Goal: Task Accomplishment & Management: Manage account settings

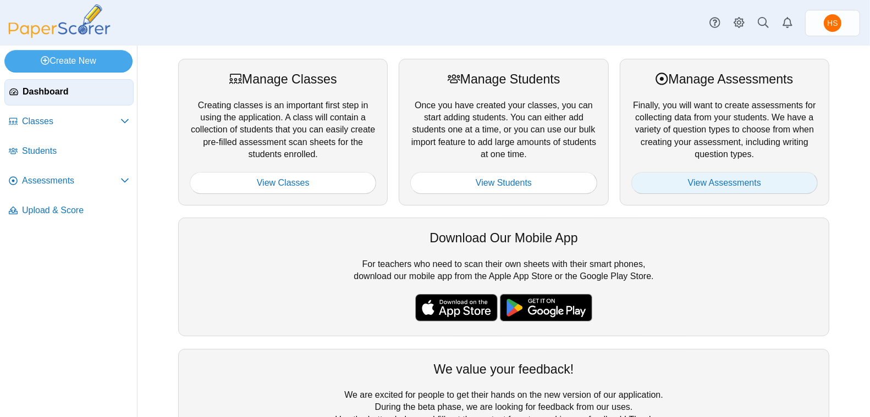
click at [710, 177] on link "View Assessments" at bounding box center [724, 183] width 186 height 22
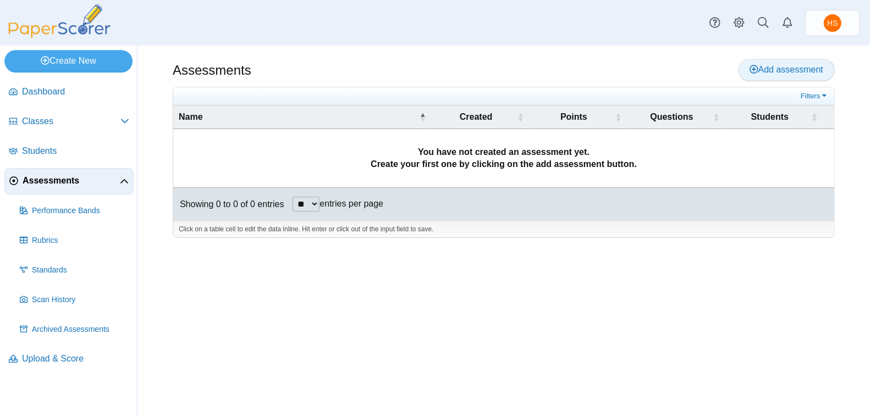
click at [778, 68] on span "Add assessment" at bounding box center [787, 69] width 74 height 9
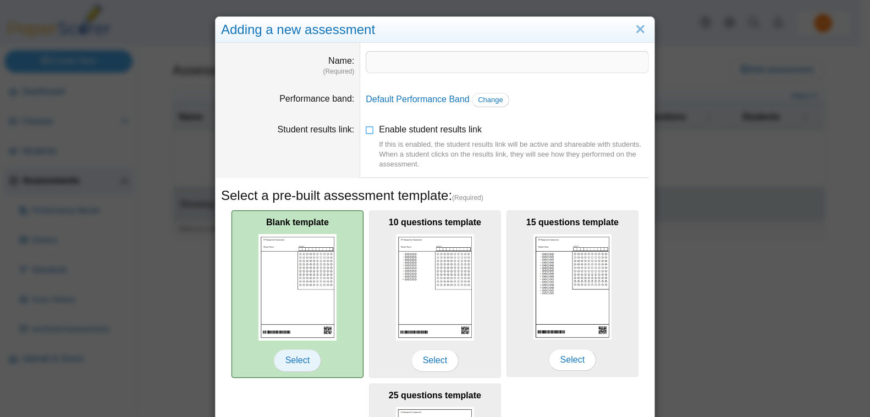
click at [289, 361] on span "Select" at bounding box center [297, 361] width 47 height 22
click at [290, 359] on span "Select" at bounding box center [297, 361] width 47 height 22
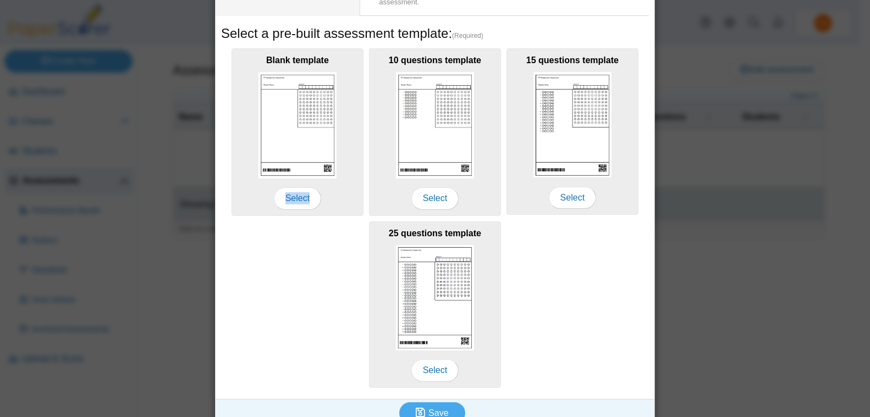
scroll to position [175, 0]
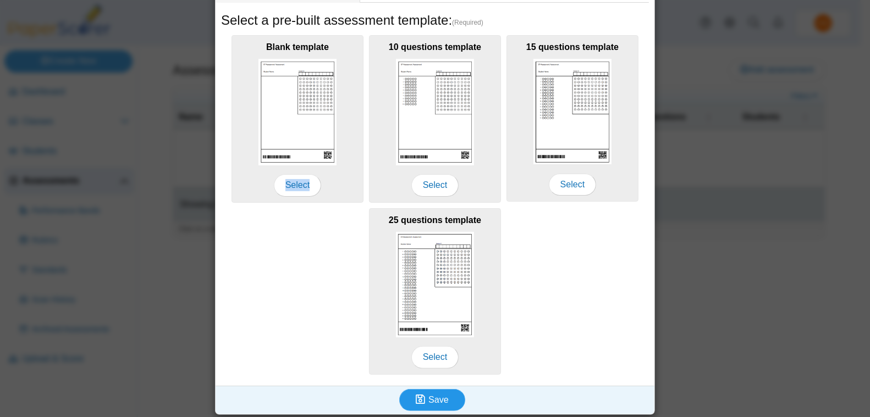
click at [432, 397] on span "Save" at bounding box center [438, 399] width 20 height 9
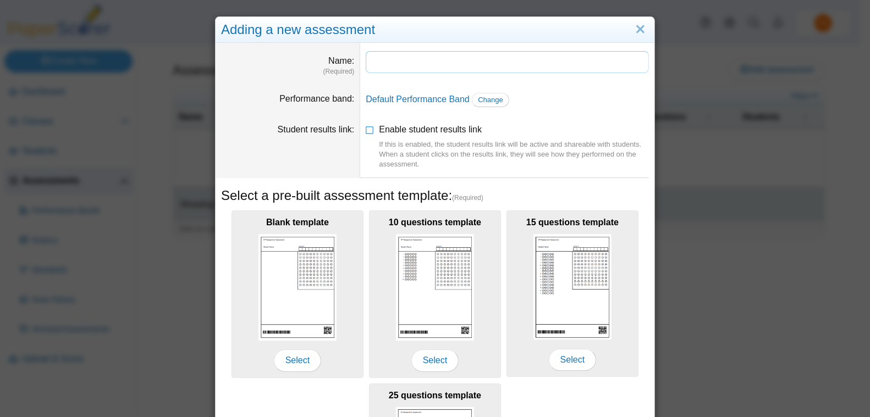
click at [388, 65] on input "Name" at bounding box center [507, 62] width 283 height 22
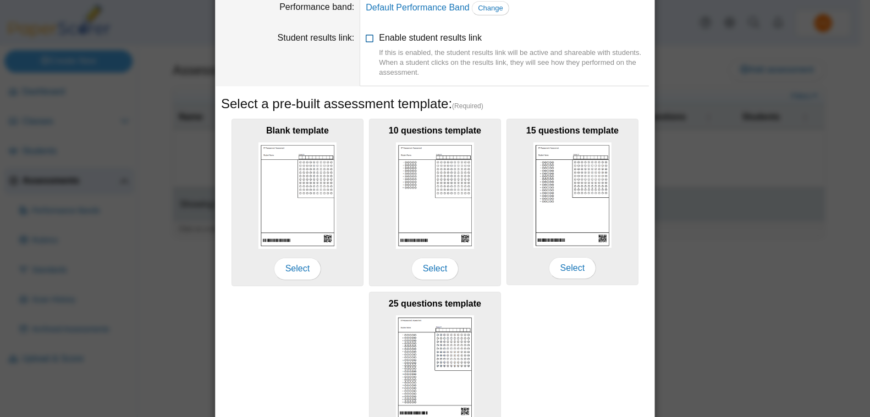
scroll to position [175, 0]
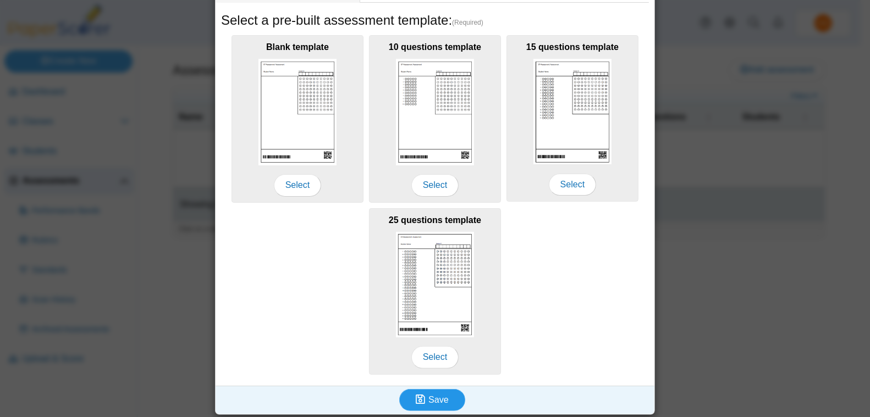
type input "**********"
click at [428, 395] on span "Save" at bounding box center [438, 399] width 20 height 9
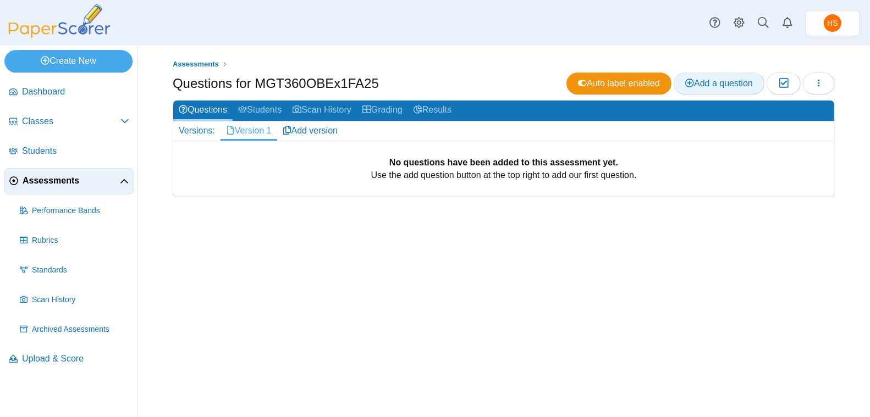
click at [712, 81] on span "Add a question" at bounding box center [719, 83] width 68 height 9
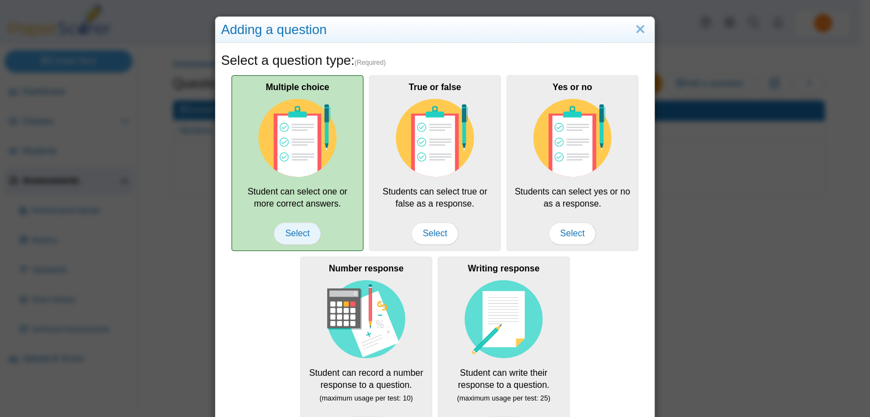
click at [290, 233] on span "Select" at bounding box center [297, 234] width 47 height 22
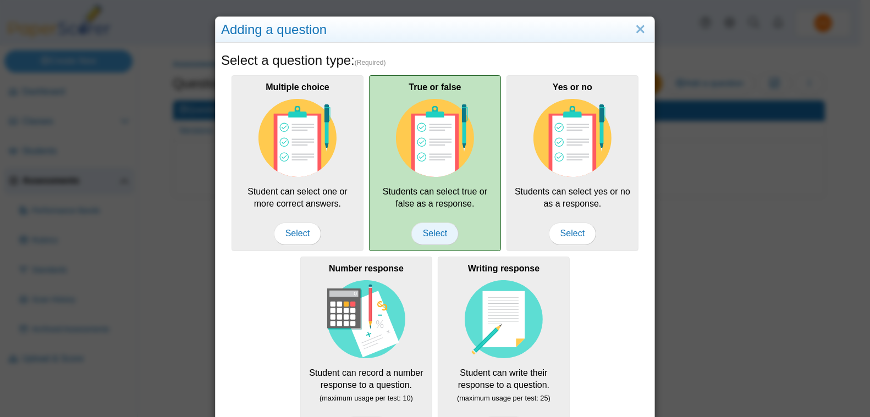
scroll to position [133, 0]
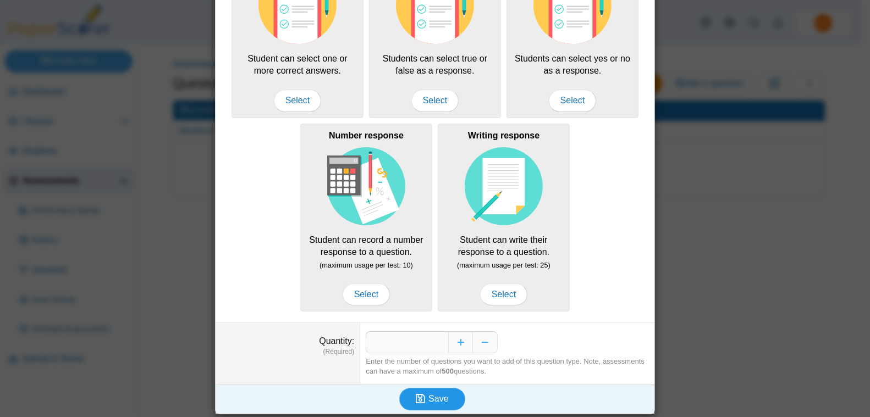
click at [431, 397] on span "Save" at bounding box center [438, 398] width 20 height 9
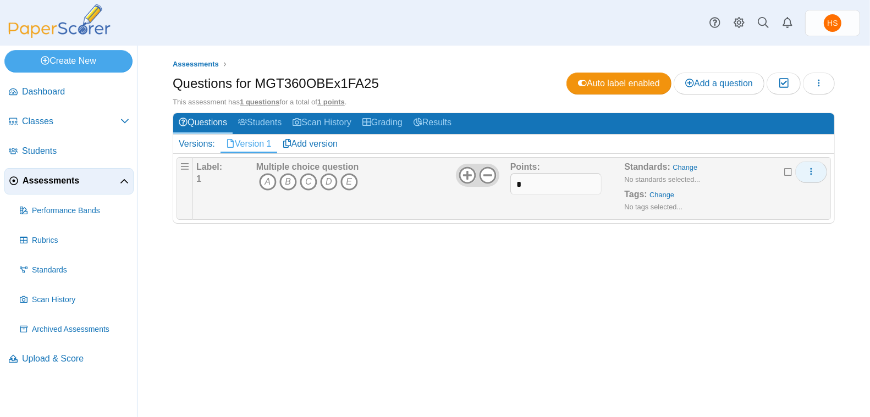
click at [812, 170] on use "More options" at bounding box center [811, 171] width 2 height 7
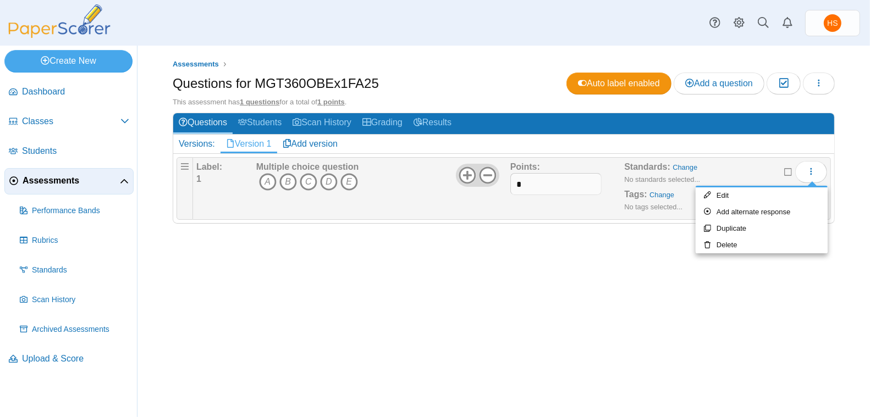
click at [794, 276] on div "Assessments Questions for MGT360OBEx1FA25 Auto label enabled Add a question Mod…" at bounding box center [503, 232] width 733 height 372
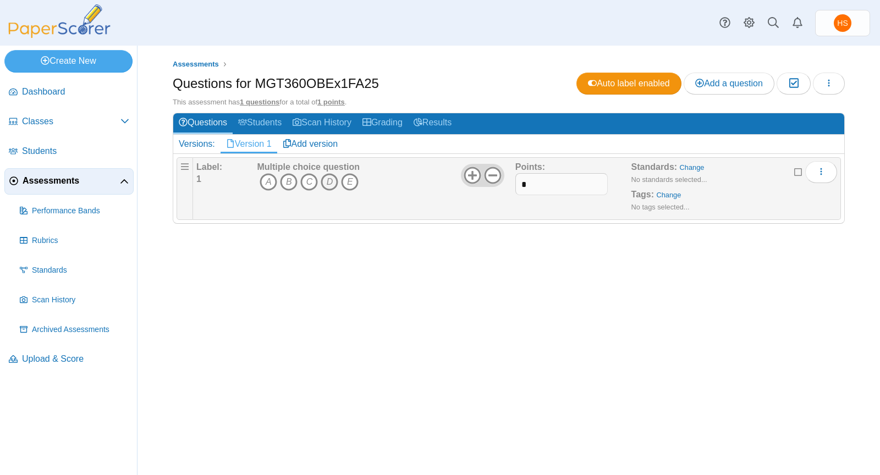
click at [331, 182] on icon "D" at bounding box center [330, 182] width 18 height 18
click at [728, 81] on span "Add a question" at bounding box center [729, 83] width 68 height 9
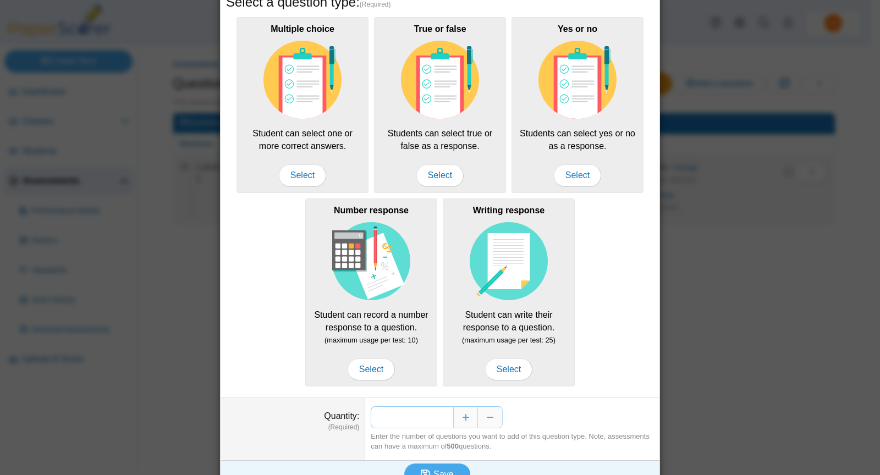
scroll to position [78, 0]
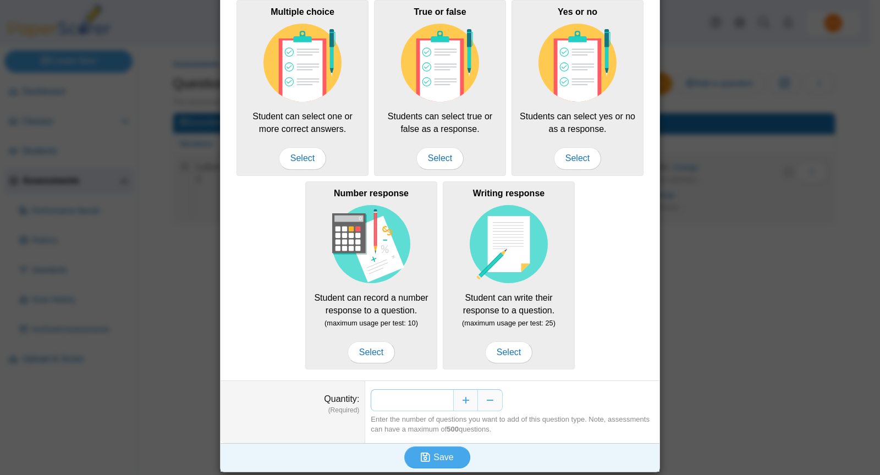
drag, startPoint x: 435, startPoint y: 400, endPoint x: 444, endPoint y: 401, distance: 9.4
click at [444, 401] on input "*" at bounding box center [412, 400] width 82 height 22
type input "**"
click at [433, 417] on span "Save" at bounding box center [443, 457] width 20 height 9
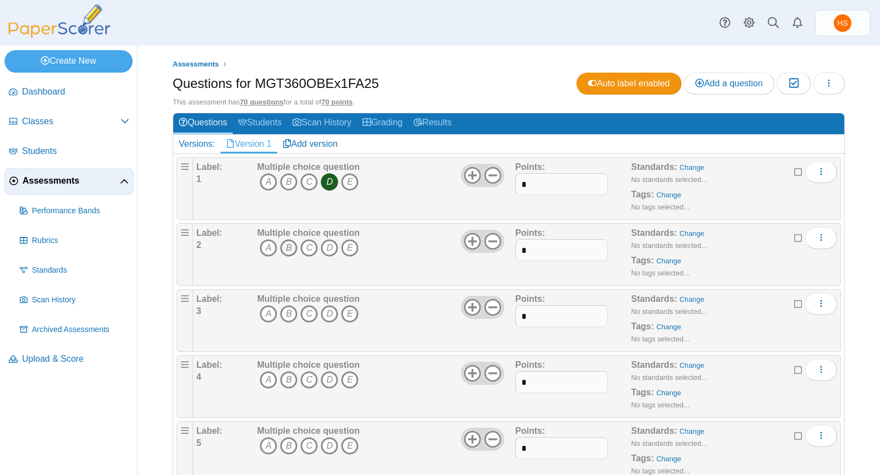
click at [288, 245] on icon "B" at bounding box center [289, 248] width 18 height 18
click at [309, 312] on icon "C" at bounding box center [309, 314] width 18 height 18
click at [327, 377] on icon "D" at bounding box center [330, 380] width 18 height 18
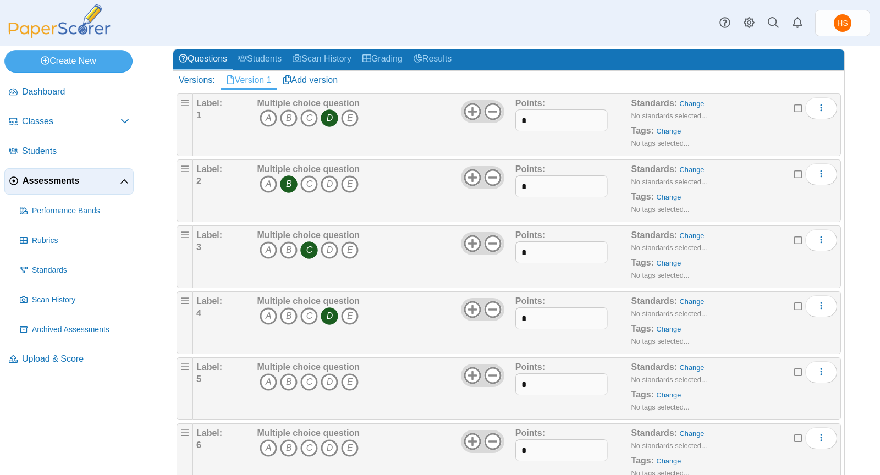
scroll to position [79, 0]
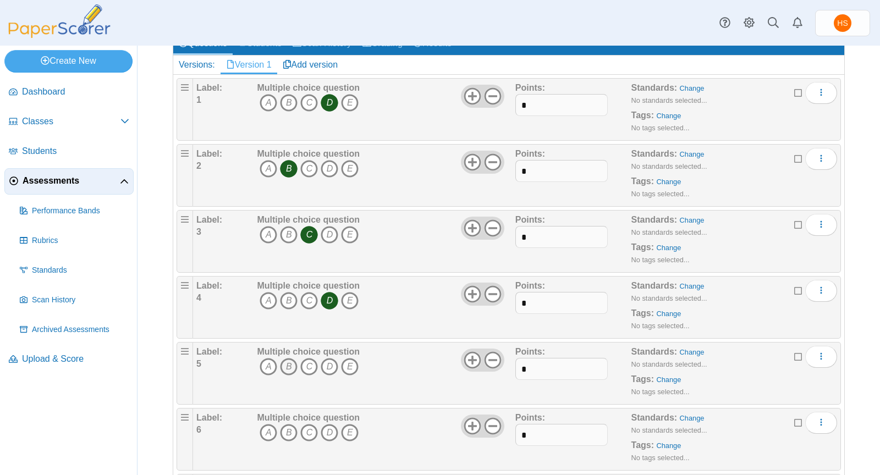
click at [289, 362] on icon "B" at bounding box center [289, 367] width 18 height 18
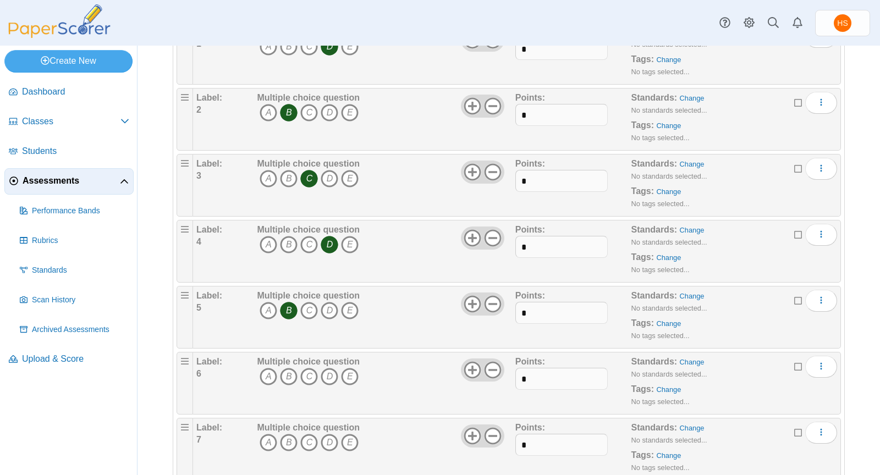
scroll to position [138, 0]
click at [289, 366] on icon "B" at bounding box center [289, 374] width 18 height 18
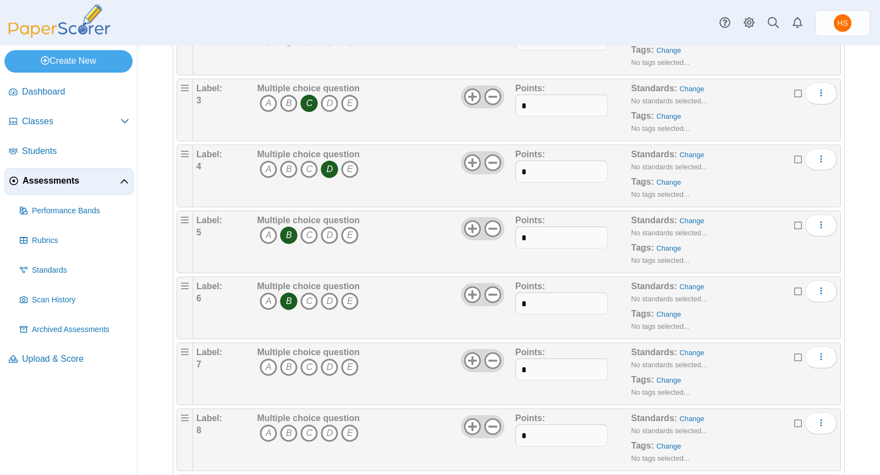
scroll to position [212, 0]
click at [287, 362] on icon "B" at bounding box center [289, 366] width 18 height 18
click at [267, 360] on icon "A" at bounding box center [269, 365] width 18 height 18
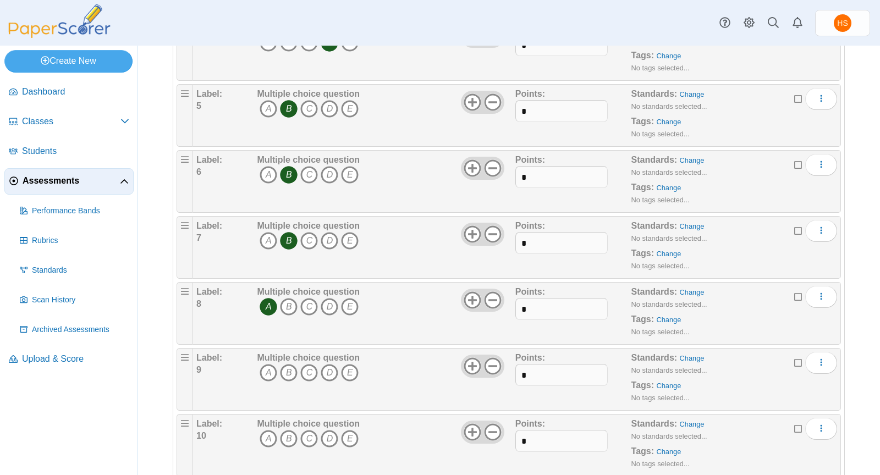
scroll to position [339, 0]
click at [309, 362] on icon "C" at bounding box center [309, 371] width 18 height 18
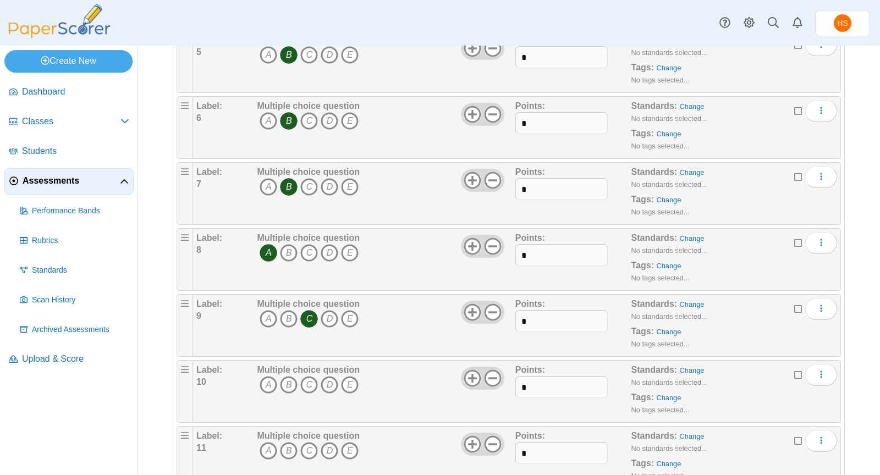
scroll to position [392, 0]
click at [290, 376] on icon "B" at bounding box center [289, 385] width 18 height 18
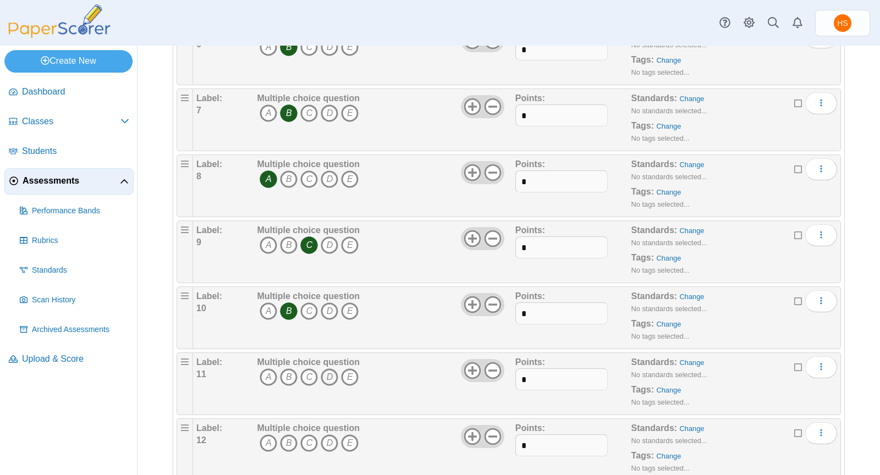
click at [328, 368] on icon "D" at bounding box center [330, 377] width 18 height 18
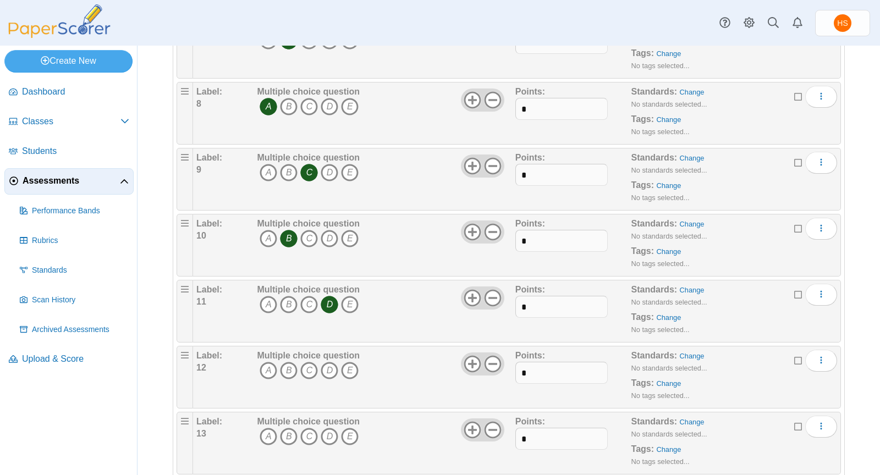
scroll to position [539, 0]
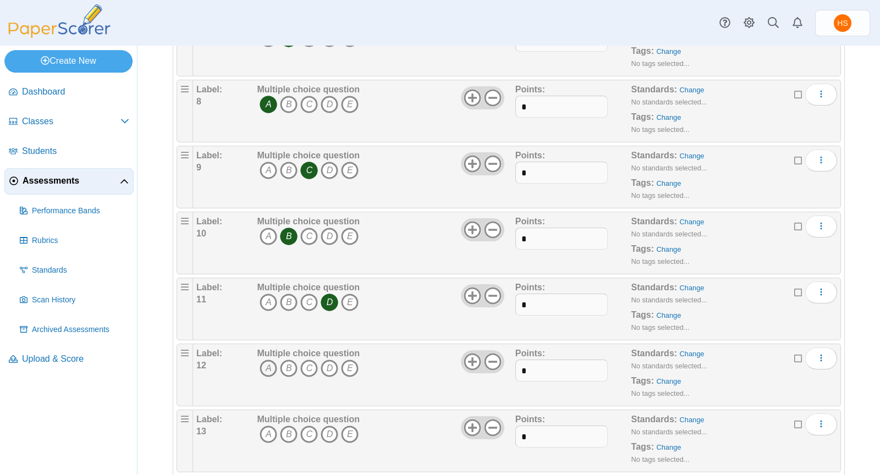
click at [267, 360] on icon "A" at bounding box center [269, 369] width 18 height 18
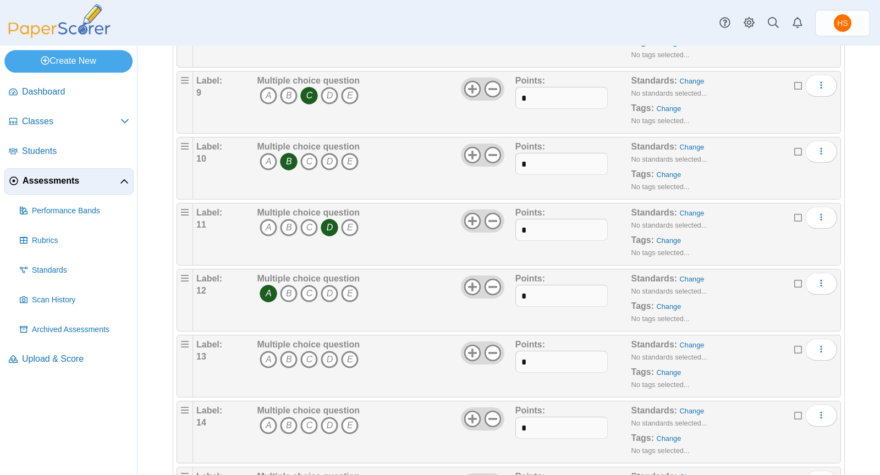
scroll to position [621, 0]
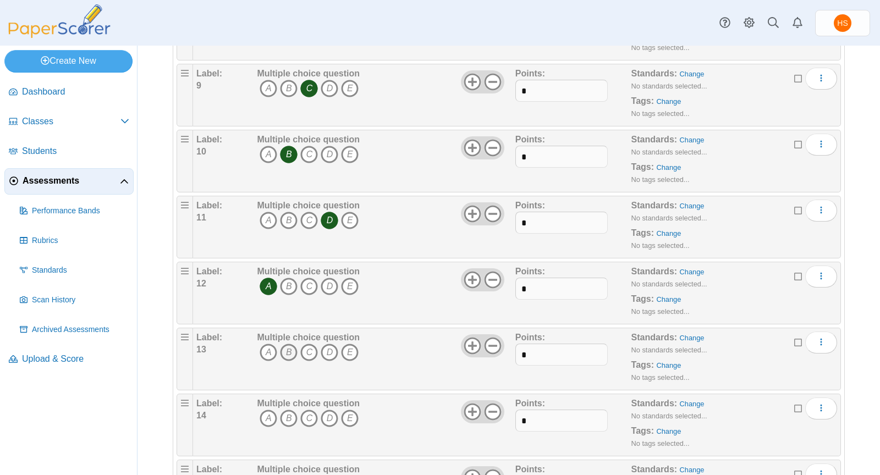
click at [289, 344] on icon "B" at bounding box center [289, 353] width 18 height 18
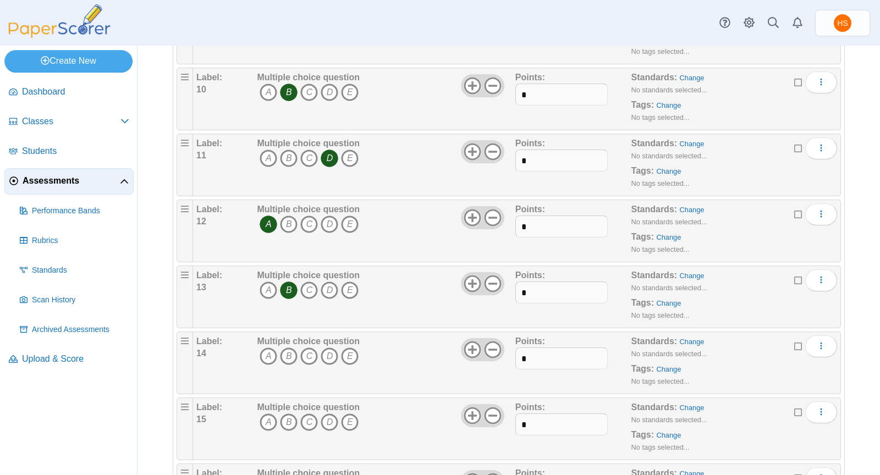
scroll to position [685, 0]
click at [288, 346] on icon "B" at bounding box center [289, 355] width 18 height 18
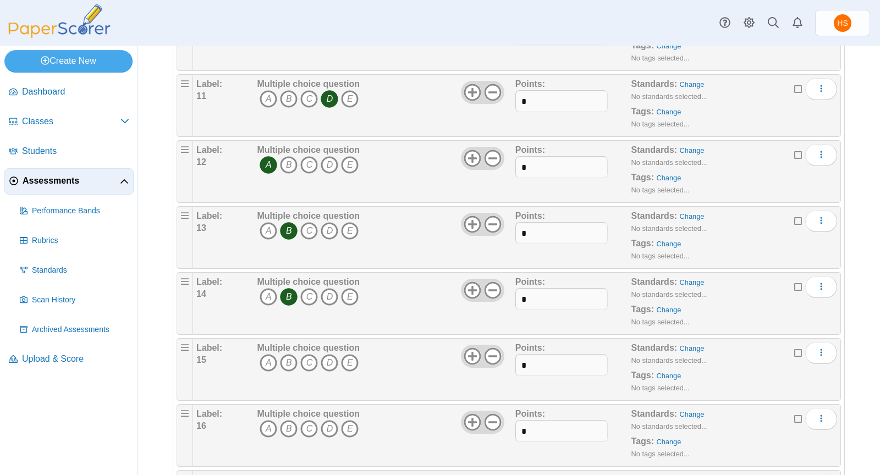
scroll to position [790, 0]
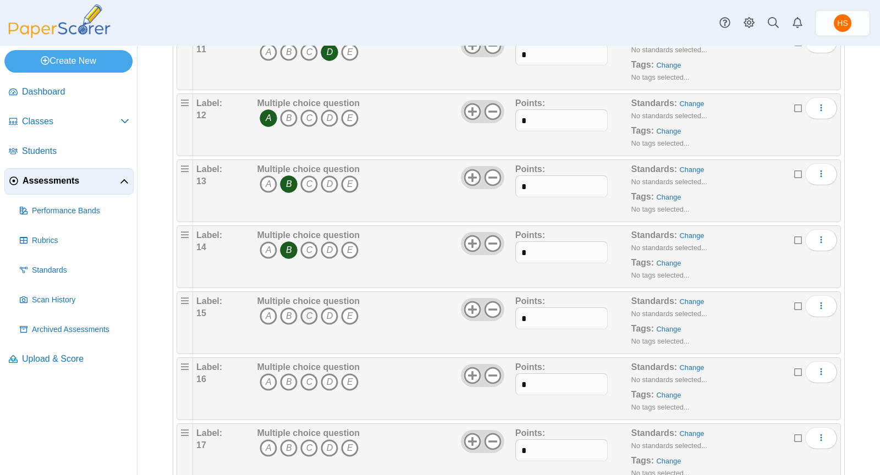
click at [306, 310] on icon "C" at bounding box center [309, 316] width 18 height 18
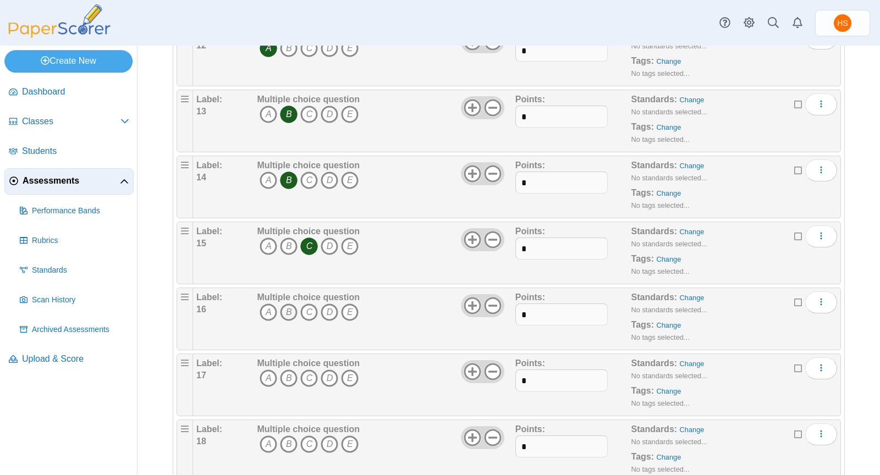
click at [288, 304] on icon "B" at bounding box center [289, 313] width 18 height 18
click at [306, 370] on icon "C" at bounding box center [309, 379] width 18 height 18
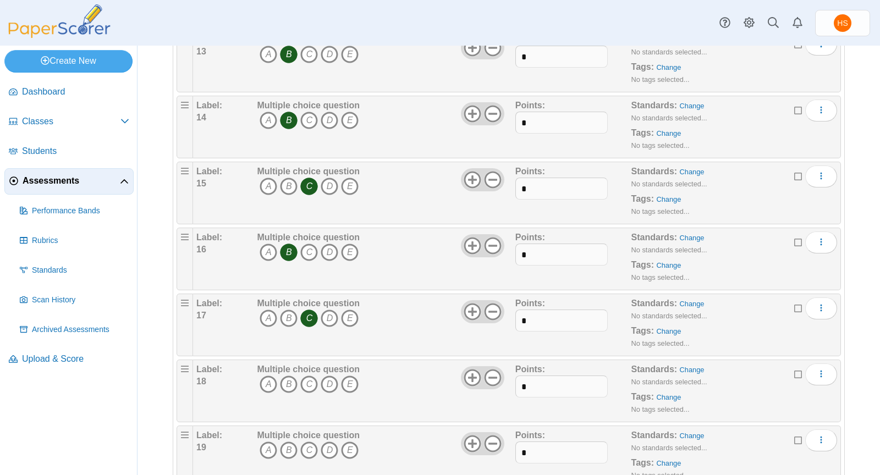
scroll to position [946, 0]
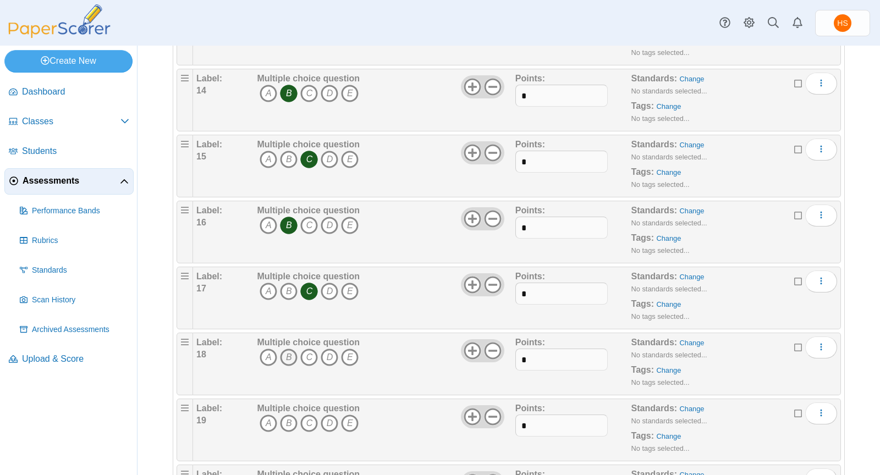
click at [288, 349] on icon "B" at bounding box center [289, 358] width 18 height 18
click at [290, 415] on icon "B" at bounding box center [289, 424] width 18 height 18
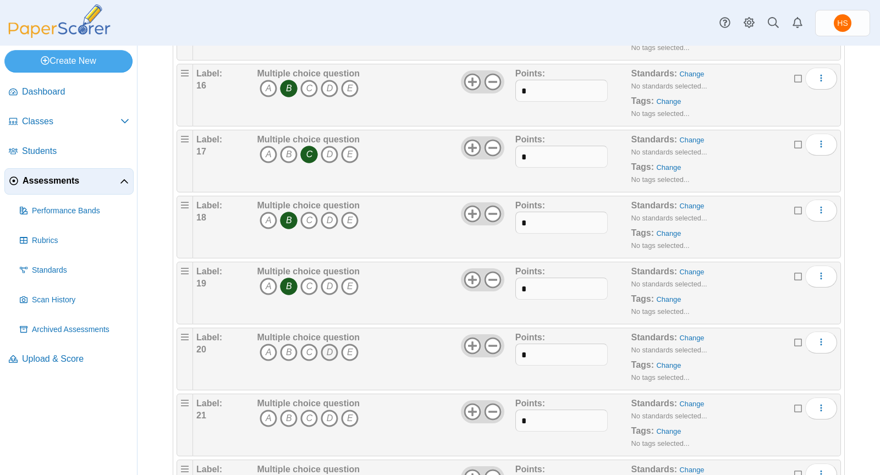
click at [329, 344] on icon "D" at bounding box center [330, 353] width 18 height 18
click at [289, 410] on icon "B" at bounding box center [289, 419] width 18 height 18
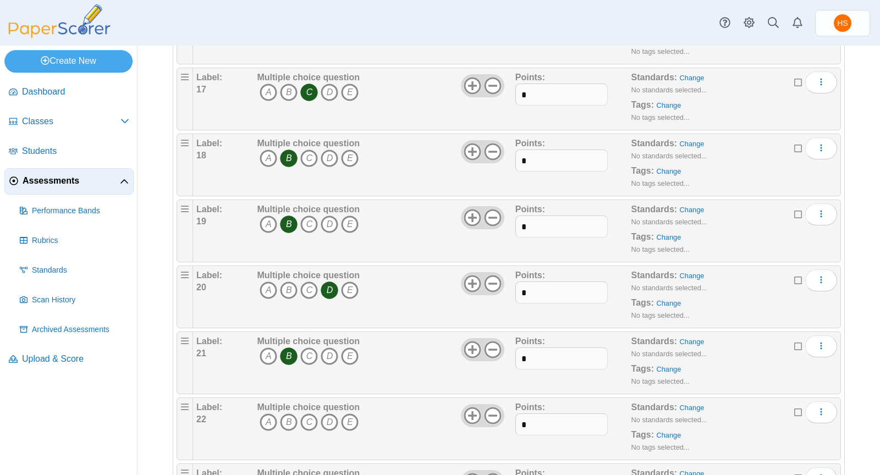
scroll to position [1182, 0]
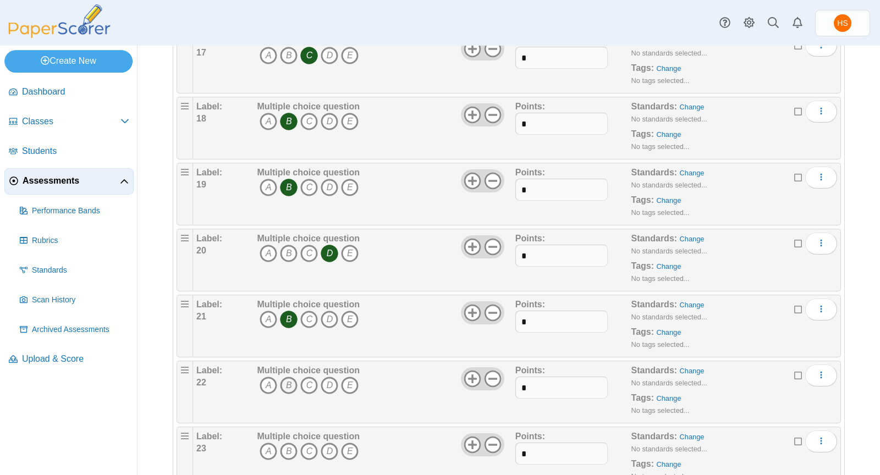
click at [287, 377] on icon "B" at bounding box center [289, 386] width 18 height 18
click at [329, 443] on icon "D" at bounding box center [330, 452] width 18 height 18
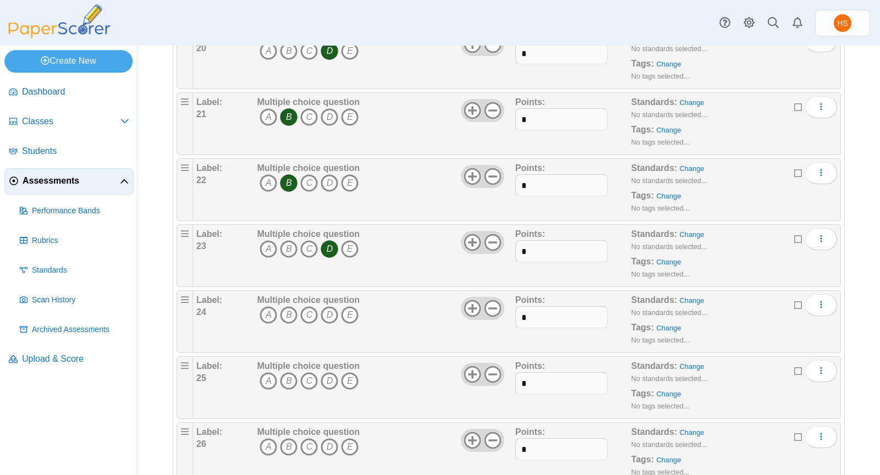
scroll to position [1403, 0]
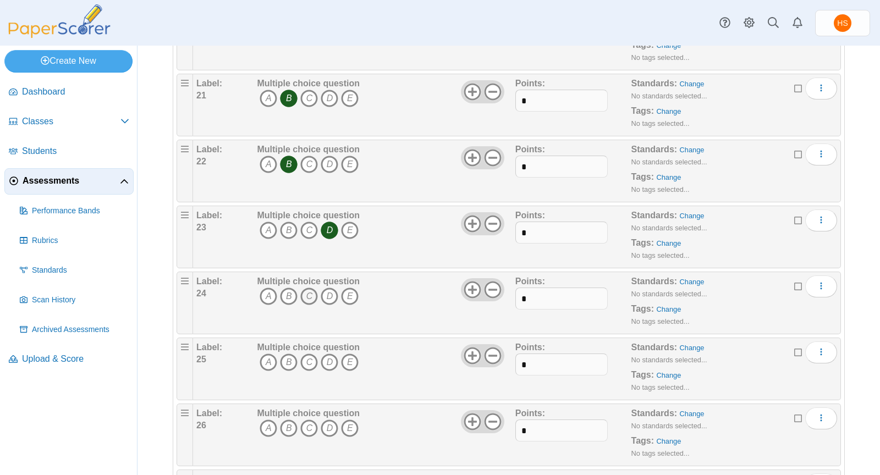
click at [309, 288] on icon "C" at bounding box center [309, 297] width 18 height 18
click at [287, 354] on icon "B" at bounding box center [289, 363] width 18 height 18
click at [327, 420] on icon "D" at bounding box center [330, 429] width 18 height 18
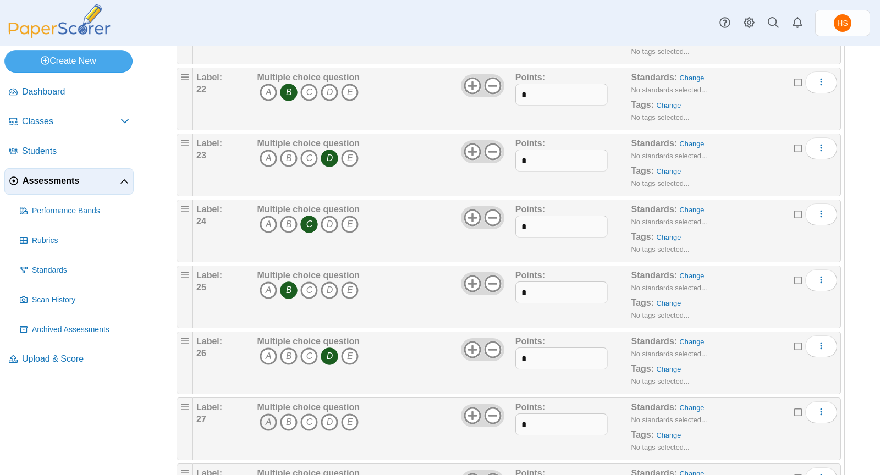
click at [268, 414] on icon "A" at bounding box center [269, 423] width 18 height 18
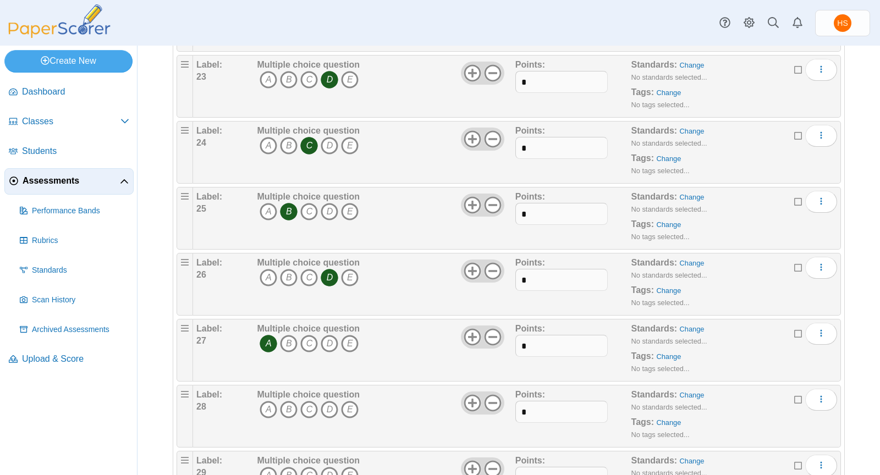
scroll to position [1561, 0]
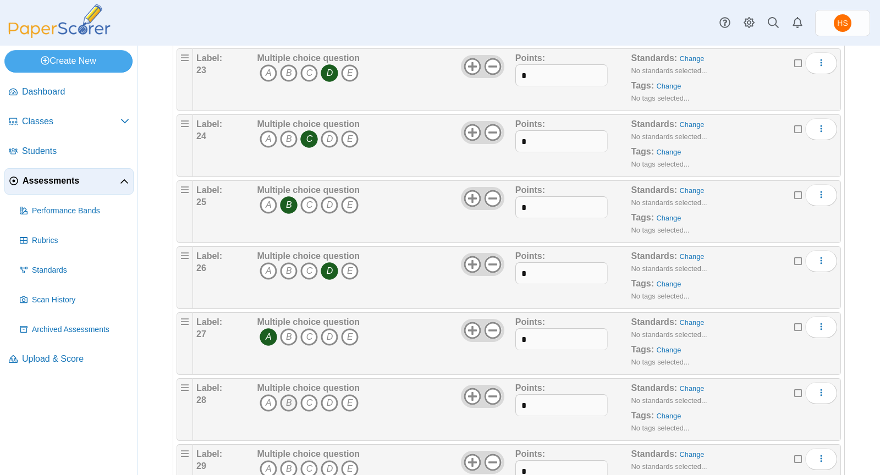
click at [288, 394] on icon "B" at bounding box center [289, 403] width 18 height 18
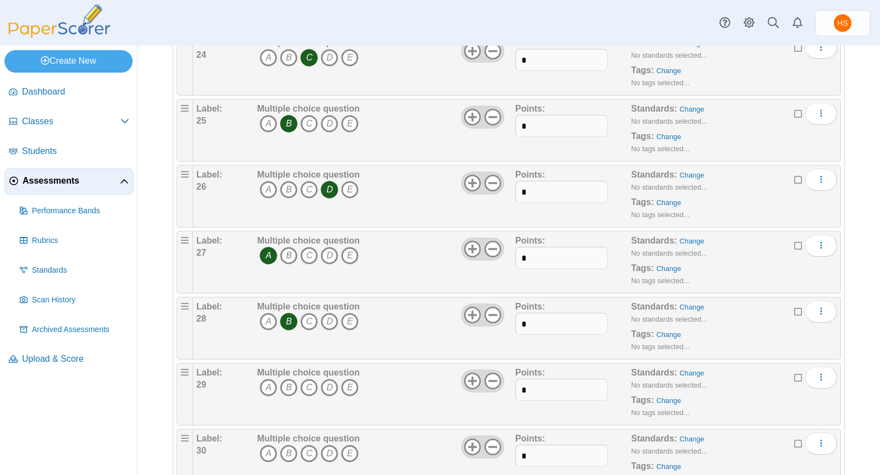
scroll to position [1647, 0]
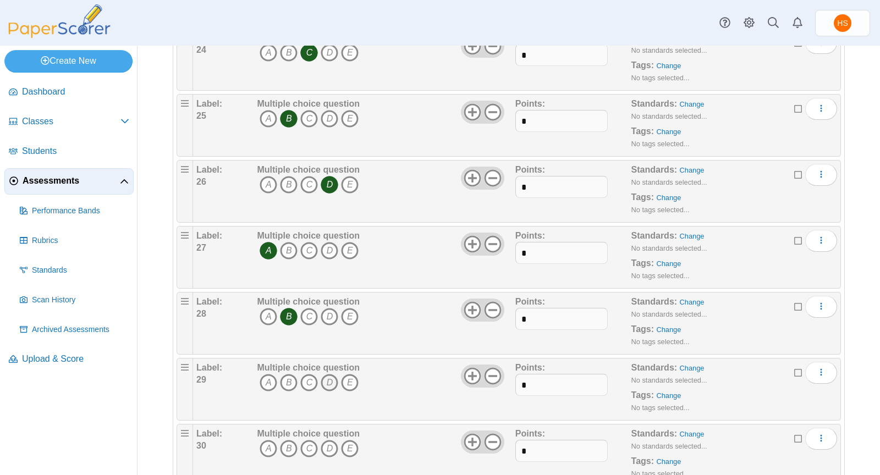
click at [331, 374] on icon "D" at bounding box center [330, 383] width 18 height 18
click at [267, 440] on icon "A" at bounding box center [269, 449] width 18 height 18
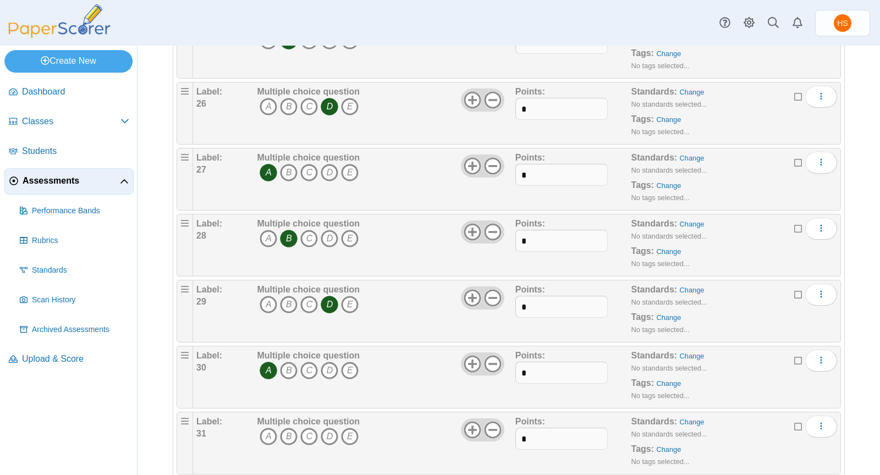
scroll to position [1788, 0]
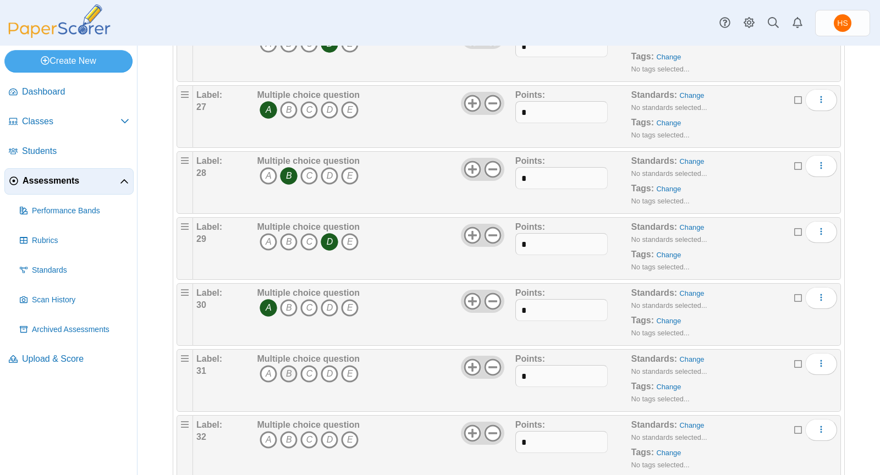
click at [288, 365] on icon "B" at bounding box center [289, 374] width 18 height 18
click at [284, 431] on icon "B" at bounding box center [289, 440] width 18 height 18
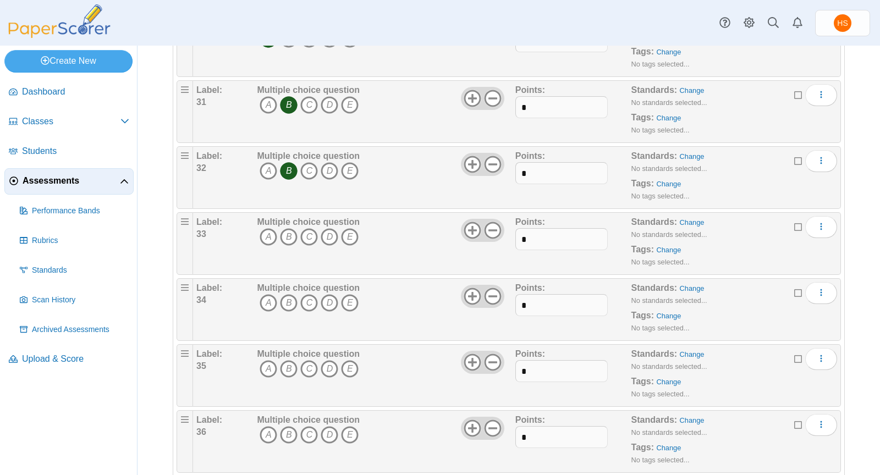
scroll to position [2118, 0]
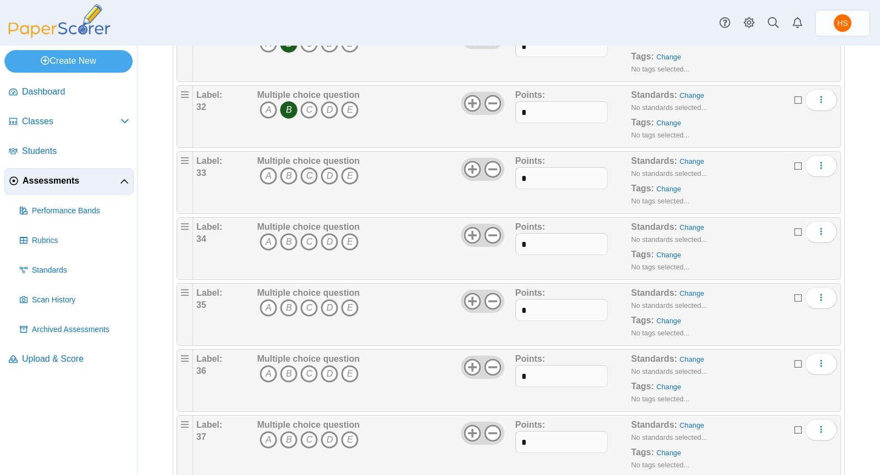
click at [308, 167] on icon "C" at bounding box center [309, 176] width 18 height 18
click at [288, 233] on icon "B" at bounding box center [289, 242] width 18 height 18
click at [266, 299] on icon "A" at bounding box center [269, 308] width 18 height 18
click at [326, 365] on icon "D" at bounding box center [330, 374] width 18 height 18
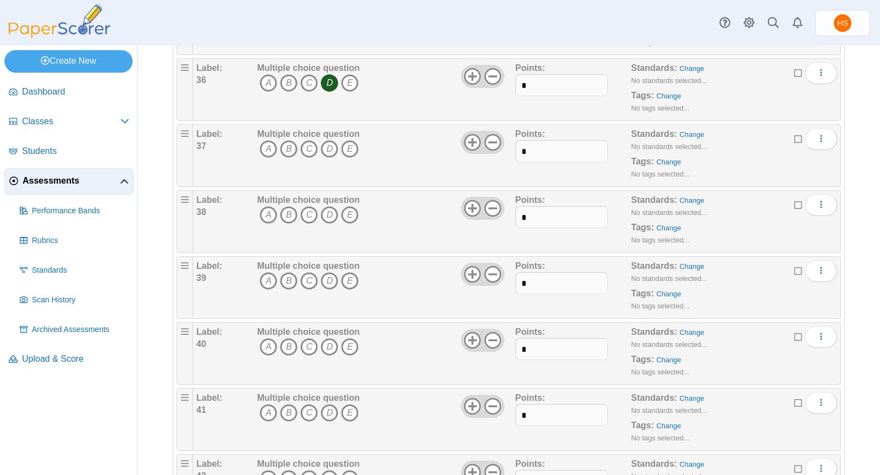
scroll to position [2428, 0]
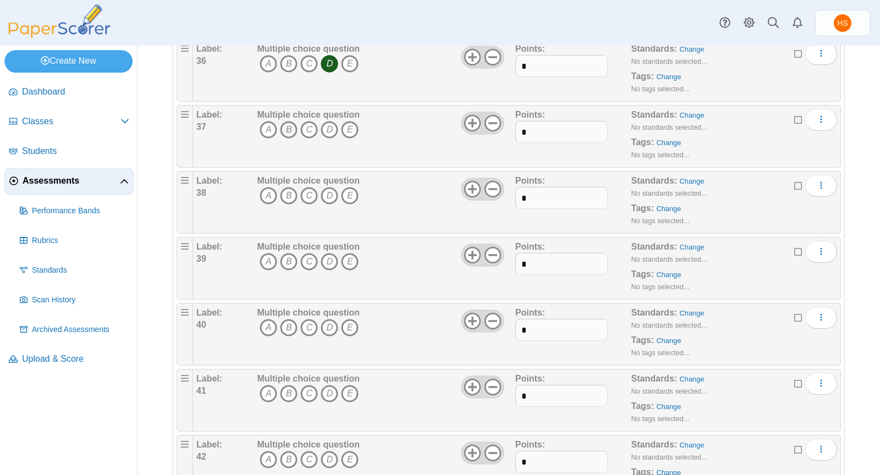
click at [287, 121] on icon "B" at bounding box center [289, 130] width 18 height 18
click at [307, 187] on icon "C" at bounding box center [309, 196] width 18 height 18
click at [306, 253] on icon "C" at bounding box center [309, 262] width 18 height 18
click at [285, 319] on icon "B" at bounding box center [289, 328] width 18 height 18
click at [269, 385] on icon "A" at bounding box center [269, 394] width 18 height 18
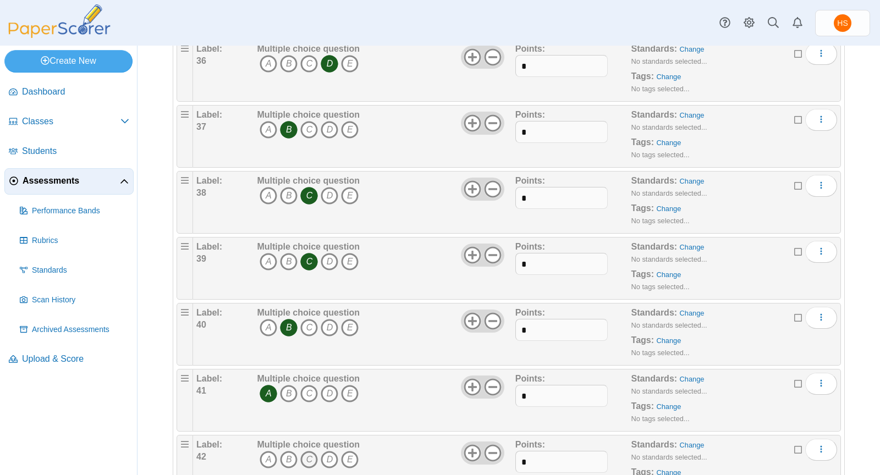
click at [309, 451] on icon "C" at bounding box center [309, 460] width 18 height 18
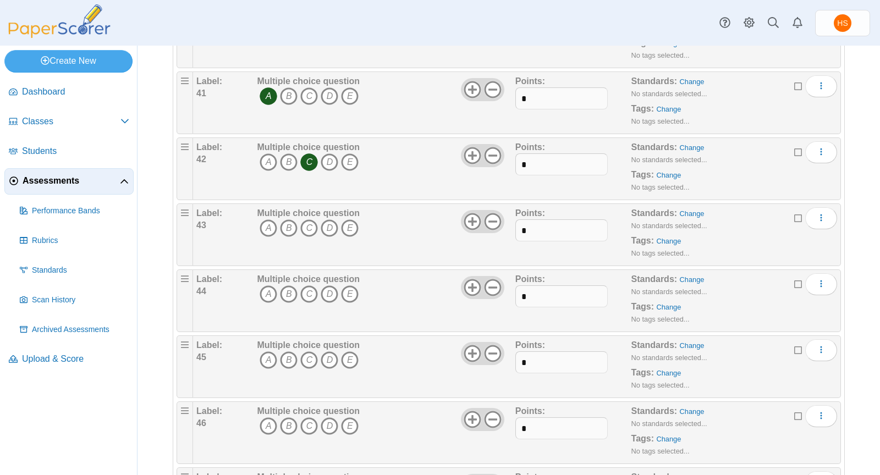
scroll to position [2833, 0]
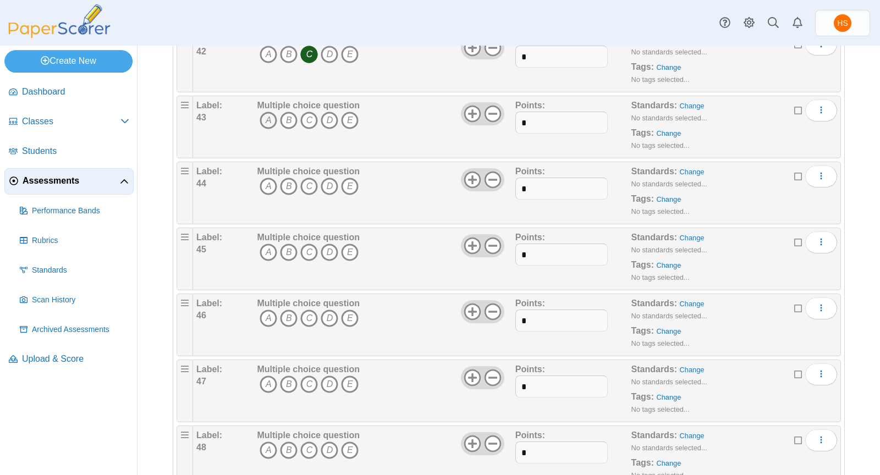
click at [268, 112] on icon "A" at bounding box center [269, 121] width 18 height 18
click at [291, 178] on icon "B" at bounding box center [289, 187] width 18 height 18
click at [288, 244] on icon "B" at bounding box center [289, 253] width 18 height 18
click at [308, 310] on icon "C" at bounding box center [309, 319] width 18 height 18
click at [309, 376] on icon "C" at bounding box center [309, 385] width 18 height 18
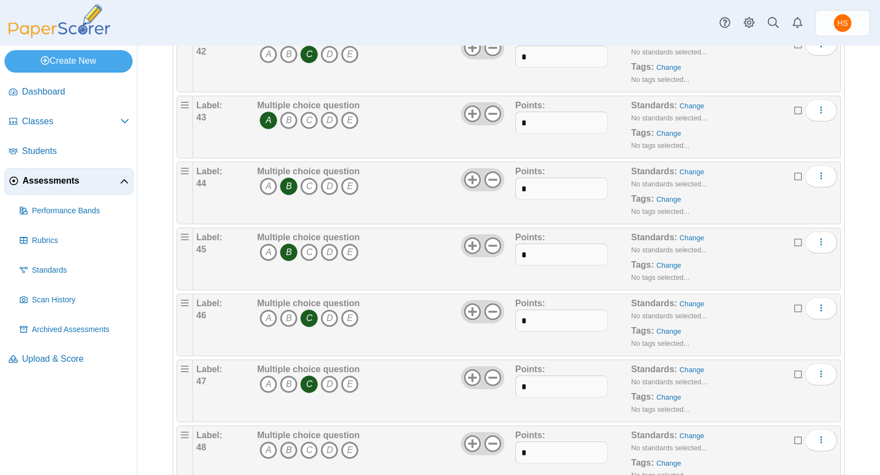
click at [287, 442] on icon "B" at bounding box center [289, 451] width 18 height 18
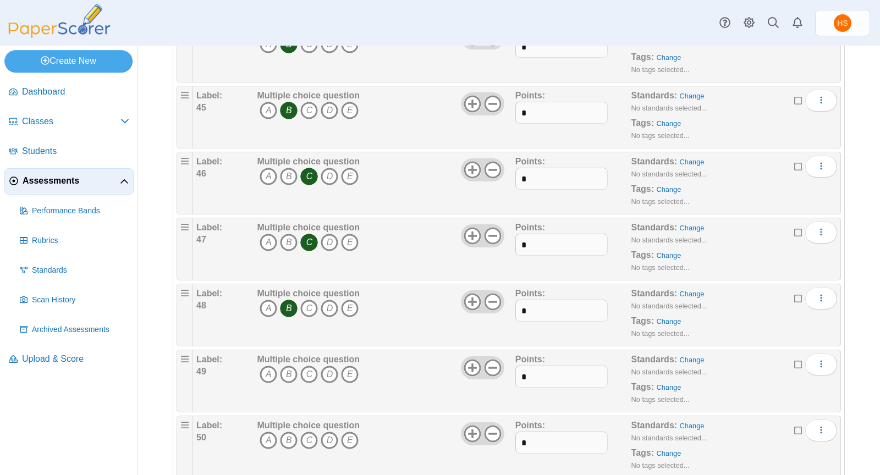
scroll to position [2991, 0]
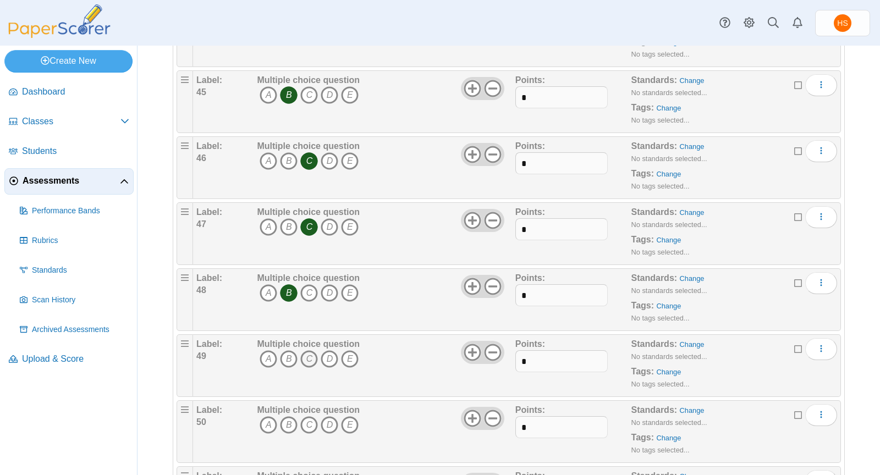
click at [309, 350] on icon "C" at bounding box center [309, 359] width 18 height 18
click at [271, 416] on icon "A" at bounding box center [269, 425] width 18 height 18
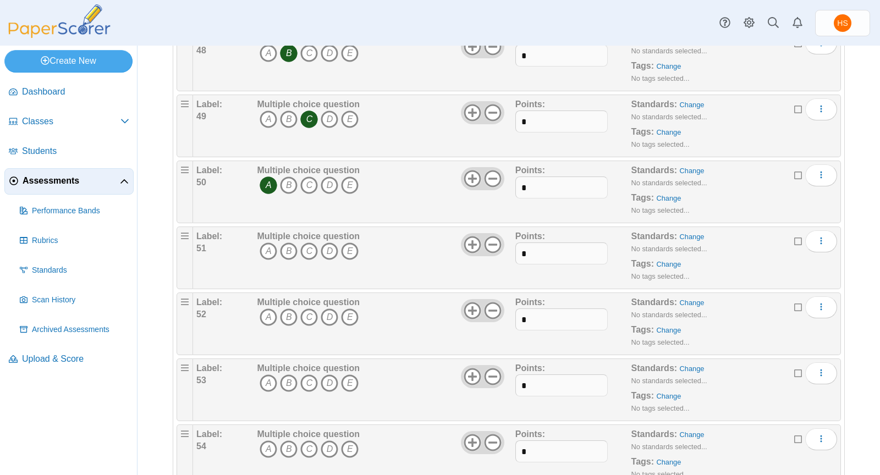
scroll to position [3235, 0]
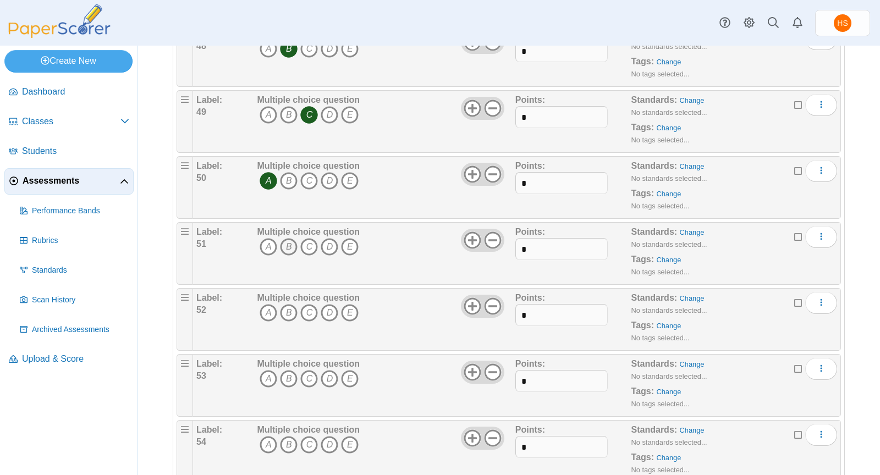
click at [287, 238] on icon "B" at bounding box center [289, 247] width 18 height 18
click at [326, 304] on icon "D" at bounding box center [330, 313] width 18 height 18
click at [328, 370] on icon "D" at bounding box center [330, 379] width 18 height 18
click at [265, 436] on icon "A" at bounding box center [269, 445] width 18 height 18
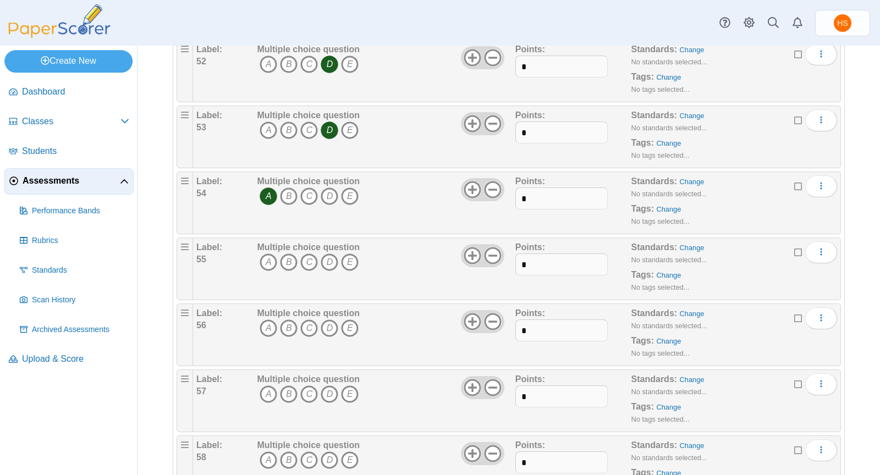
scroll to position [3517, 0]
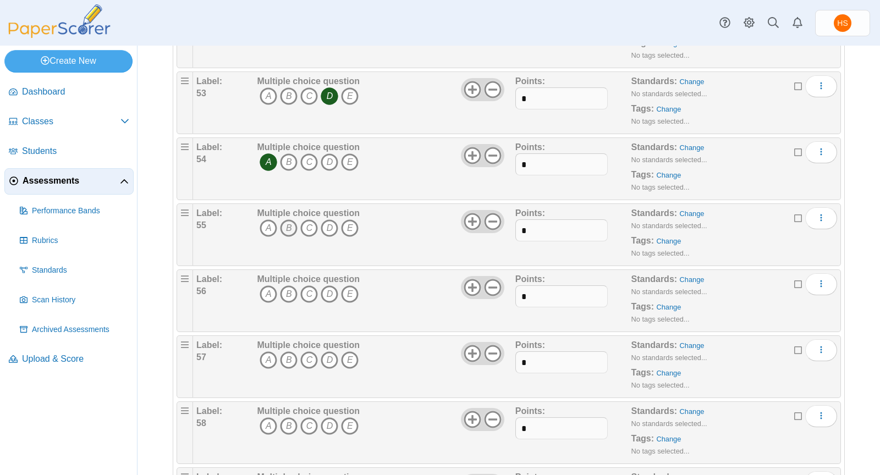
click at [287, 219] on icon "B" at bounding box center [289, 228] width 18 height 18
click at [305, 285] on icon "C" at bounding box center [309, 294] width 18 height 18
click at [266, 351] on icon "A" at bounding box center [269, 360] width 18 height 18
click at [270, 417] on icon "A" at bounding box center [269, 426] width 18 height 18
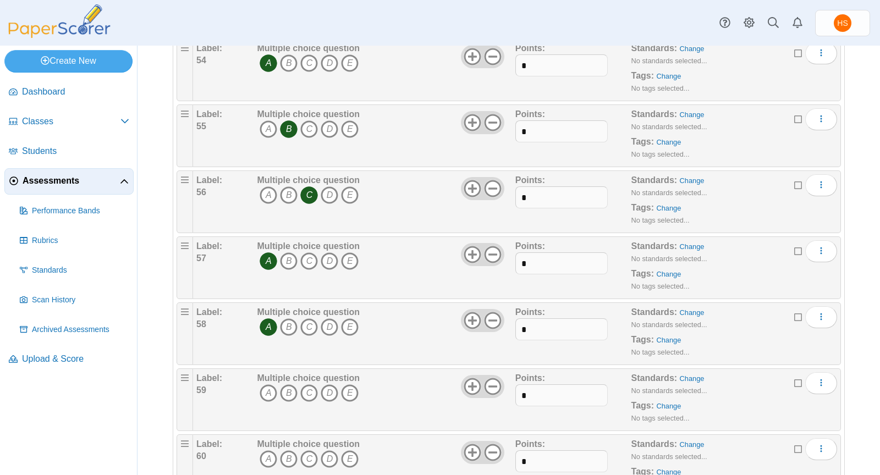
scroll to position [3633, 0]
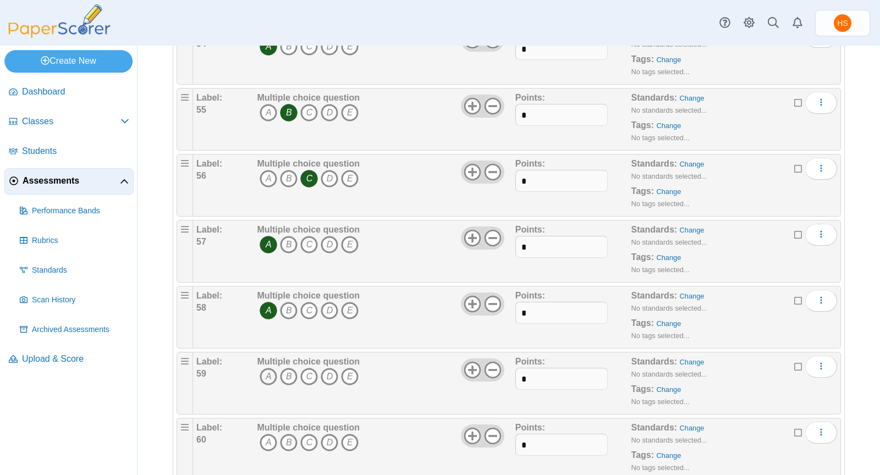
click at [268, 368] on icon "A" at bounding box center [269, 377] width 18 height 18
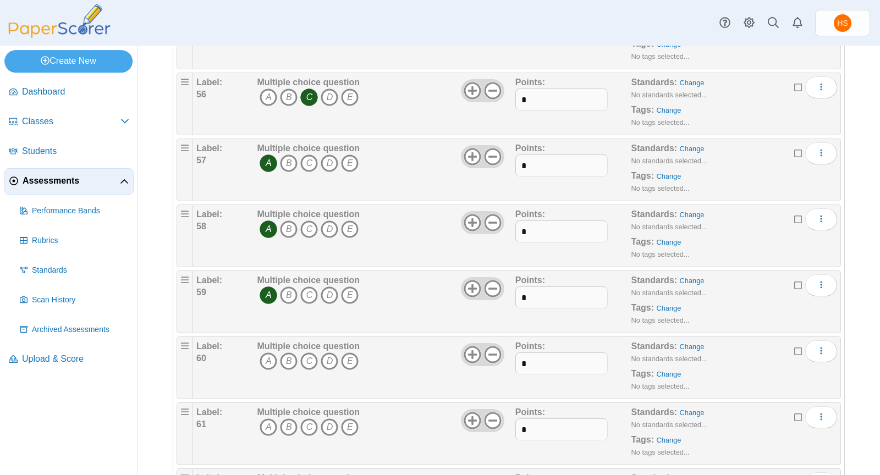
scroll to position [3763, 0]
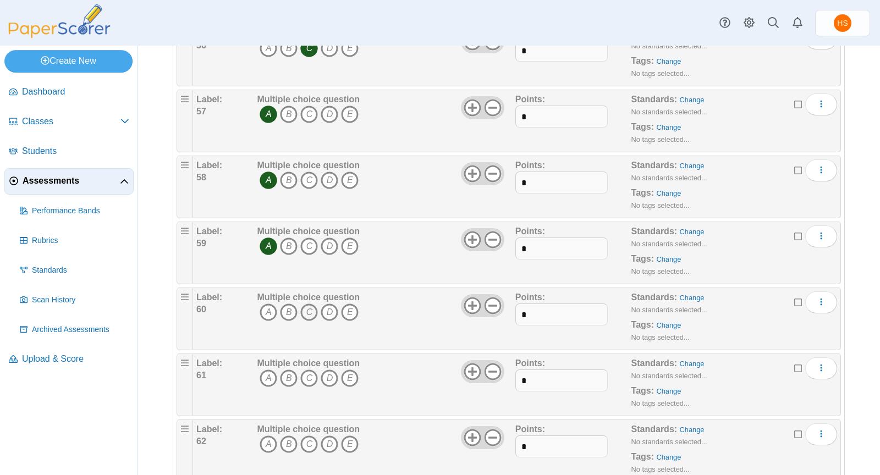
click at [308, 304] on icon "C" at bounding box center [309, 313] width 18 height 18
click at [285, 370] on icon "B" at bounding box center [289, 379] width 18 height 18
click at [328, 436] on icon "D" at bounding box center [330, 445] width 18 height 18
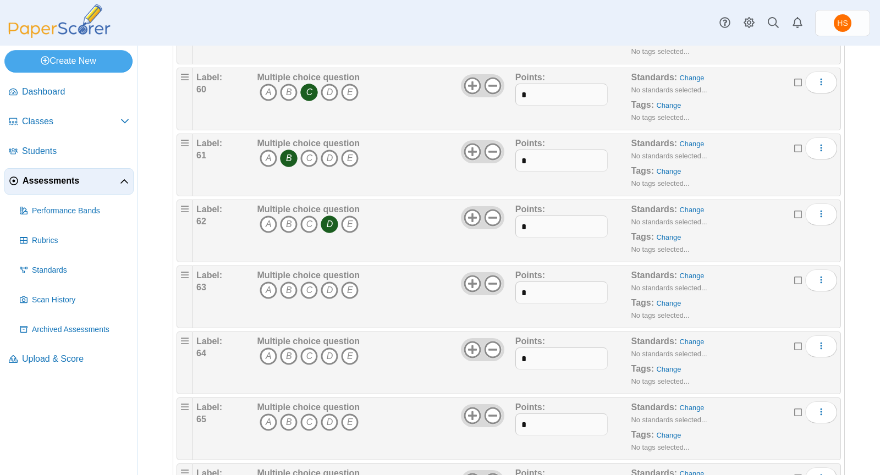
scroll to position [3995, 0]
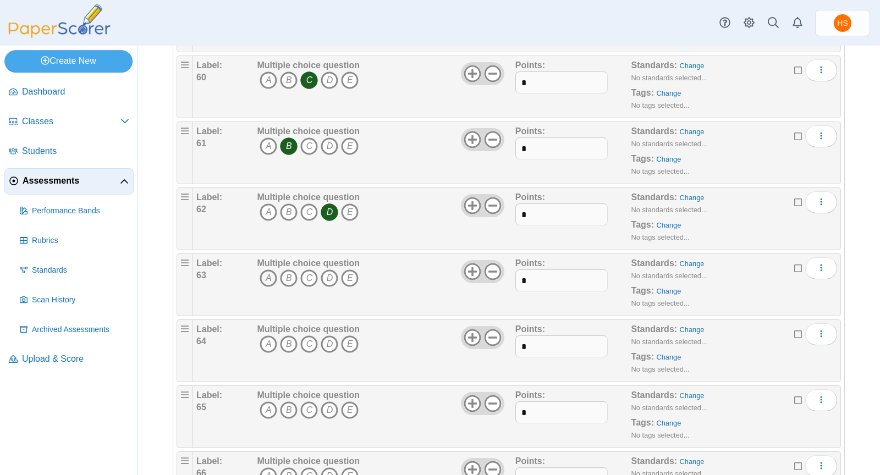
click at [269, 269] on icon "A" at bounding box center [269, 278] width 18 height 18
click at [309, 335] on icon "C" at bounding box center [309, 344] width 18 height 18
click at [311, 401] on icon "C" at bounding box center [309, 410] width 18 height 18
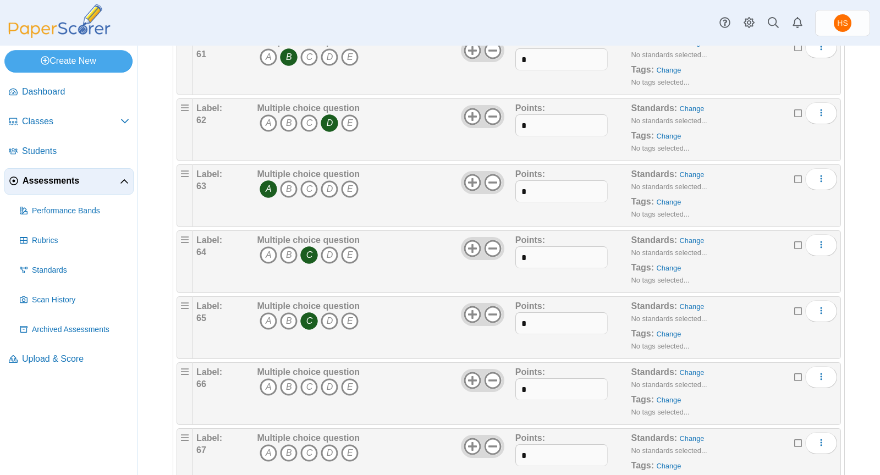
scroll to position [4126, 0]
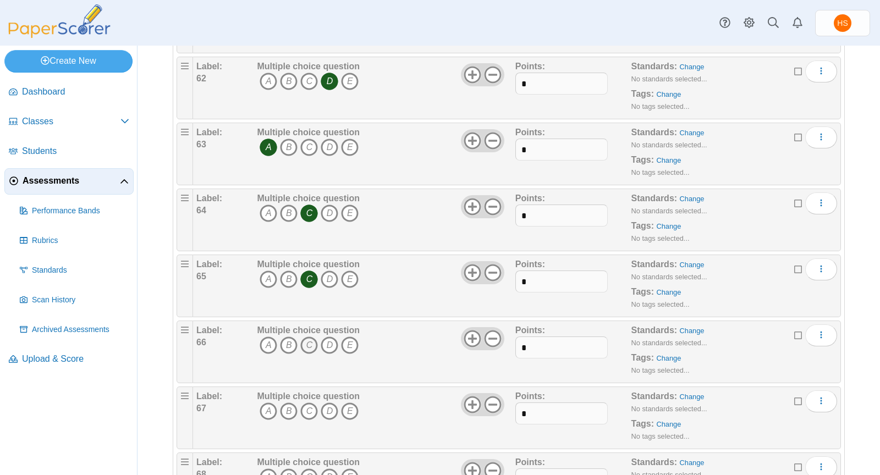
click at [307, 337] on icon "C" at bounding box center [309, 346] width 18 height 18
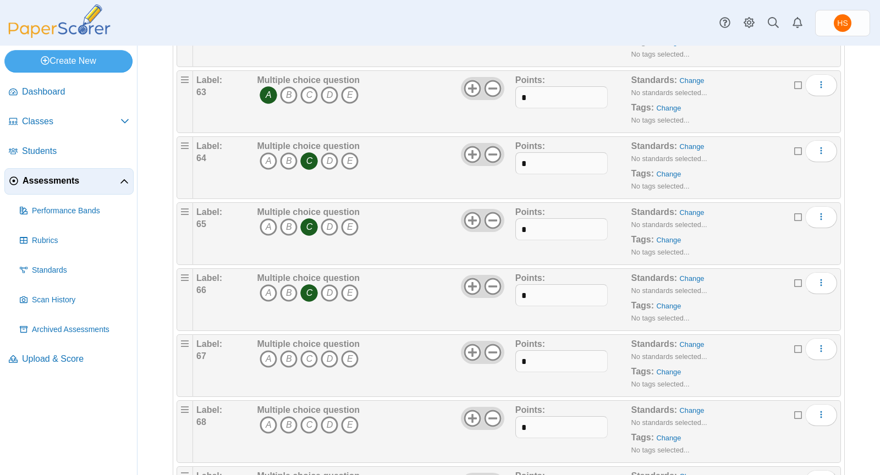
scroll to position [4183, 0]
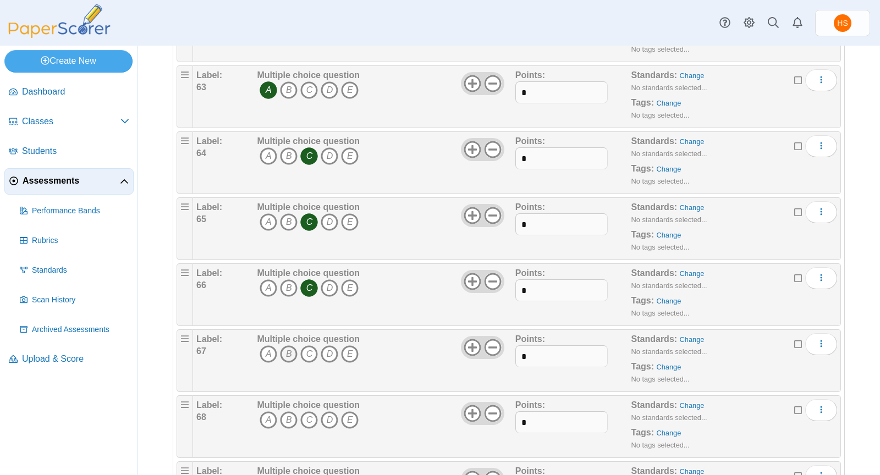
click at [290, 345] on icon "B" at bounding box center [289, 354] width 18 height 18
click at [269, 411] on icon "A" at bounding box center [269, 420] width 18 height 18
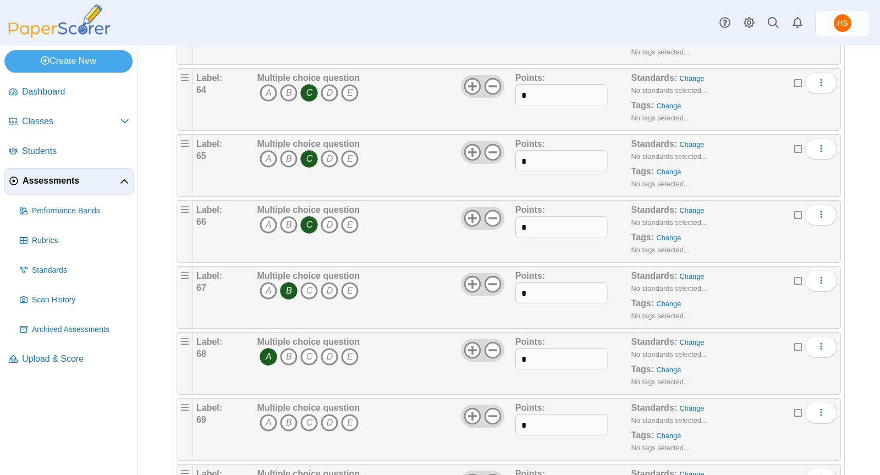
click at [269, 414] on icon "A" at bounding box center [269, 423] width 18 height 18
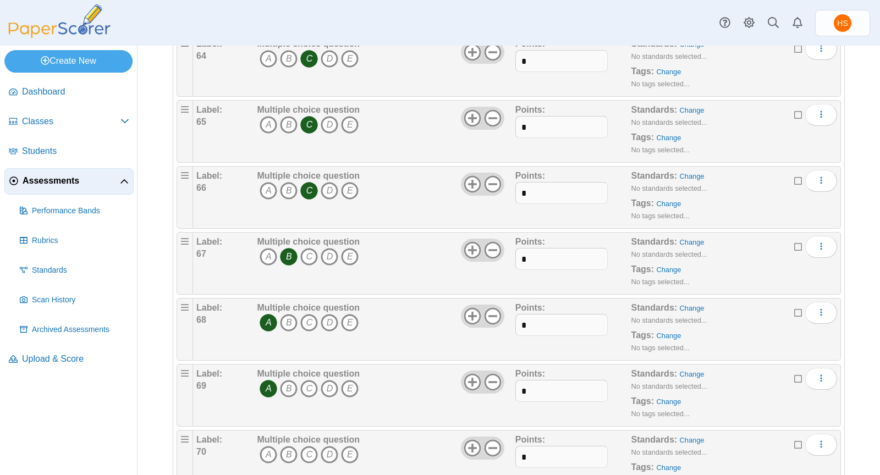
scroll to position [4288, 0]
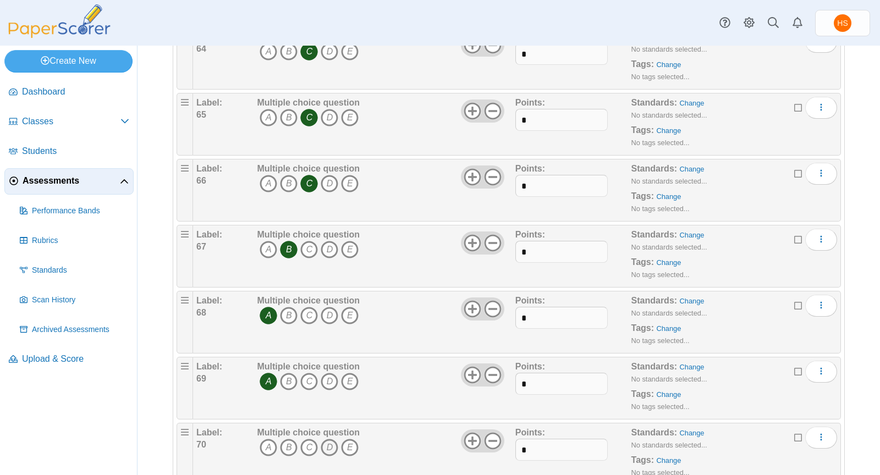
click at [329, 439] on icon "D" at bounding box center [330, 448] width 18 height 18
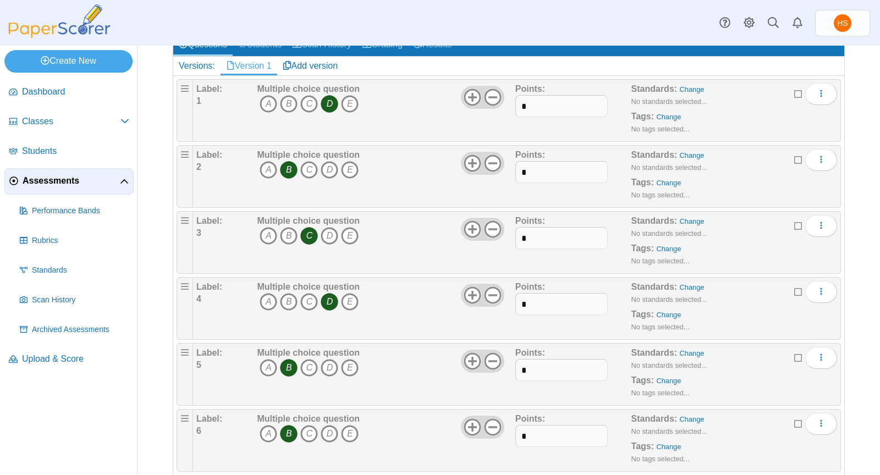
scroll to position [0, 0]
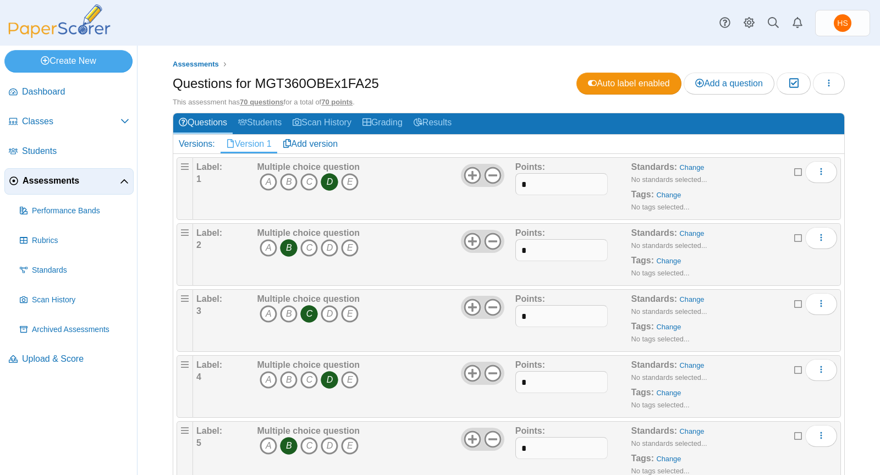
click at [49, 180] on span "Assessments" at bounding box center [71, 181] width 97 height 12
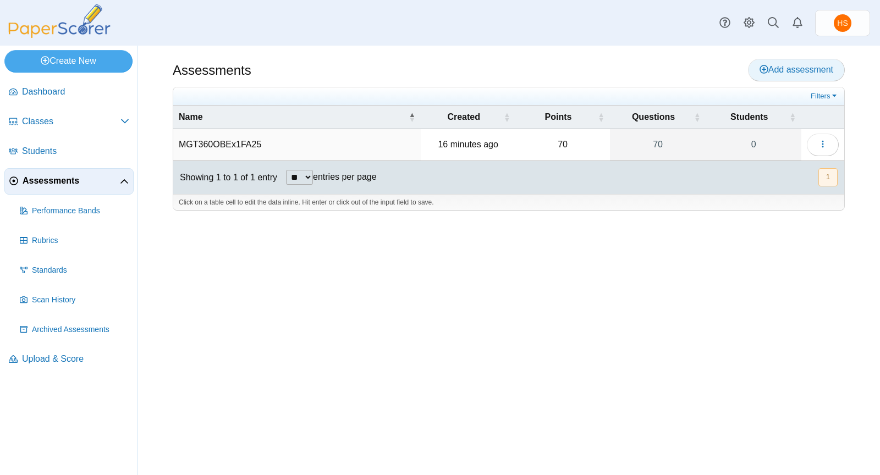
click at [784, 70] on span "Add assessment" at bounding box center [796, 69] width 74 height 9
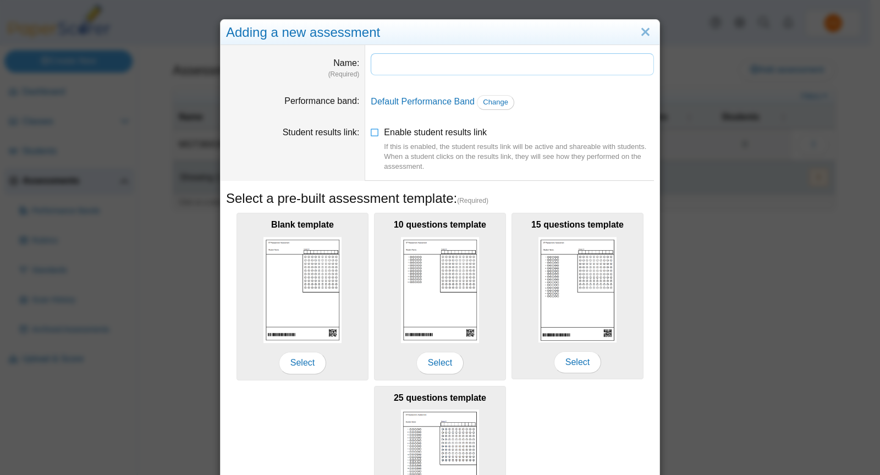
click at [382, 70] on input "Name" at bounding box center [512, 64] width 283 height 22
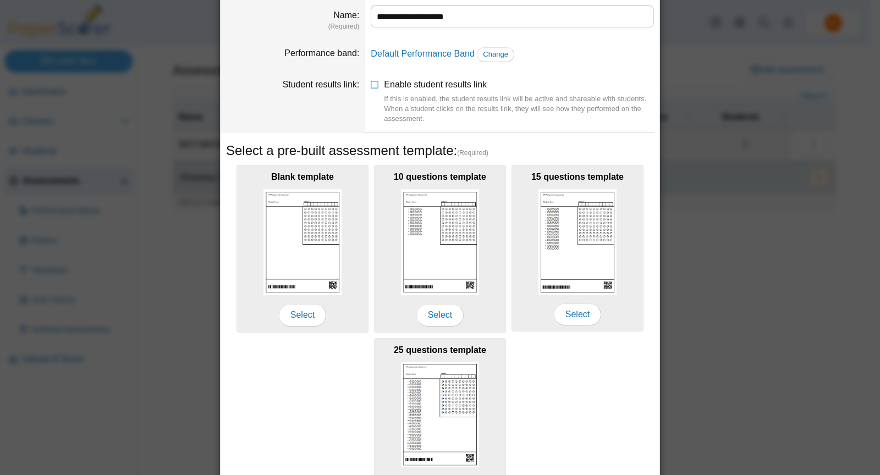
scroll to position [120, 0]
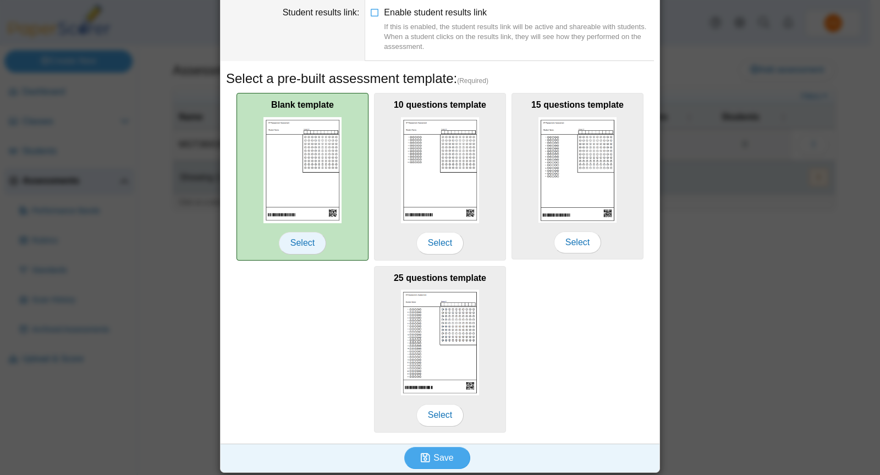
type input "**********"
click at [301, 241] on span "Select" at bounding box center [302, 243] width 47 height 22
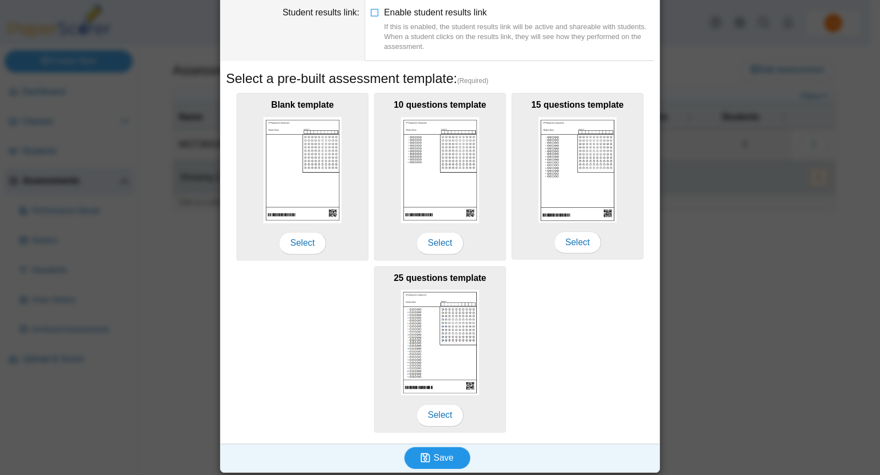
click at [444, 449] on button "Save" at bounding box center [437, 458] width 66 height 22
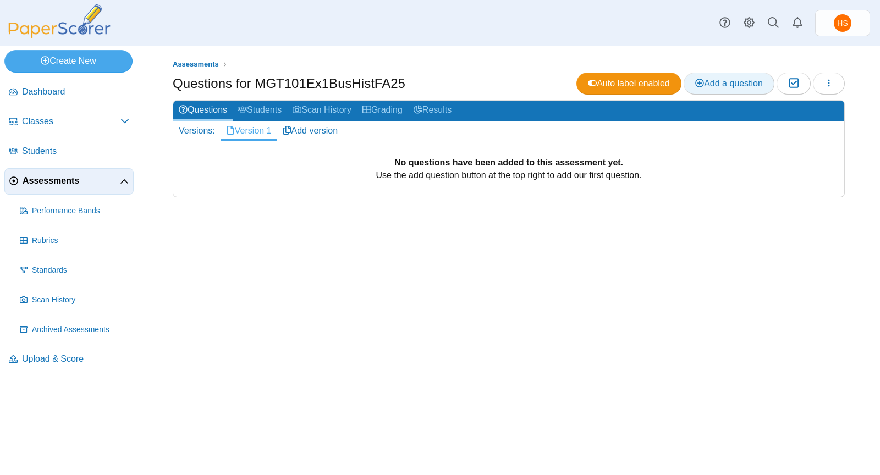
click at [739, 80] on span "Add a question" at bounding box center [729, 83] width 68 height 9
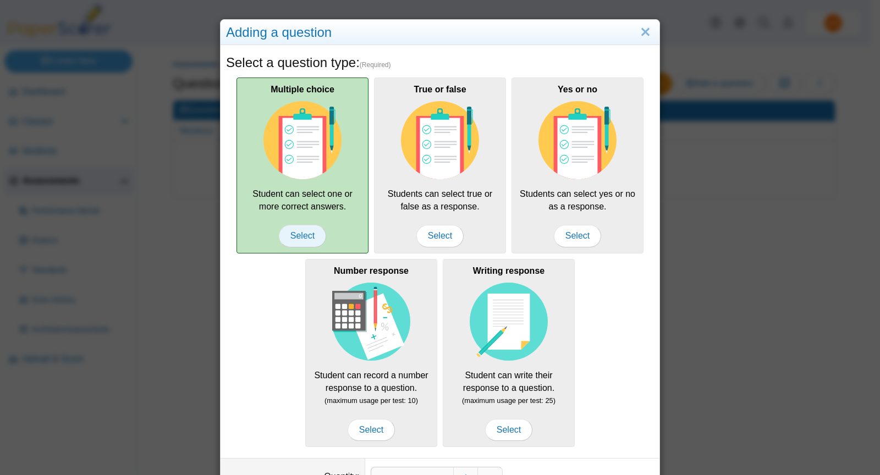
click at [306, 237] on span "Select" at bounding box center [302, 236] width 47 height 22
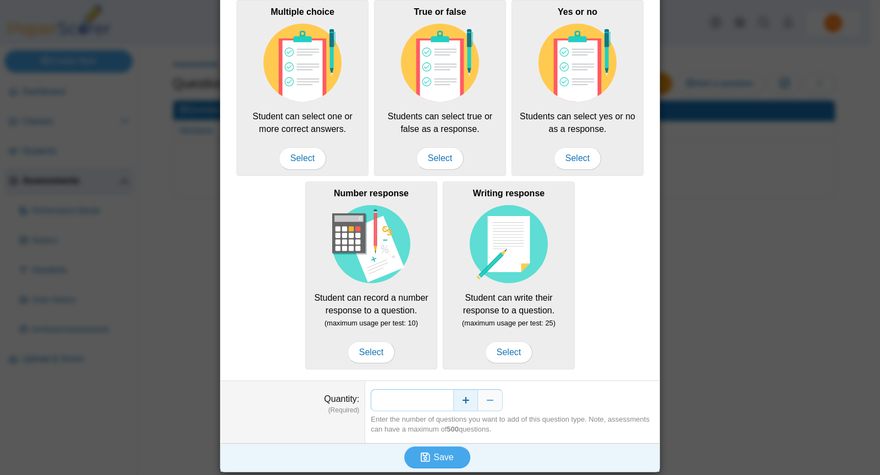
drag, startPoint x: 438, startPoint y: 400, endPoint x: 454, endPoint y: 401, distance: 16.5
click at [454, 401] on div "*" at bounding box center [512, 400] width 283 height 22
type input "**"
click at [443, 458] on span "Save" at bounding box center [443, 457] width 20 height 9
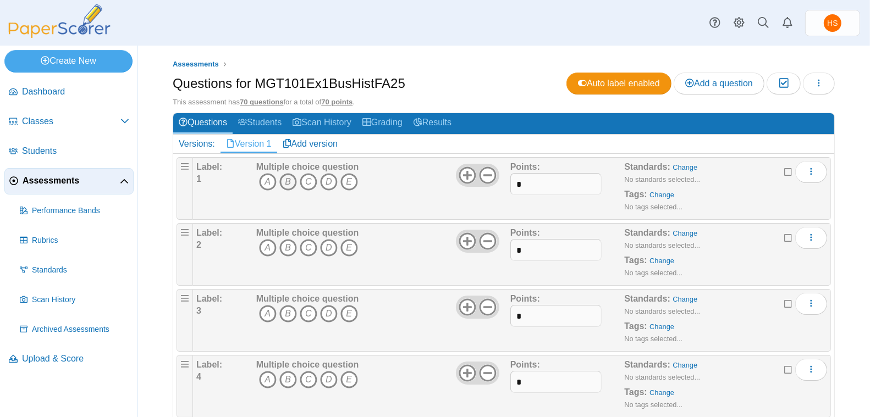
click at [290, 178] on icon "B" at bounding box center [288, 182] width 18 height 18
click at [284, 245] on icon "B" at bounding box center [288, 248] width 18 height 18
click at [323, 312] on icon "D" at bounding box center [329, 314] width 18 height 18
click at [309, 376] on icon "C" at bounding box center [309, 380] width 18 height 18
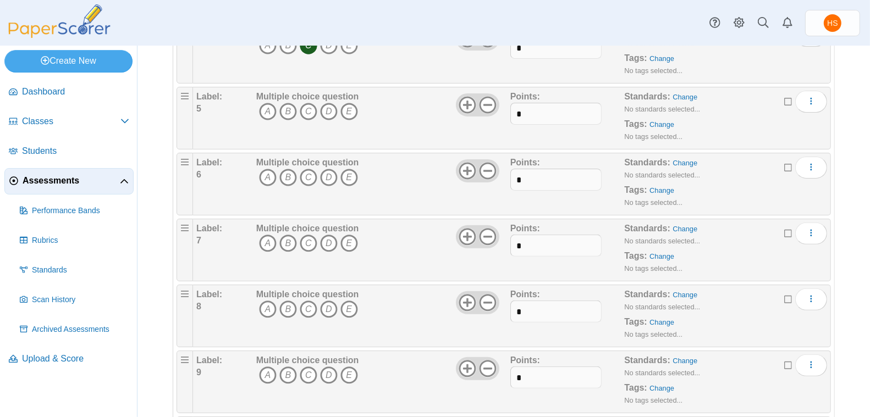
scroll to position [343, 0]
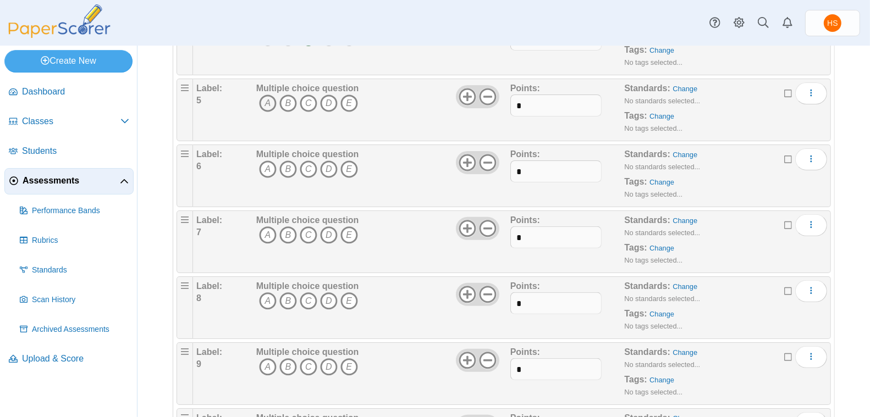
click at [264, 101] on icon "A" at bounding box center [268, 104] width 18 height 18
click at [310, 165] on icon "C" at bounding box center [309, 170] width 18 height 18
click at [265, 229] on icon "A" at bounding box center [268, 236] width 18 height 18
click at [324, 295] on icon "D" at bounding box center [329, 302] width 18 height 18
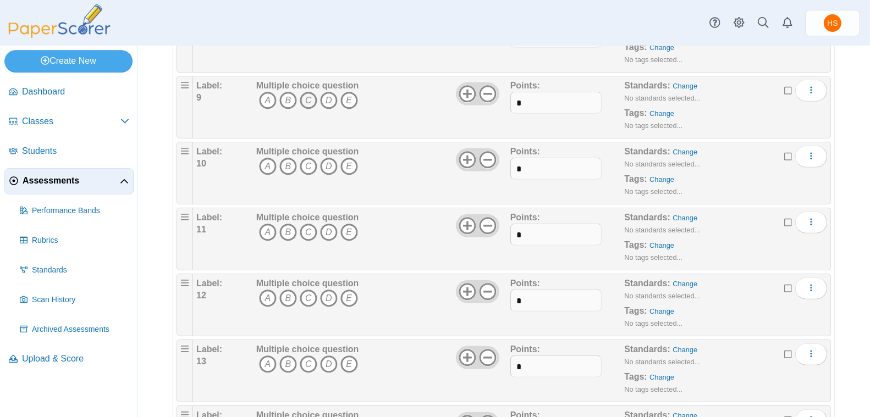
click at [306, 92] on icon "C" at bounding box center [309, 101] width 18 height 18
click at [285, 161] on icon "B" at bounding box center [288, 167] width 18 height 18
click at [306, 224] on icon "C" at bounding box center [309, 233] width 18 height 18
click at [266, 290] on icon "A" at bounding box center [268, 299] width 18 height 18
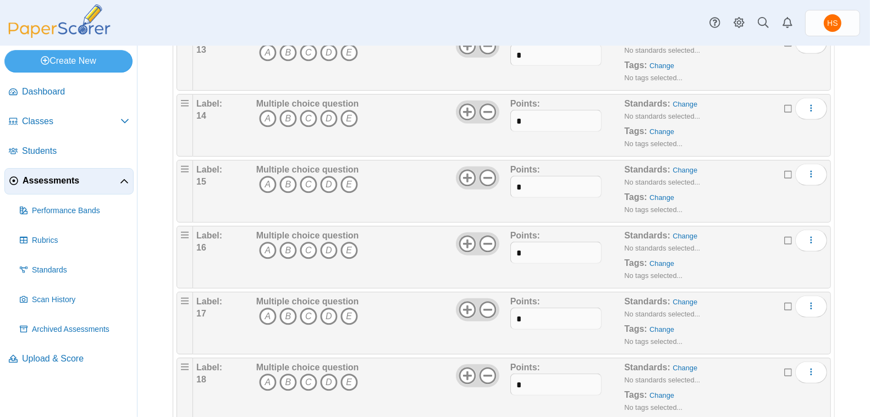
scroll to position [883, 0]
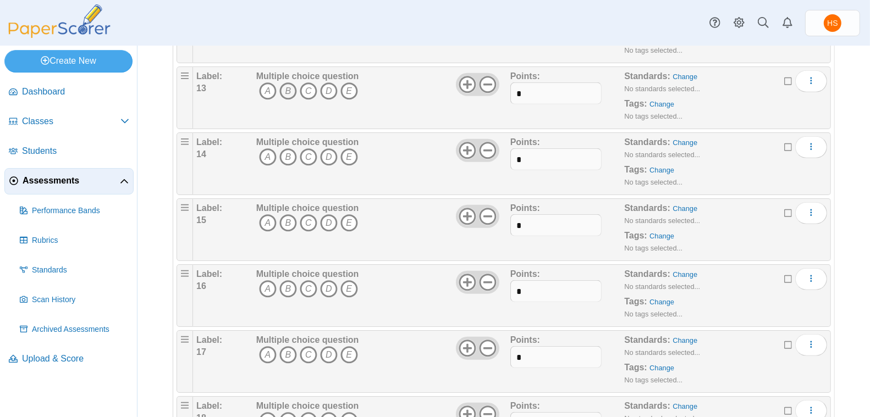
click at [287, 86] on icon "B" at bounding box center [288, 91] width 18 height 18
click at [288, 148] on icon "B" at bounding box center [288, 157] width 18 height 18
click at [266, 214] on icon "A" at bounding box center [268, 223] width 18 height 18
click at [305, 280] on icon "C" at bounding box center [309, 289] width 18 height 18
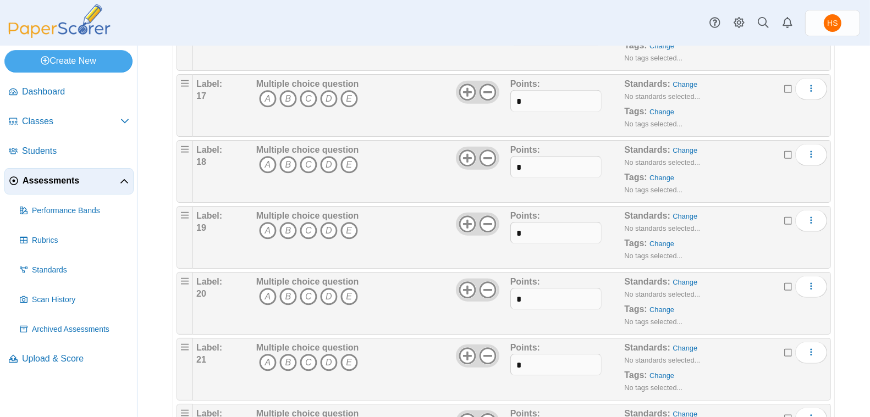
scroll to position [1142, 0]
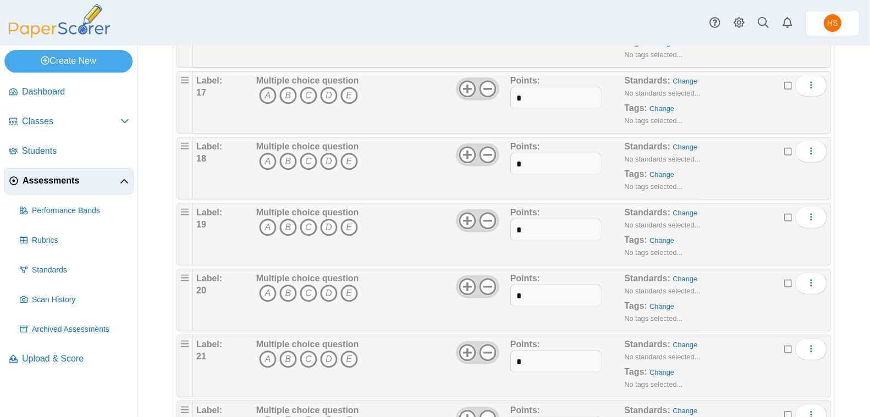
click at [270, 87] on icon "A" at bounding box center [268, 96] width 18 height 18
click at [307, 153] on icon "C" at bounding box center [309, 162] width 18 height 18
click at [262, 219] on icon "A" at bounding box center [268, 228] width 18 height 18
click at [309, 285] on icon "C" at bounding box center [309, 294] width 18 height 18
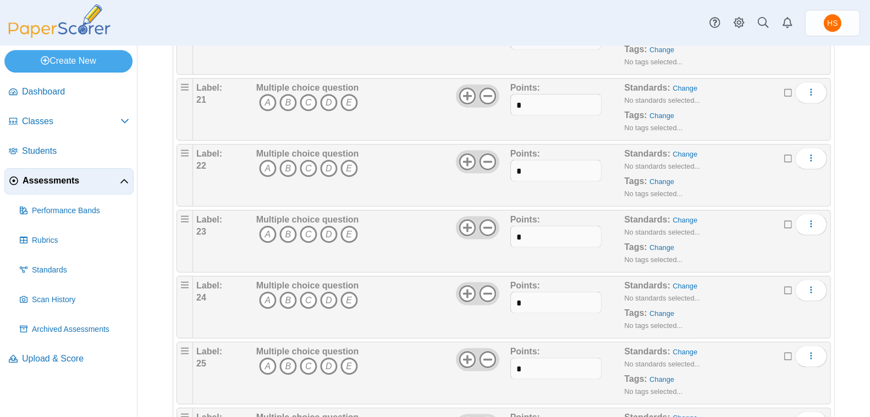
scroll to position [1407, 0]
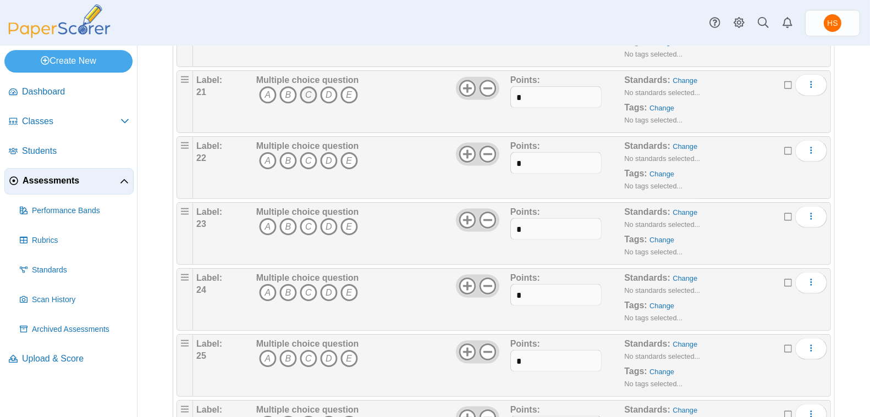
click at [307, 86] on icon "C" at bounding box center [309, 95] width 18 height 18
click at [269, 152] on icon "A" at bounding box center [268, 161] width 18 height 18
click at [328, 218] on icon "D" at bounding box center [329, 227] width 18 height 18
click at [327, 284] on icon "D" at bounding box center [329, 293] width 18 height 18
click at [327, 350] on icon "D" at bounding box center [329, 359] width 18 height 18
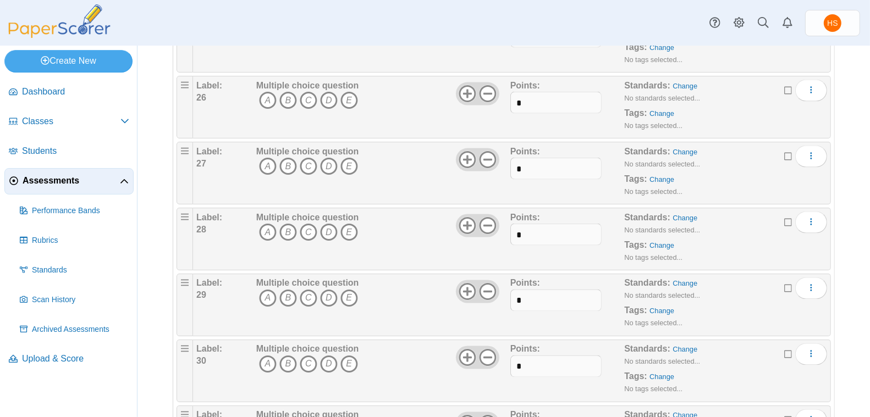
scroll to position [1727, 0]
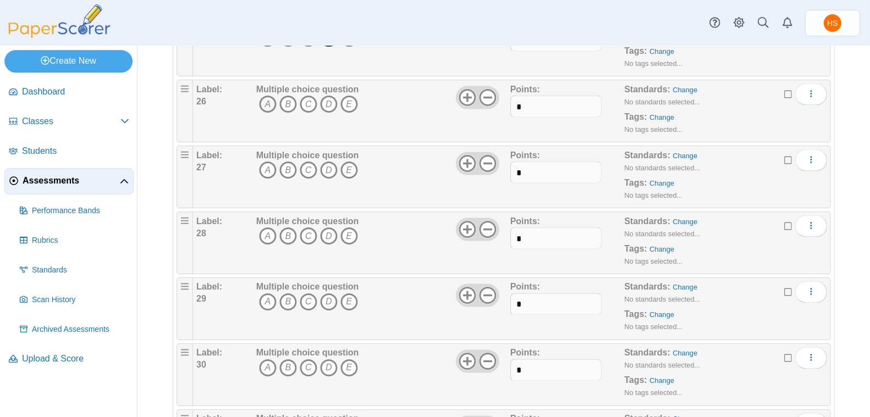
click at [266, 96] on icon "A" at bounding box center [268, 105] width 18 height 18
click at [288, 162] on icon "B" at bounding box center [288, 171] width 18 height 18
click at [264, 228] on icon "A" at bounding box center [268, 237] width 18 height 18
click at [326, 294] on icon "D" at bounding box center [329, 303] width 18 height 18
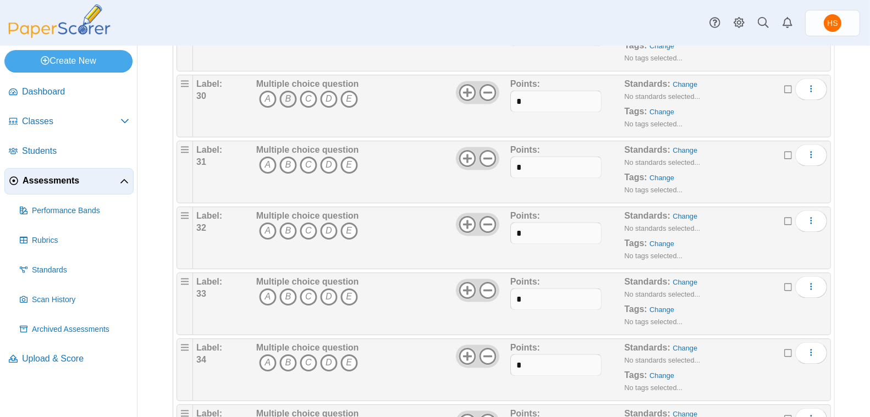
click at [285, 91] on icon "B" at bounding box center [288, 100] width 18 height 18
click at [284, 157] on icon "B" at bounding box center [288, 166] width 18 height 18
click at [263, 223] on icon "A" at bounding box center [268, 232] width 18 height 18
click at [290, 289] on icon "B" at bounding box center [288, 298] width 18 height 18
click at [307, 355] on icon "C" at bounding box center [309, 364] width 18 height 18
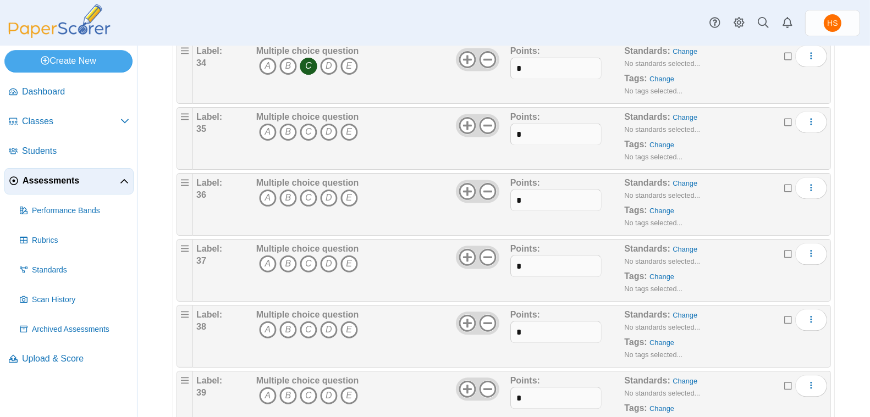
scroll to position [2317, 0]
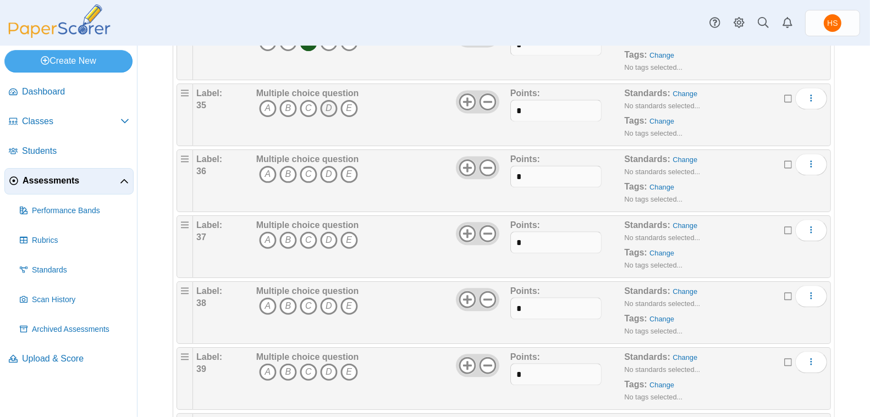
click at [328, 100] on icon "D" at bounding box center [329, 109] width 18 height 18
click at [284, 166] on icon "B" at bounding box center [288, 175] width 18 height 18
click at [287, 232] on icon "B" at bounding box center [288, 241] width 18 height 18
click at [309, 298] on icon "C" at bounding box center [309, 307] width 18 height 18
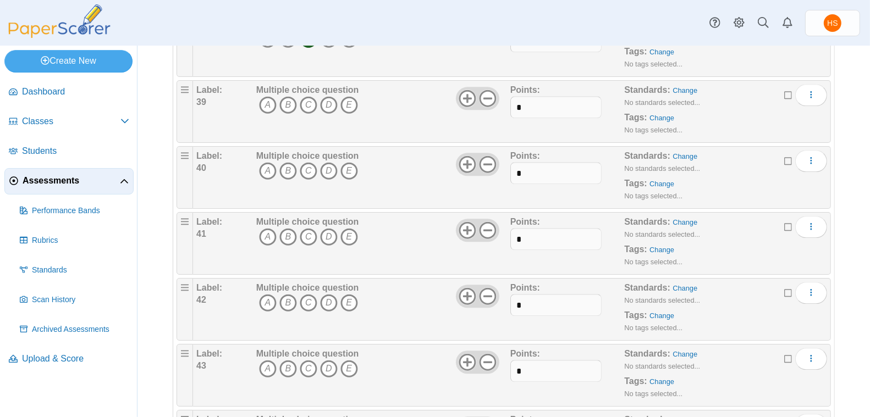
scroll to position [2587, 0]
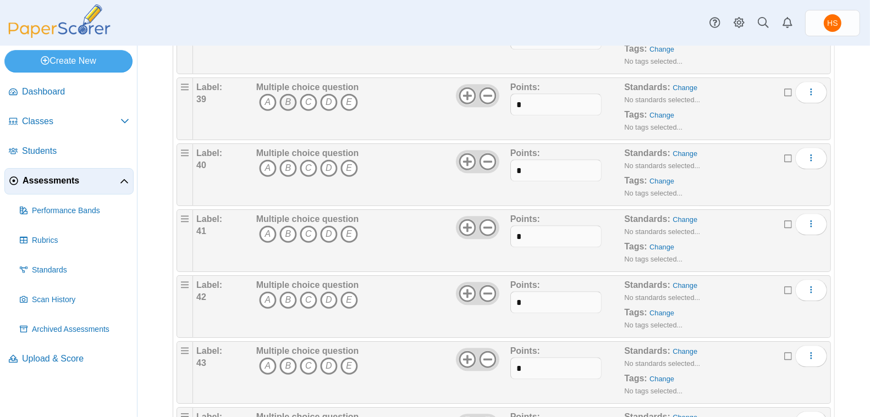
click at [288, 93] on icon "B" at bounding box center [288, 102] width 18 height 18
click at [310, 159] on icon "C" at bounding box center [309, 168] width 18 height 18
click at [328, 225] on icon "D" at bounding box center [329, 234] width 18 height 18
click at [326, 291] on icon "D" at bounding box center [329, 300] width 18 height 18
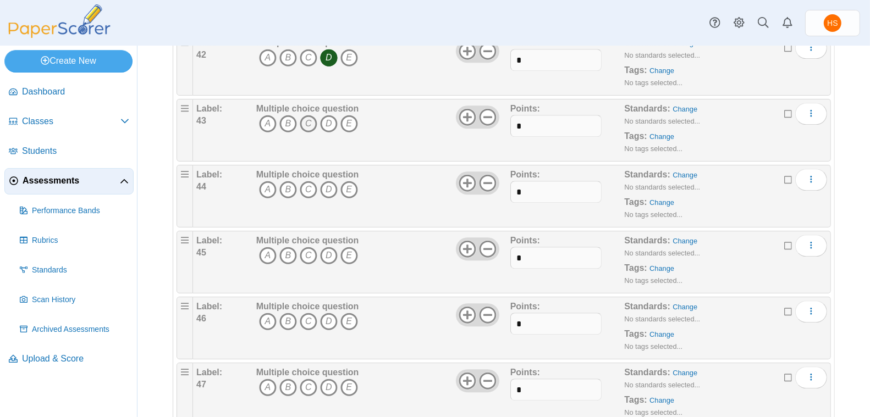
click at [306, 115] on icon "C" at bounding box center [309, 124] width 18 height 18
click at [267, 181] on icon "A" at bounding box center [268, 190] width 18 height 18
click at [305, 247] on icon "C" at bounding box center [309, 256] width 18 height 18
click at [327, 313] on icon "D" at bounding box center [329, 322] width 18 height 18
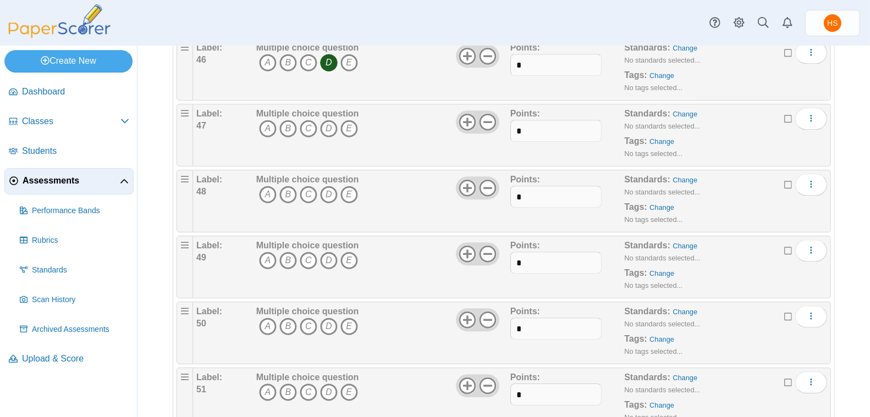
scroll to position [3108, 0]
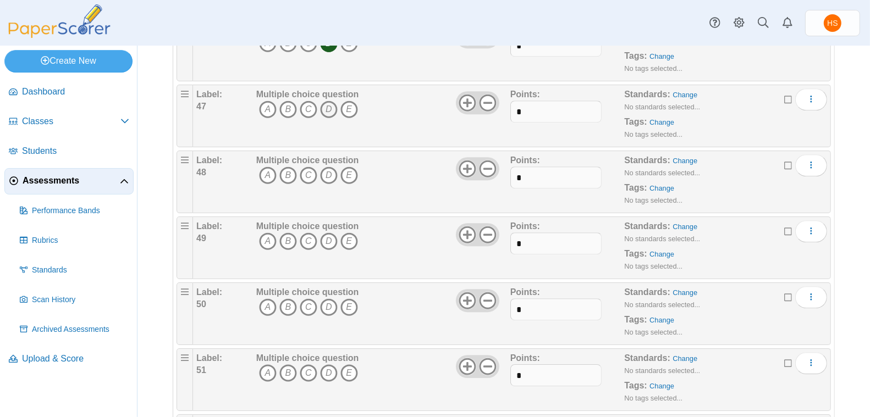
click at [323, 101] on icon "D" at bounding box center [329, 110] width 18 height 18
click at [307, 167] on icon "C" at bounding box center [309, 176] width 18 height 18
click at [283, 233] on icon "B" at bounding box center [288, 242] width 18 height 18
click at [284, 299] on icon "B" at bounding box center [288, 308] width 18 height 18
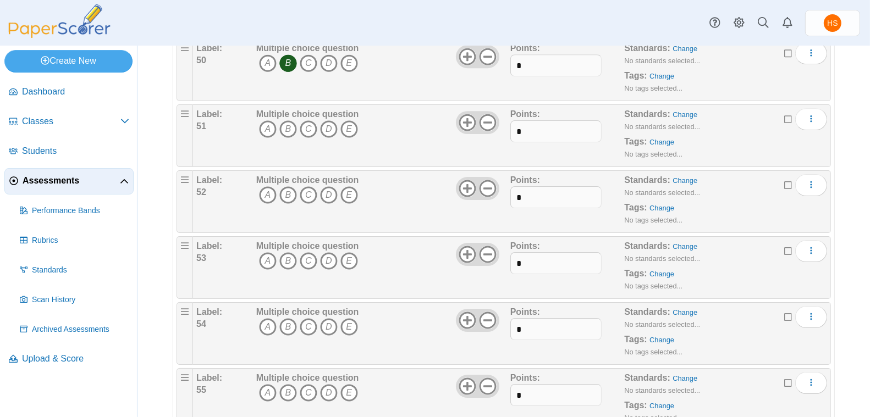
scroll to position [3358, 0]
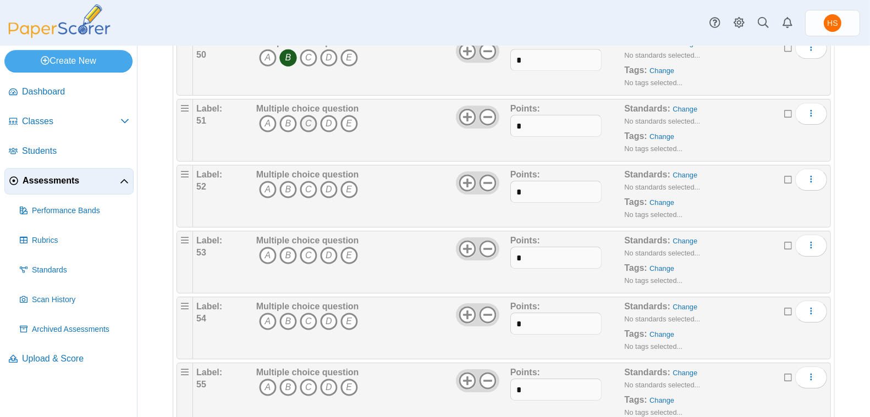
click at [308, 115] on icon "C" at bounding box center [309, 124] width 18 height 18
click at [327, 181] on icon "D" at bounding box center [329, 190] width 18 height 18
click at [268, 247] on icon "A" at bounding box center [268, 256] width 18 height 18
click at [304, 313] on icon "C" at bounding box center [309, 322] width 18 height 18
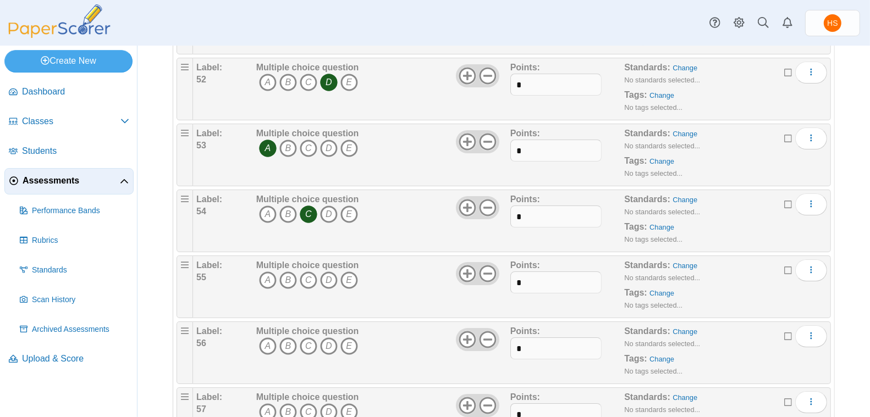
scroll to position [3475, 0]
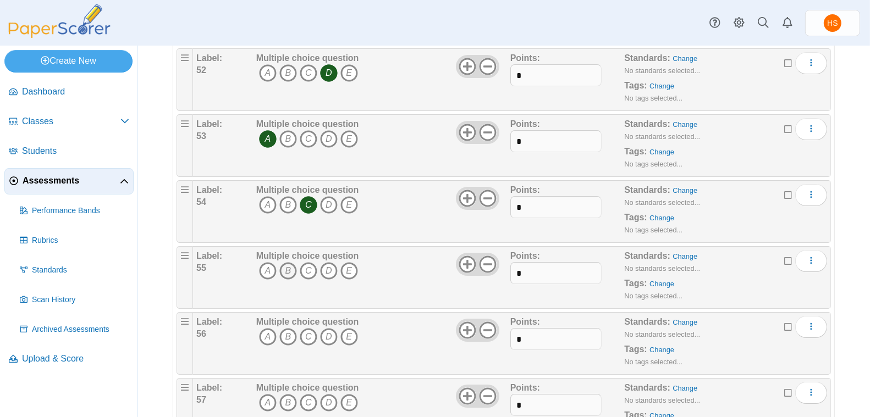
click at [287, 262] on icon "B" at bounding box center [288, 271] width 18 height 18
click at [287, 328] on icon "B" at bounding box center [288, 337] width 18 height 18
click at [329, 394] on icon "D" at bounding box center [329, 403] width 18 height 18
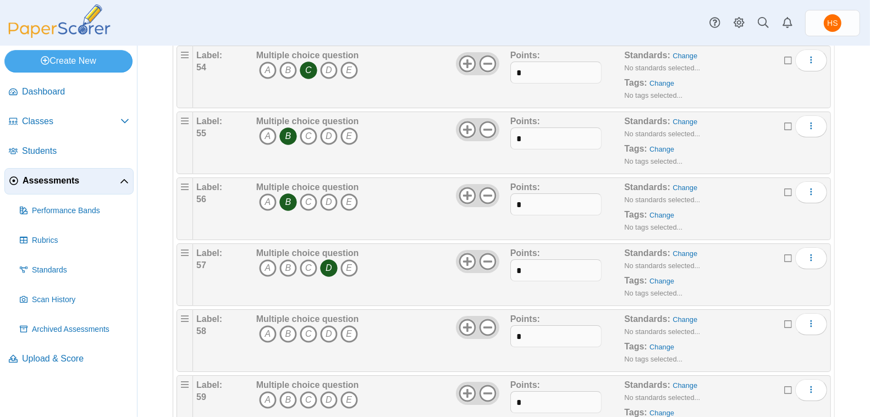
scroll to position [3619, 0]
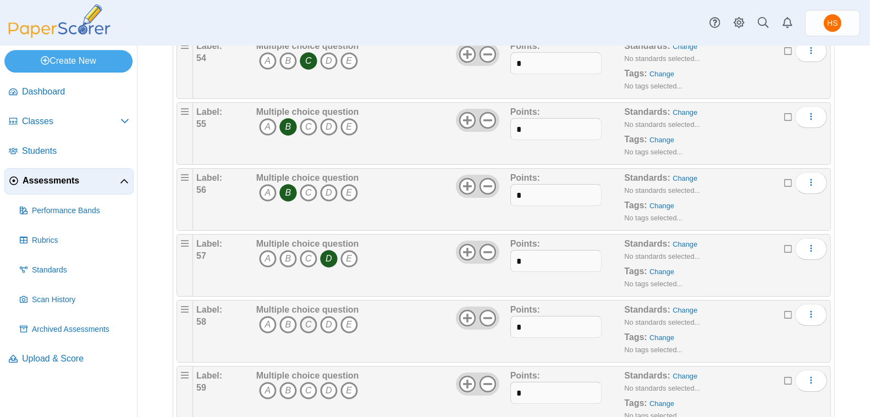
click at [306, 316] on icon "C" at bounding box center [309, 325] width 18 height 18
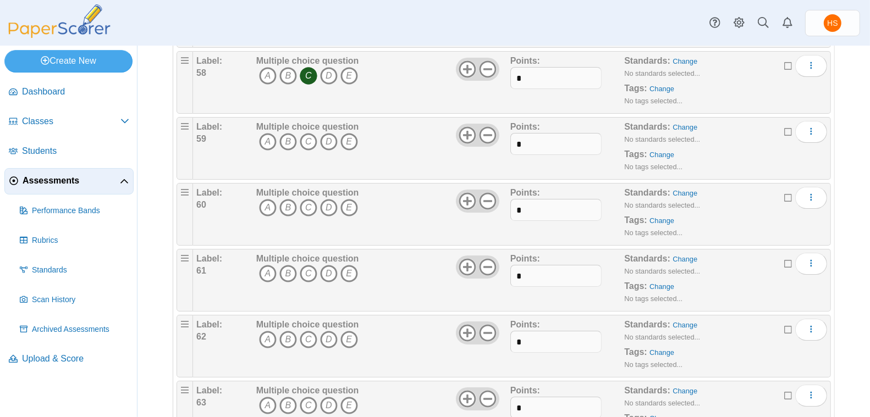
scroll to position [3899, 0]
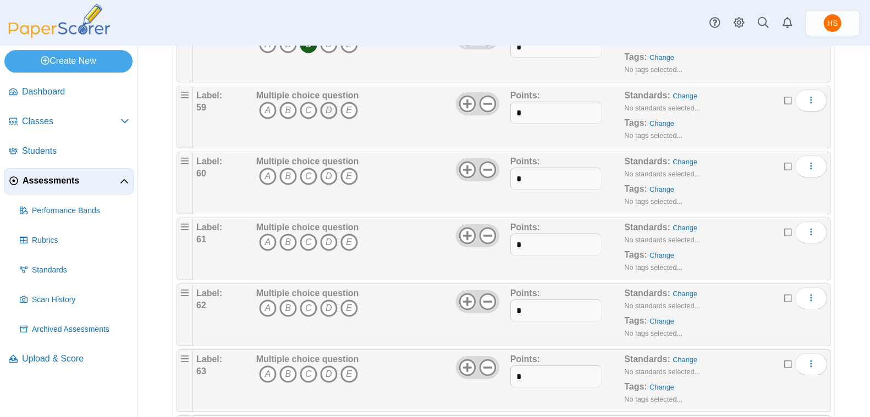
click at [331, 102] on icon "D" at bounding box center [329, 111] width 18 height 18
click at [265, 168] on icon "A" at bounding box center [268, 177] width 18 height 18
click at [308, 234] on icon "C" at bounding box center [309, 243] width 18 height 18
click at [310, 300] on icon "C" at bounding box center [309, 309] width 18 height 18
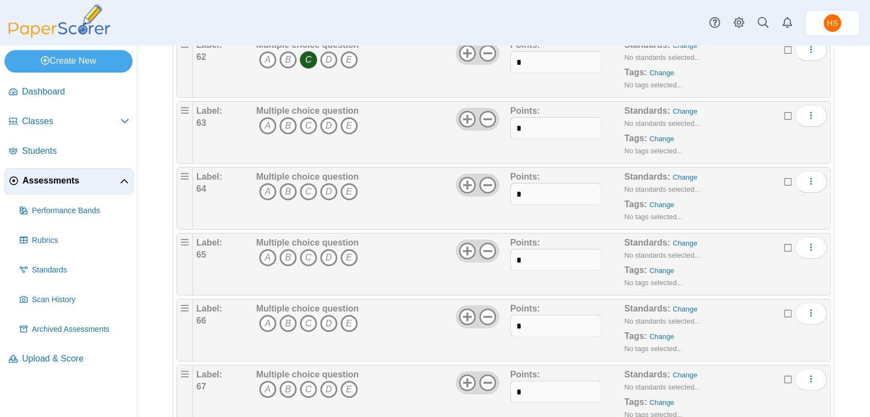
scroll to position [4152, 0]
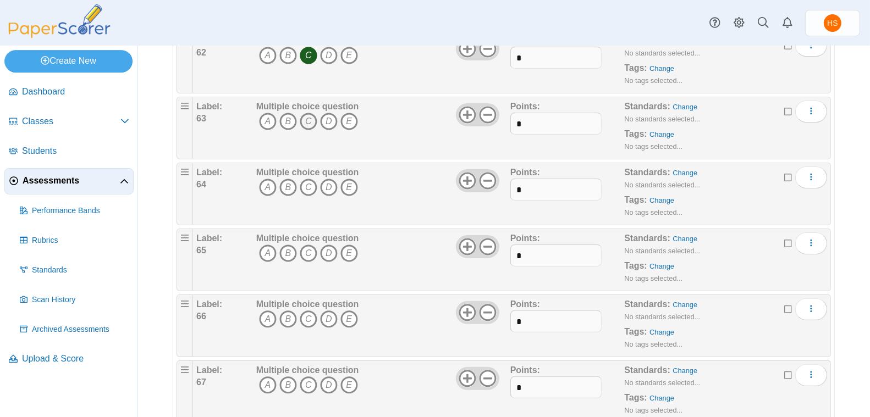
click at [309, 113] on icon "C" at bounding box center [309, 122] width 18 height 18
click at [306, 179] on icon "C" at bounding box center [309, 188] width 18 height 18
click at [267, 245] on icon "A" at bounding box center [268, 254] width 18 height 18
click at [324, 311] on icon "D" at bounding box center [329, 320] width 18 height 18
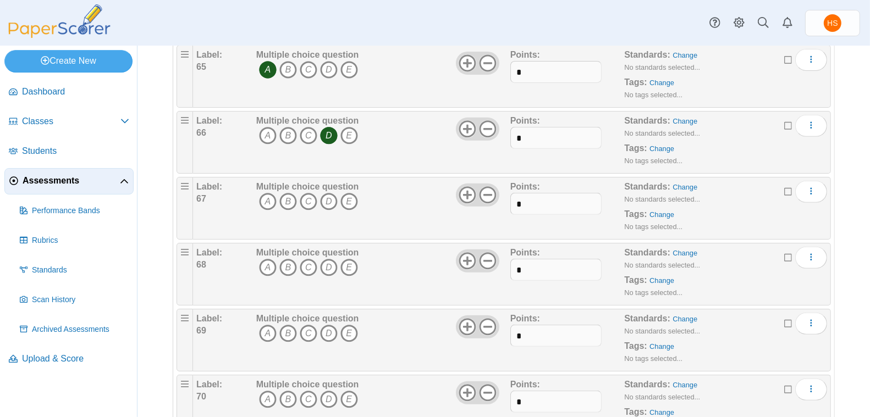
scroll to position [4346, 0]
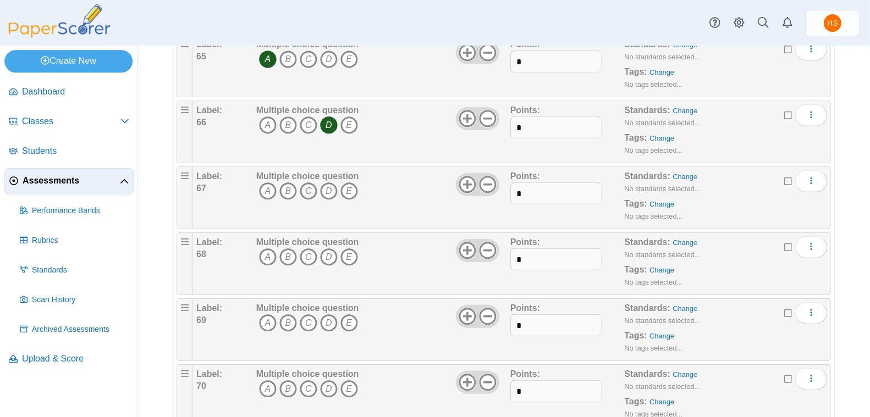
click at [309, 183] on icon "C" at bounding box center [309, 192] width 18 height 18
click at [285, 249] on icon "B" at bounding box center [288, 258] width 18 height 18
click at [327, 315] on icon "D" at bounding box center [329, 324] width 18 height 18
click at [330, 381] on icon "D" at bounding box center [329, 390] width 18 height 18
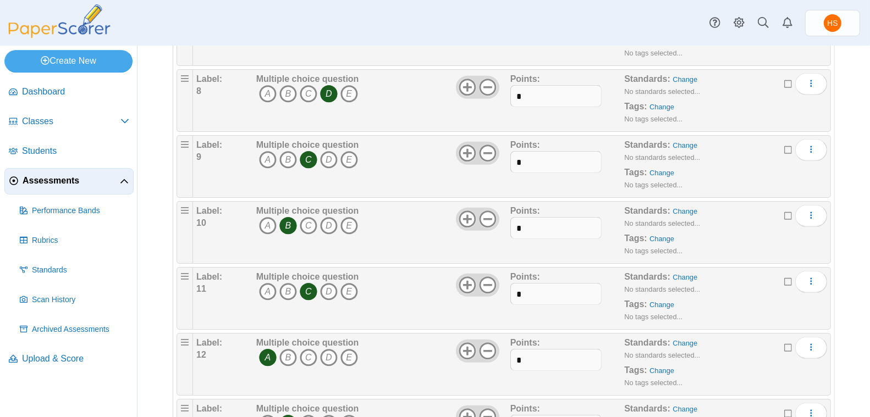
scroll to position [0, 0]
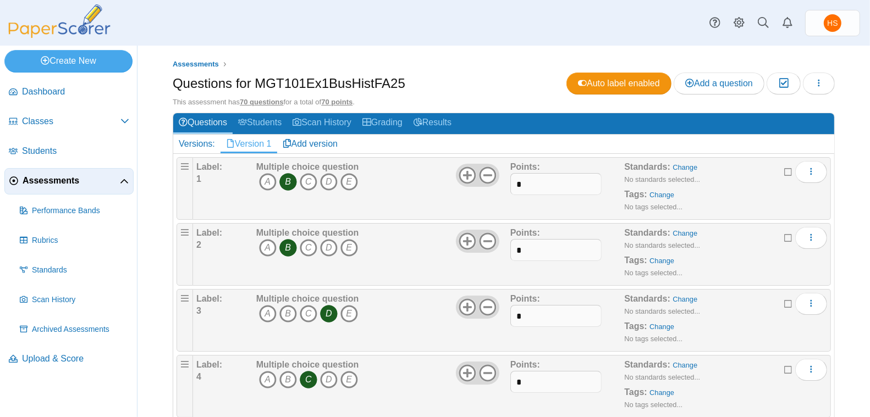
click at [58, 177] on span "Assessments" at bounding box center [71, 181] width 97 height 12
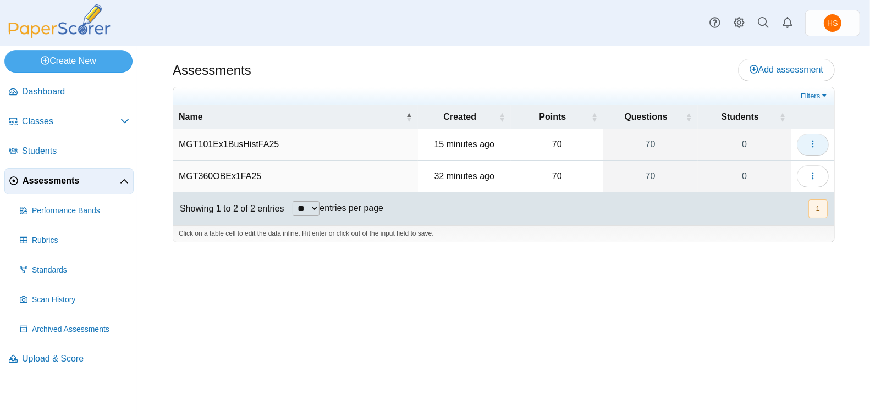
click at [814, 140] on icon "button" at bounding box center [812, 144] width 9 height 9
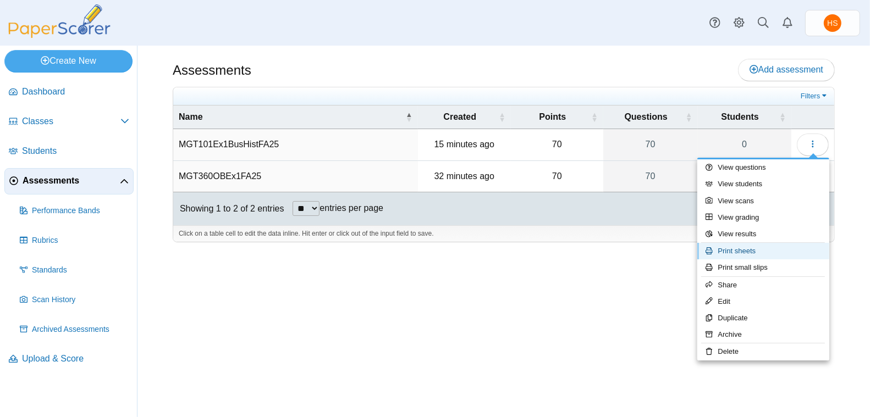
click at [745, 244] on link "Print sheets" at bounding box center [763, 251] width 132 height 16
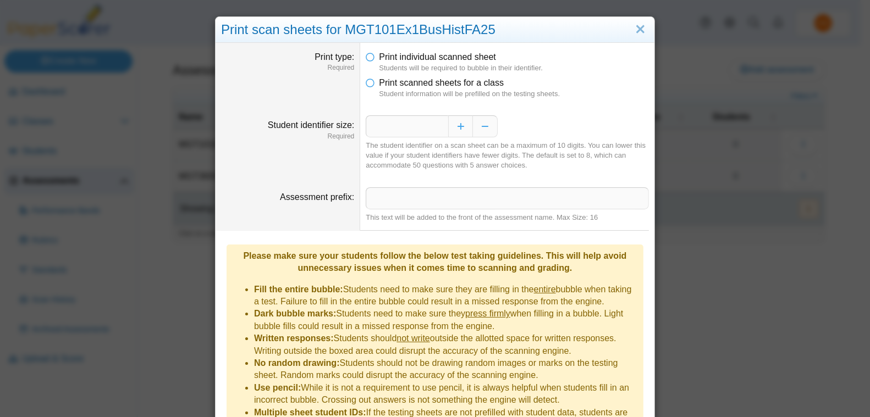
scroll to position [73, 0]
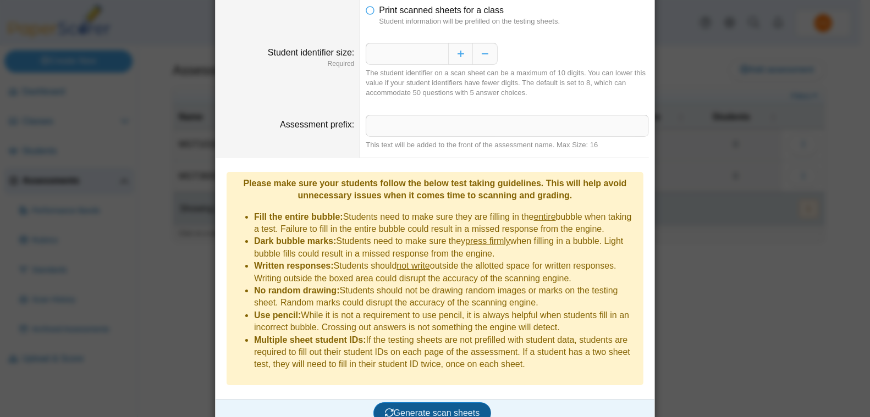
click at [456, 409] on span "Generate scan sheets" at bounding box center [432, 413] width 95 height 9
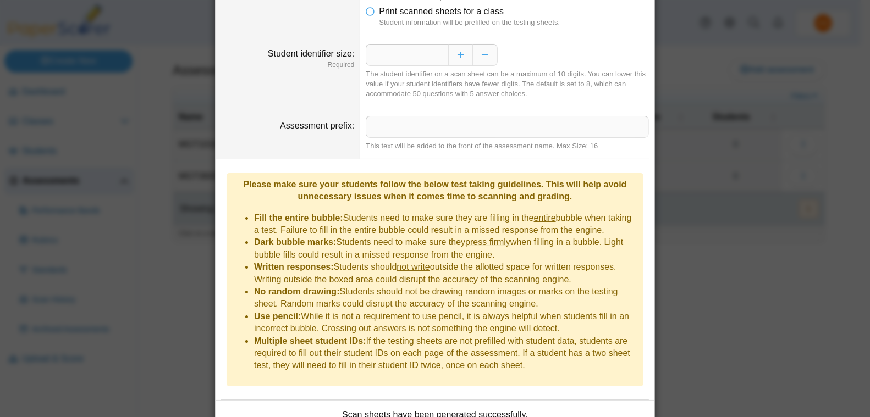
scroll to position [160, 0]
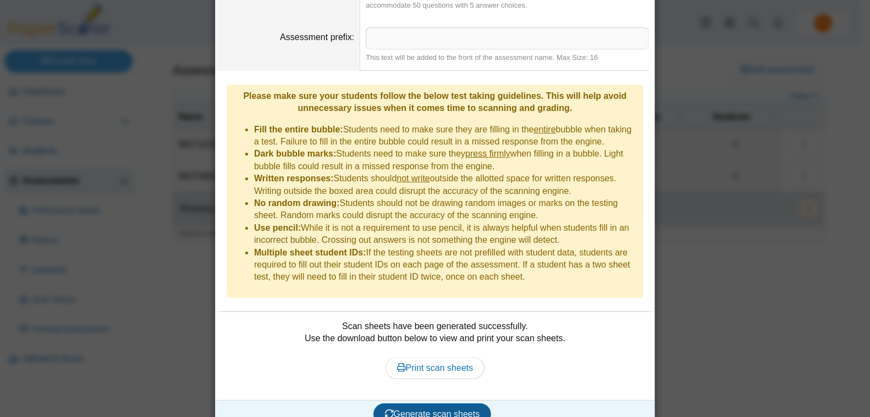
click at [445, 410] on span "Generate scan sheets" at bounding box center [432, 414] width 95 height 9
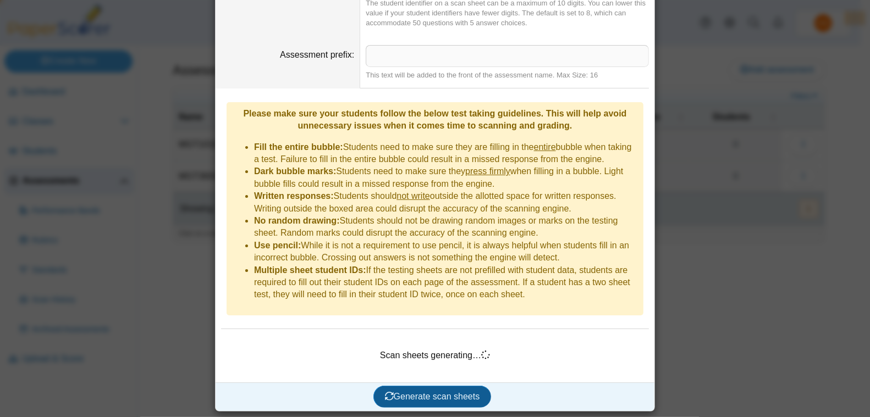
scroll to position [125, 0]
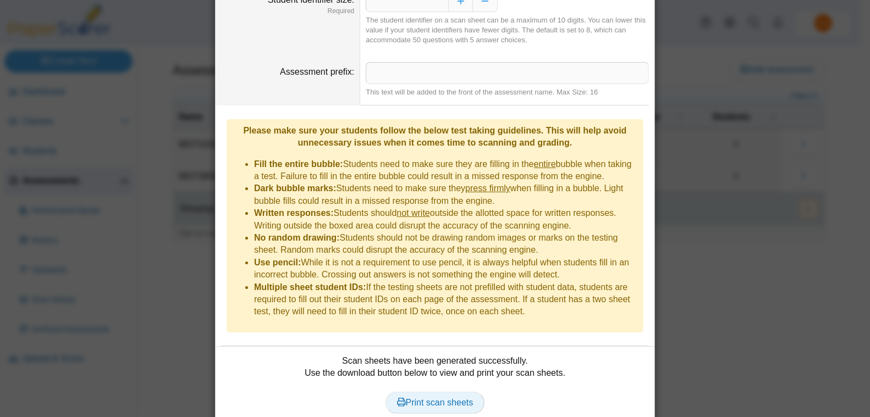
click at [444, 398] on span "Print scan sheets" at bounding box center [435, 402] width 76 height 9
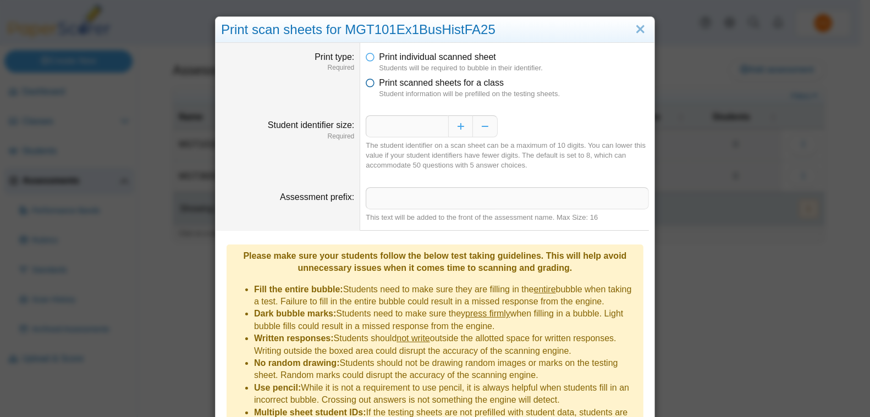
click at [367, 82] on icon at bounding box center [370, 81] width 9 height 8
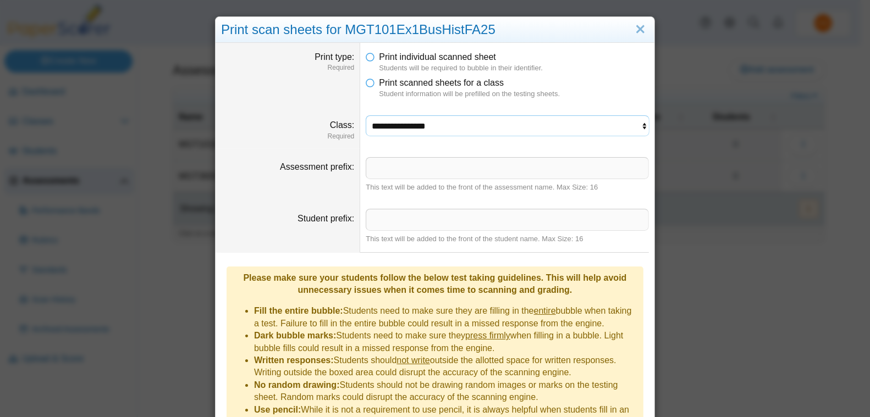
click at [640, 124] on select "**********" at bounding box center [507, 125] width 283 height 21
select select "**********"
click at [366, 115] on select "**********" at bounding box center [507, 125] width 283 height 21
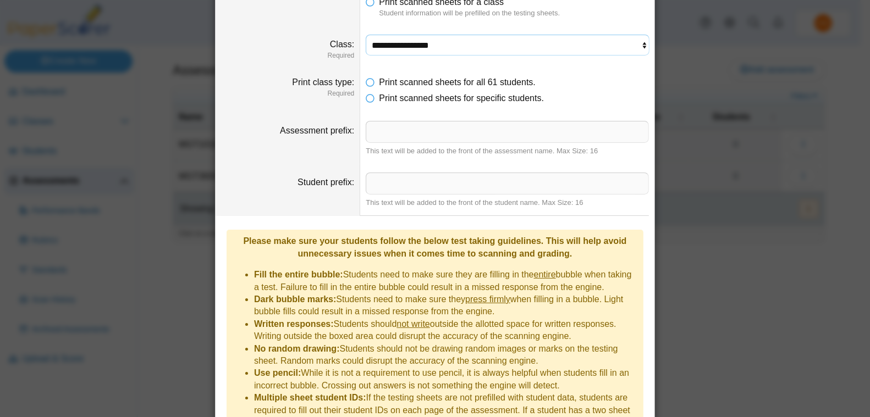
scroll to position [226, 0]
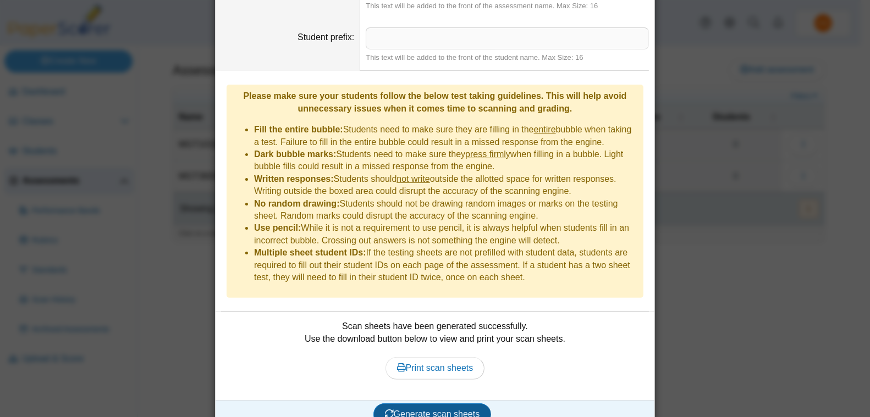
click at [440, 410] on span "Generate scan sheets" at bounding box center [432, 414] width 95 height 9
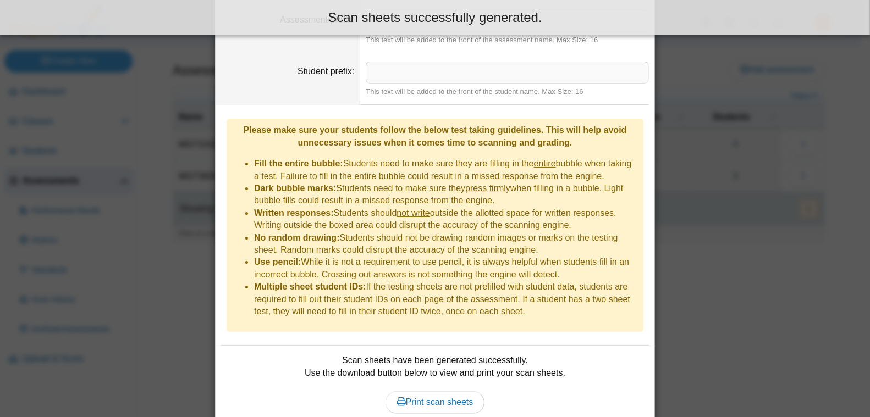
scroll to position [0, 0]
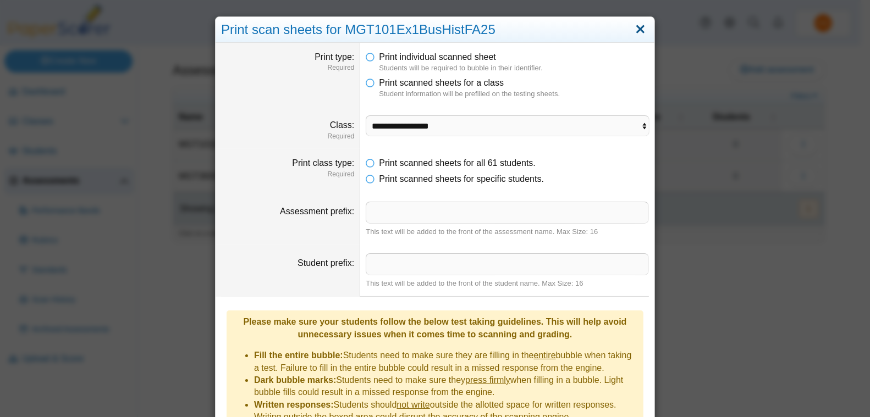
click at [635, 27] on link "Close" at bounding box center [640, 29] width 17 height 19
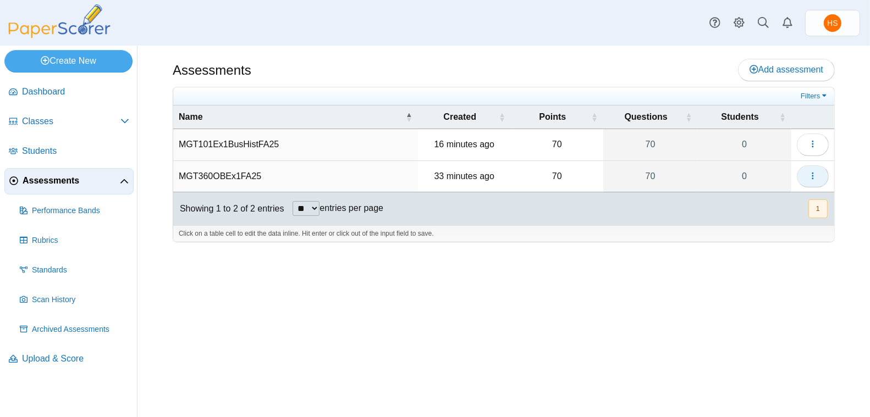
click at [811, 173] on icon "button" at bounding box center [812, 176] width 9 height 9
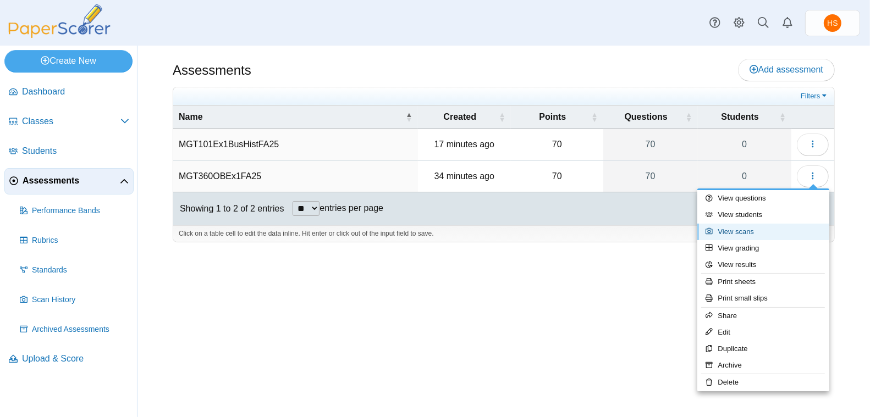
click at [747, 232] on link "View scans" at bounding box center [763, 232] width 132 height 16
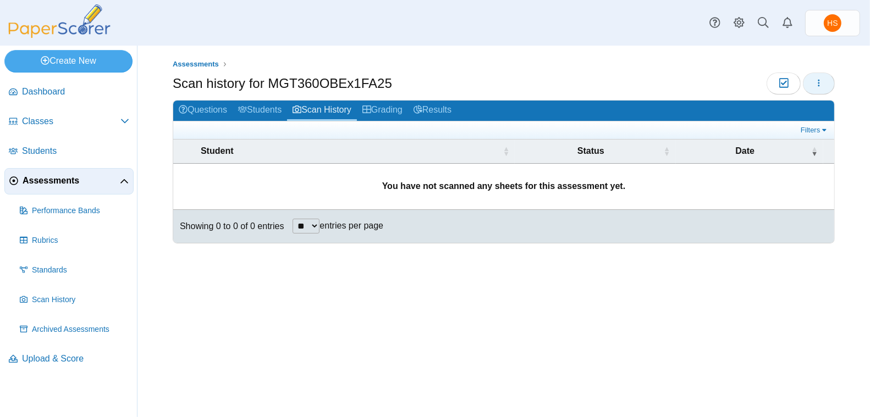
click at [819, 83] on use "button" at bounding box center [819, 82] width 2 height 7
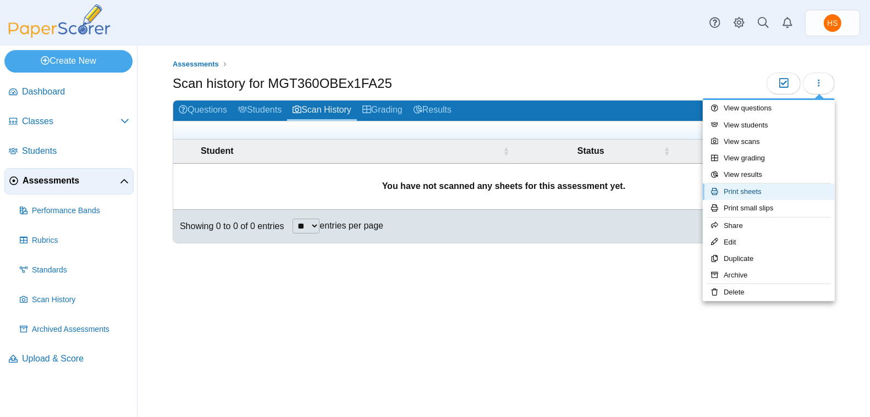
click at [745, 189] on link "Print sheets" at bounding box center [769, 192] width 132 height 16
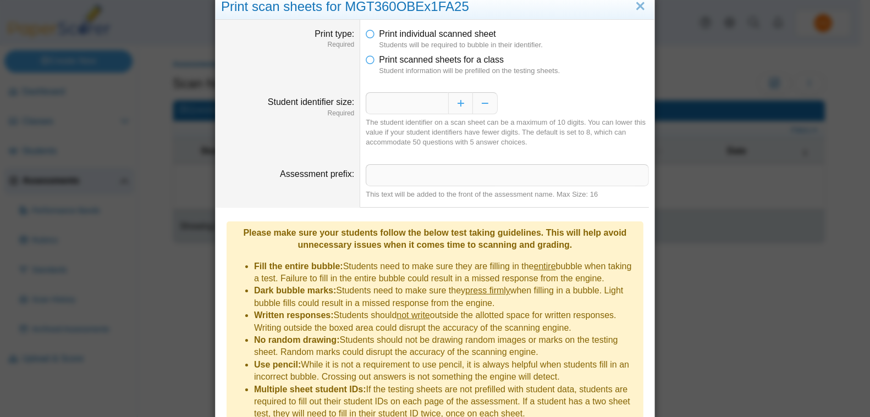
scroll to position [22, 0]
click at [368, 62] on icon at bounding box center [370, 59] width 9 height 8
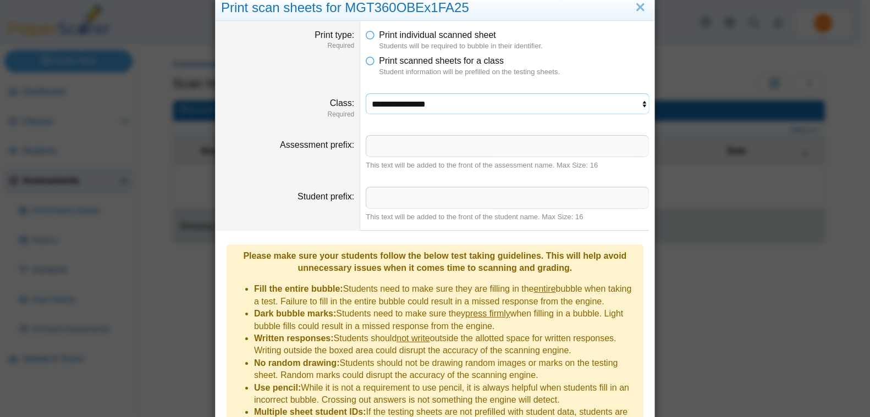
click at [635, 105] on select "**********" at bounding box center [507, 103] width 283 height 21
click at [366, 93] on select "**********" at bounding box center [507, 103] width 283 height 21
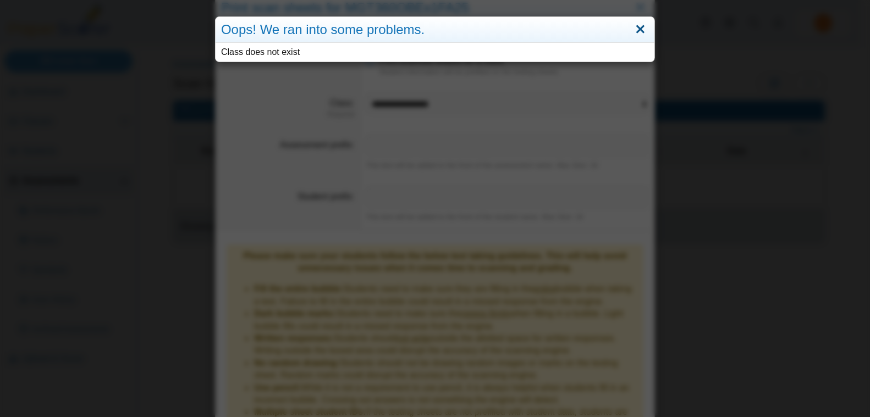
click at [632, 30] on link "Close" at bounding box center [640, 29] width 17 height 19
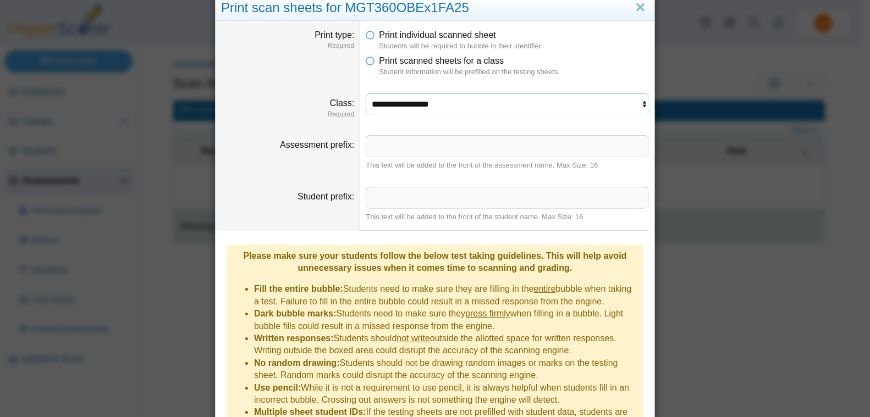
click at [638, 100] on select "**********" at bounding box center [507, 103] width 283 height 21
click at [366, 93] on select "**********" at bounding box center [507, 103] width 283 height 21
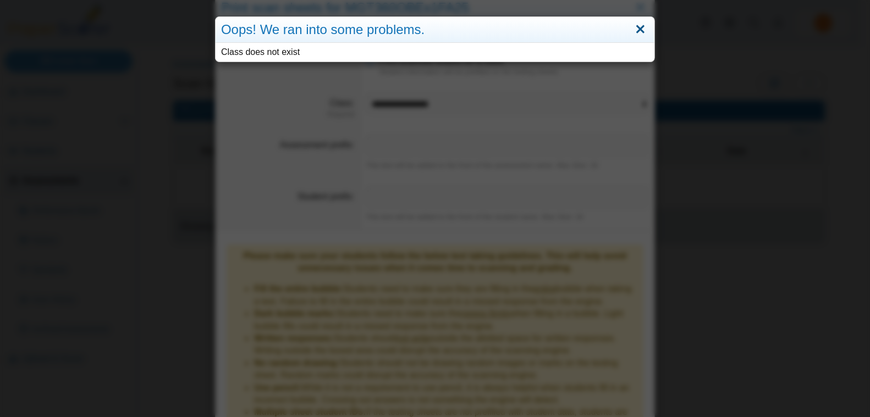
click at [633, 32] on link "Close" at bounding box center [640, 29] width 17 height 19
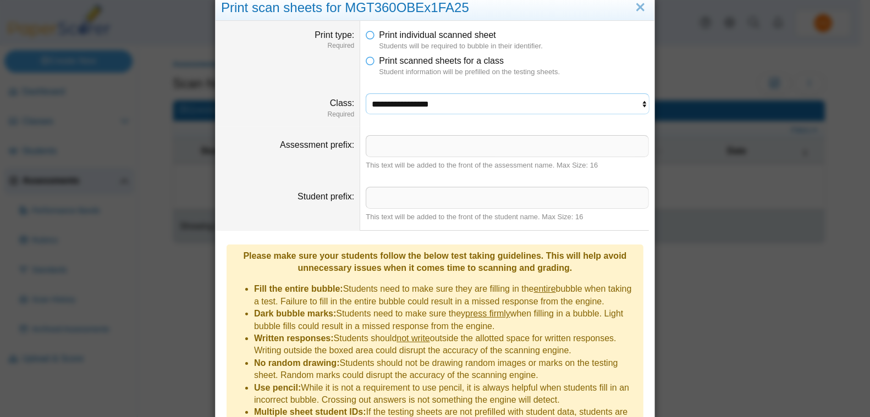
click at [638, 103] on select "**********" at bounding box center [507, 103] width 283 height 21
select select "**********"
click at [366, 93] on select "**********" at bounding box center [507, 103] width 283 height 21
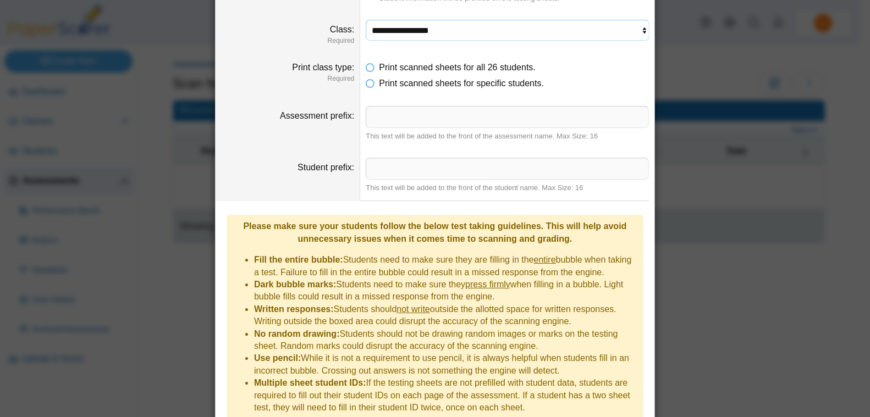
scroll to position [139, 0]
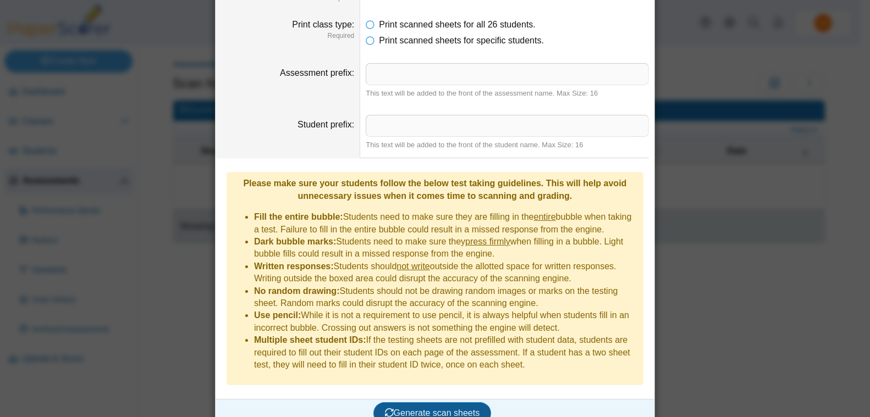
click at [436, 409] on span "Generate scan sheets" at bounding box center [432, 413] width 95 height 9
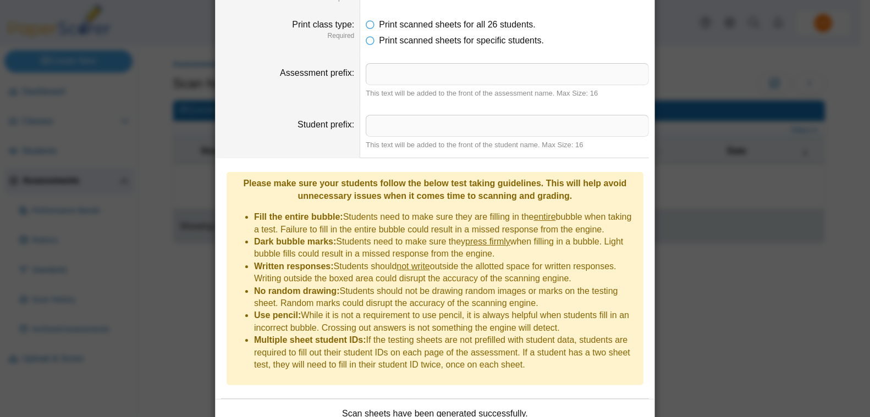
scroll to position [226, 0]
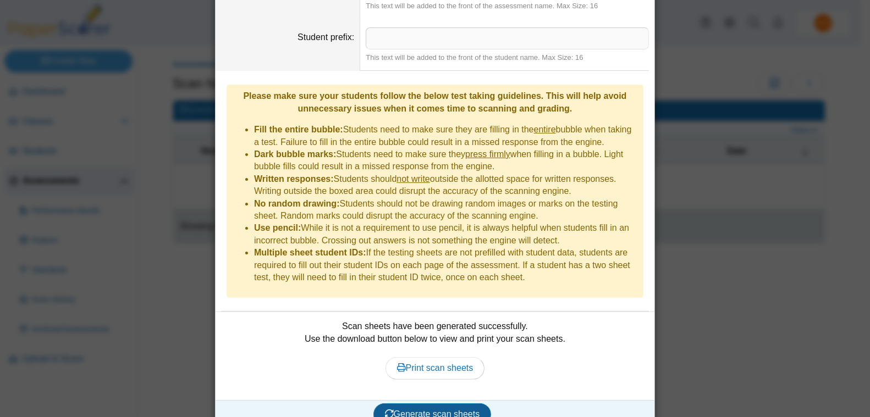
click at [437, 410] on span "Generate scan sheets" at bounding box center [432, 414] width 95 height 9
click at [436, 364] on span "Print scan sheets" at bounding box center [435, 368] width 76 height 9
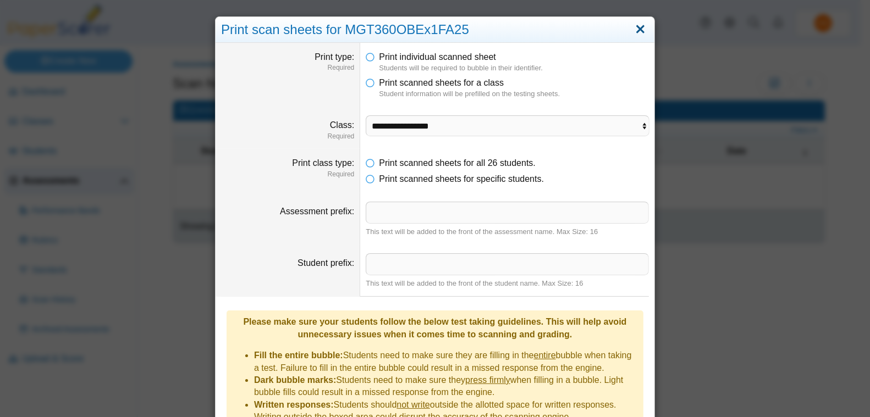
click at [638, 30] on link "Close" at bounding box center [640, 29] width 17 height 19
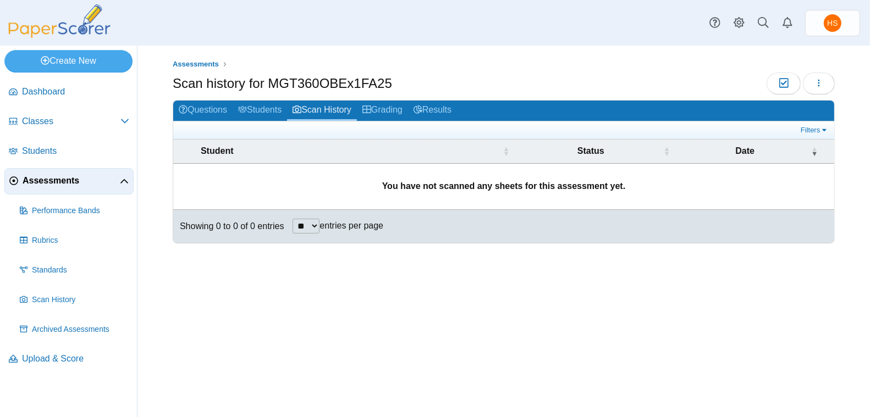
click at [58, 177] on span "Assessments" at bounding box center [71, 181] width 97 height 12
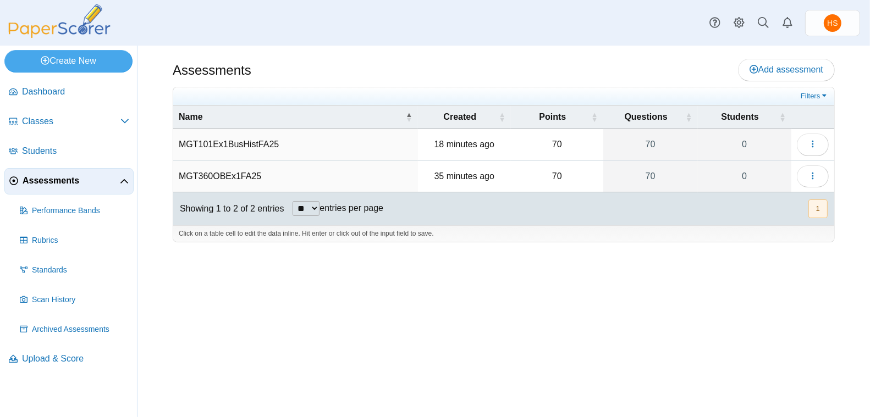
click at [317, 203] on select "** ** ** ***" at bounding box center [306, 208] width 27 height 15
click at [43, 119] on span "Classes" at bounding box center [71, 121] width 98 height 12
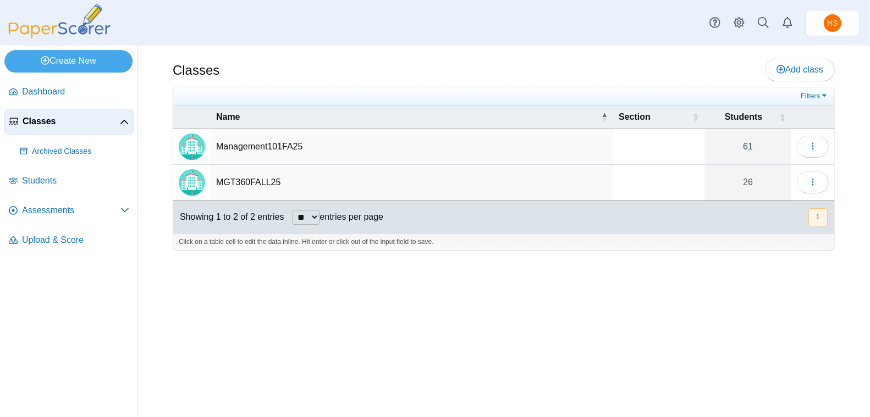
click at [315, 213] on select "** ** ** ***" at bounding box center [306, 217] width 27 height 15
click at [814, 143] on icon "button" at bounding box center [812, 146] width 9 height 9
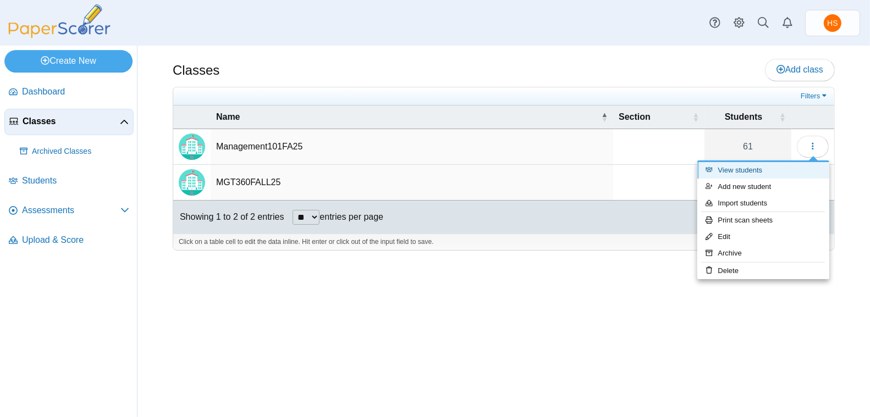
click at [771, 167] on link "View students" at bounding box center [763, 170] width 132 height 16
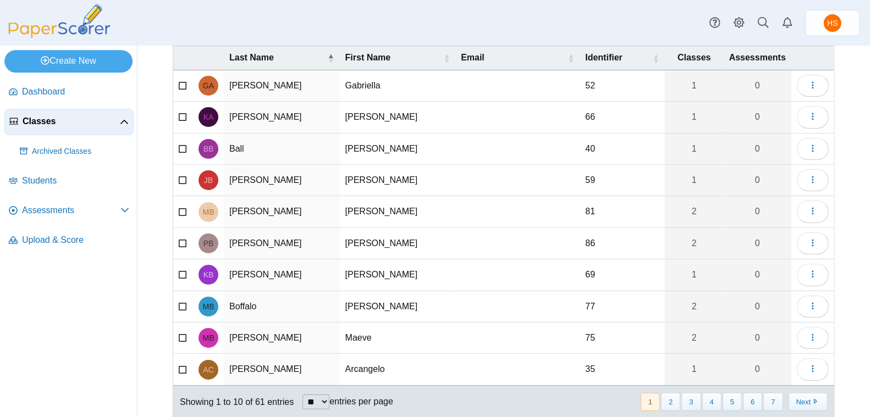
scroll to position [106, 0]
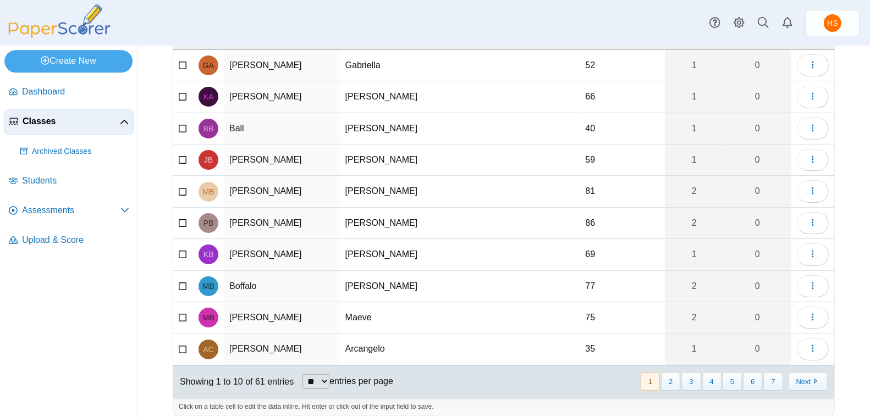
click at [328, 375] on select "** ** ** ***" at bounding box center [315, 382] width 27 height 15
select select "***"
click at [304, 375] on select "** ** ** ***" at bounding box center [315, 382] width 27 height 15
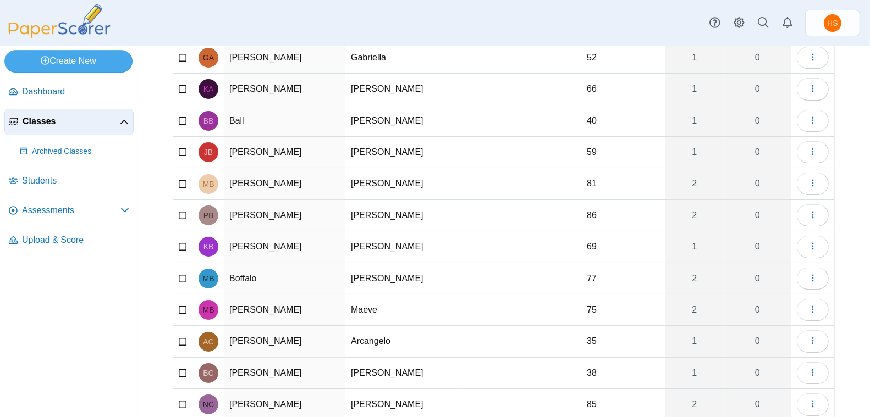
scroll to position [0, 0]
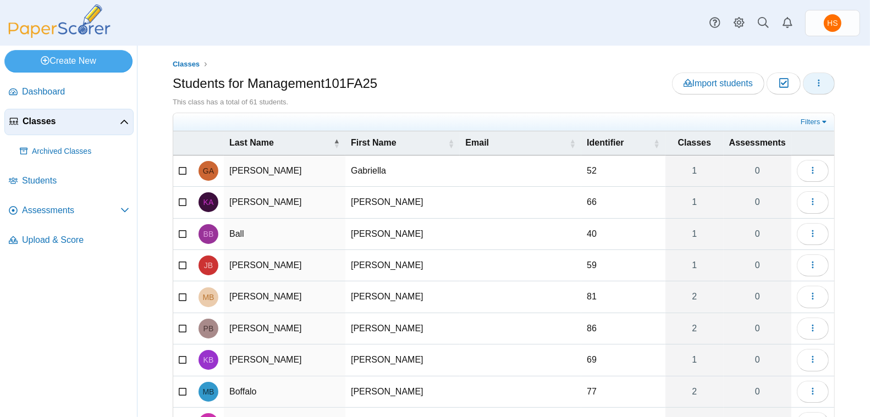
click at [814, 87] on span "button" at bounding box center [818, 83] width 9 height 9
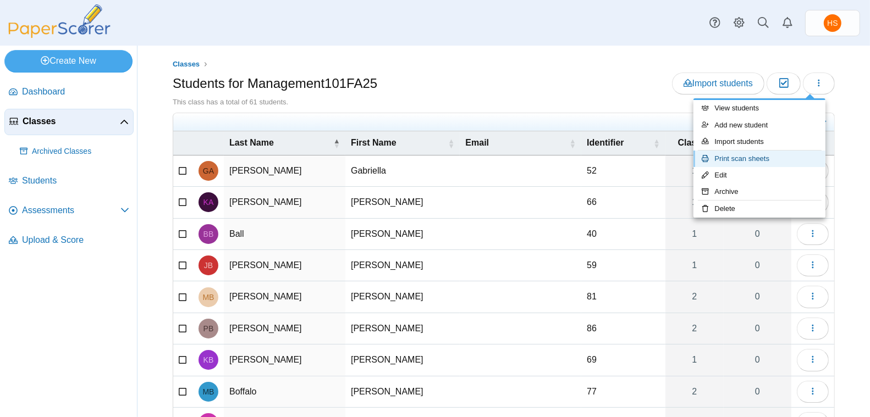
click at [740, 160] on link "Print scan sheets" at bounding box center [759, 159] width 132 height 16
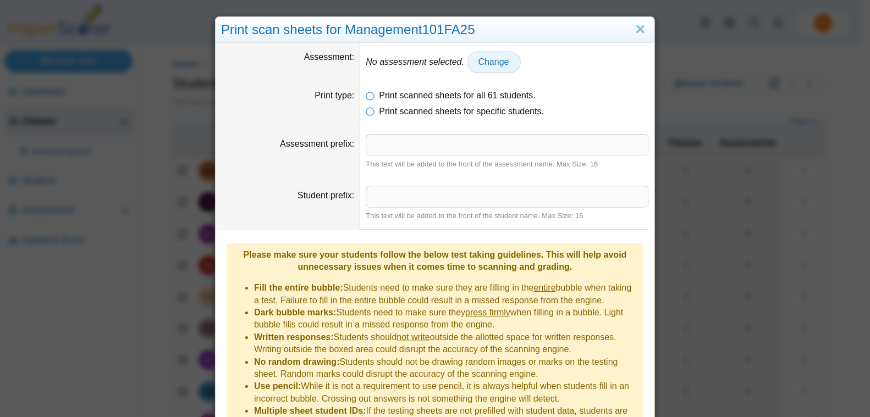
click at [496, 63] on span "Change" at bounding box center [493, 61] width 31 height 9
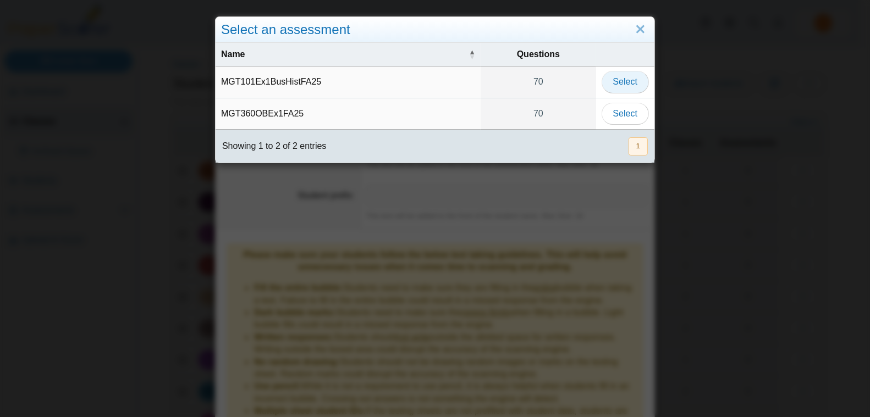
click at [623, 81] on span "Select" at bounding box center [625, 81] width 24 height 9
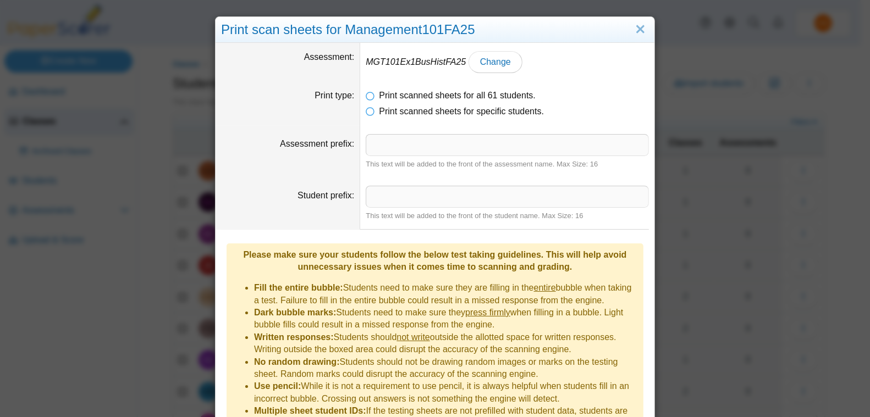
scroll to position [70, 0]
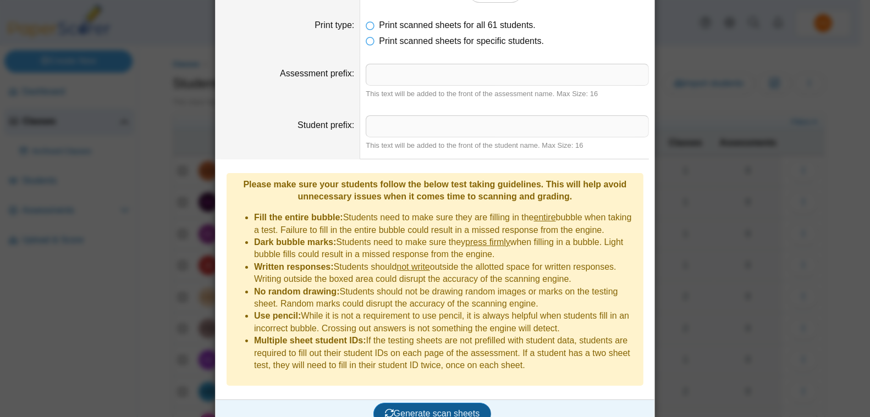
click at [417, 409] on span "Generate scan sheets" at bounding box center [432, 413] width 95 height 9
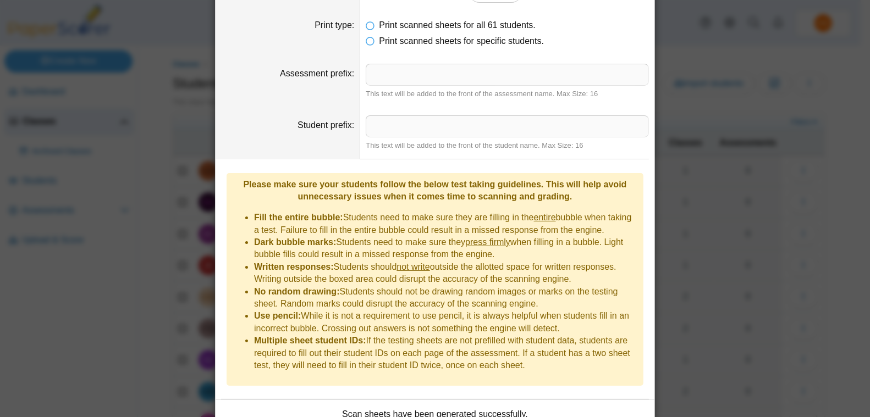
scroll to position [134, 0]
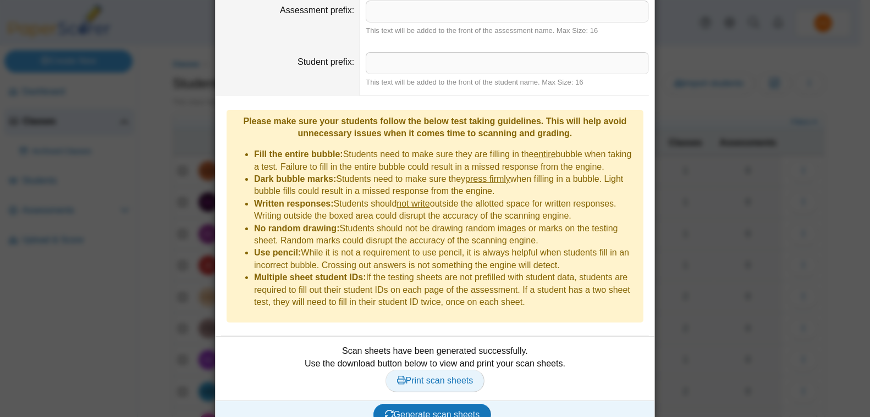
click at [423, 376] on span "Print scan sheets" at bounding box center [435, 380] width 76 height 9
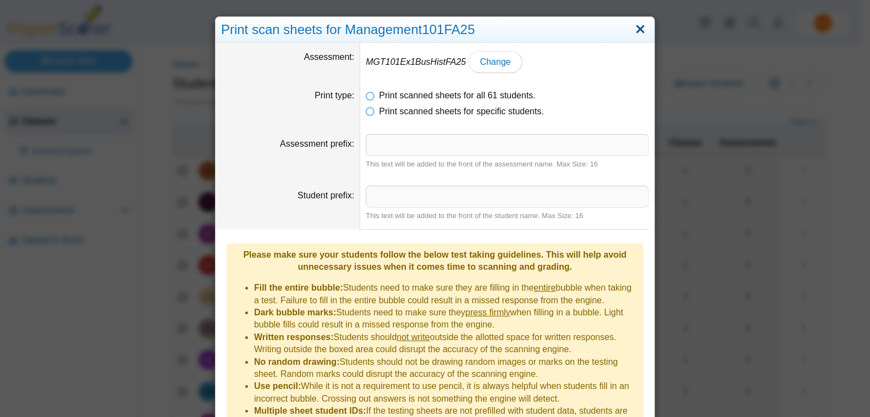
click at [638, 25] on link "Close" at bounding box center [640, 29] width 17 height 19
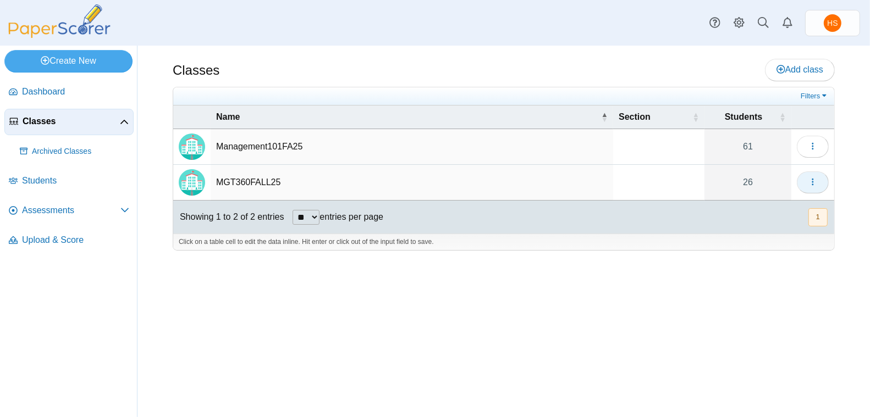
click at [809, 178] on icon "button" at bounding box center [812, 182] width 9 height 9
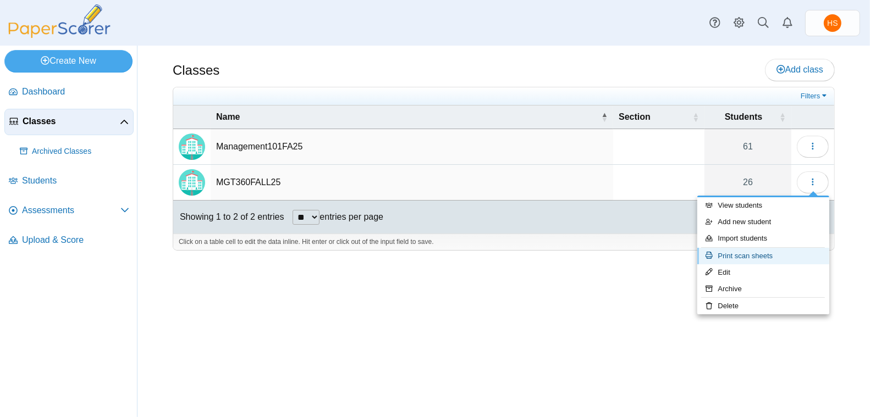
click at [752, 250] on link "Print scan sheets" at bounding box center [763, 256] width 132 height 16
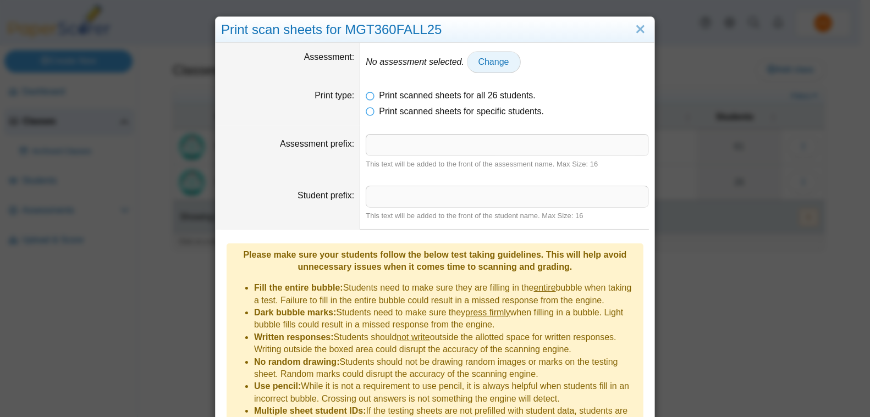
click at [496, 57] on span "Change" at bounding box center [493, 61] width 31 height 9
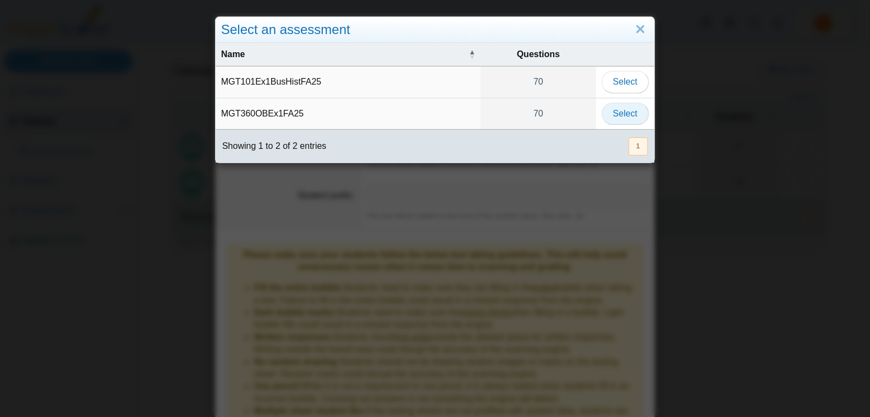
click at [625, 110] on span "Select" at bounding box center [625, 113] width 24 height 9
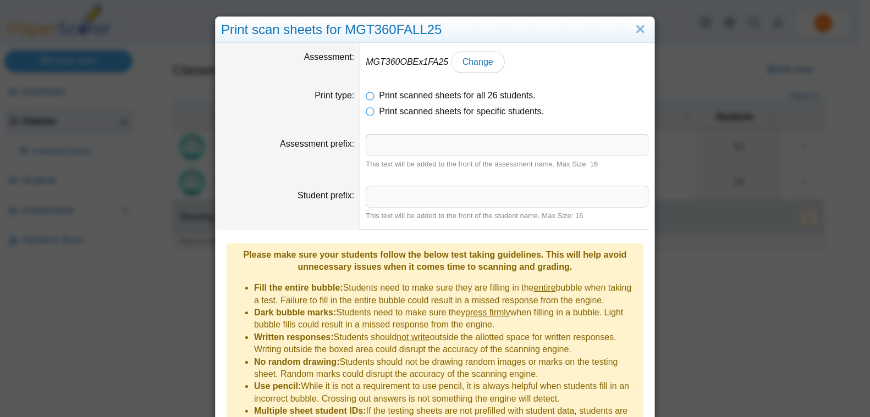
scroll to position [70, 0]
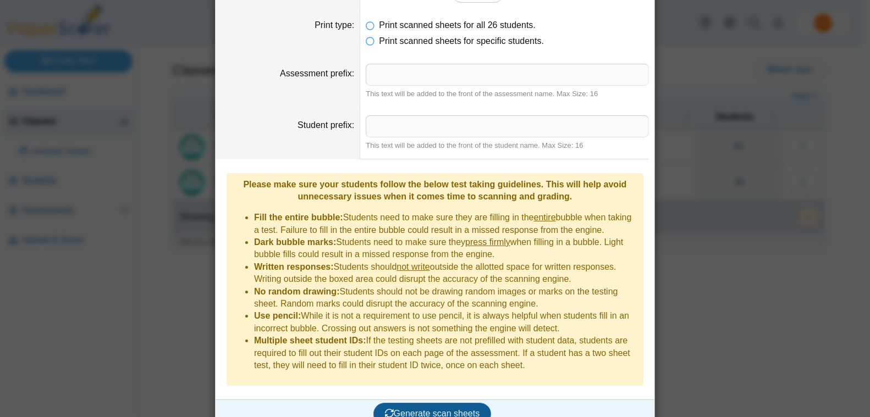
click at [431, 409] on span "Generate scan sheets" at bounding box center [432, 413] width 95 height 9
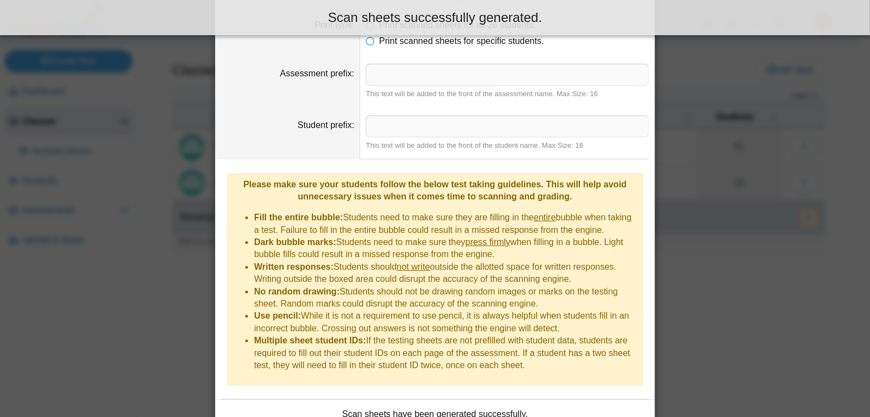
scroll to position [134, 0]
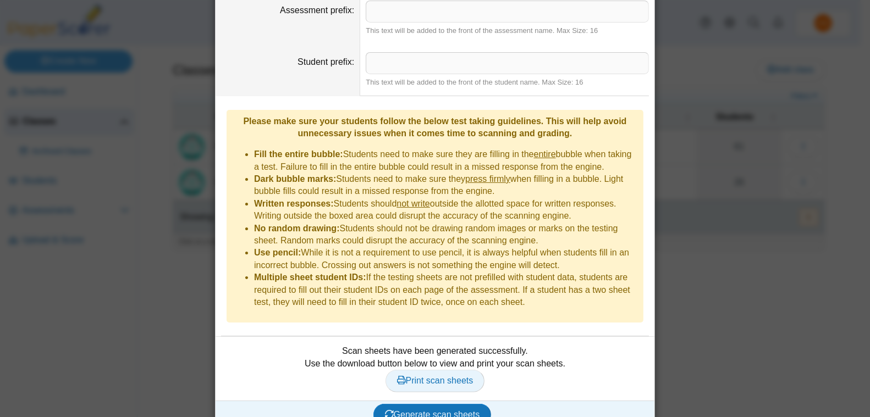
click at [426, 376] on span "Print scan sheets" at bounding box center [435, 380] width 76 height 9
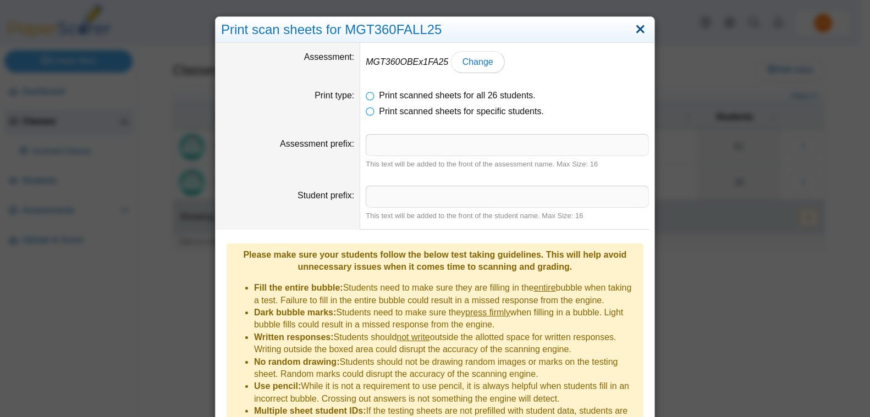
click at [632, 25] on link "Close" at bounding box center [640, 29] width 17 height 19
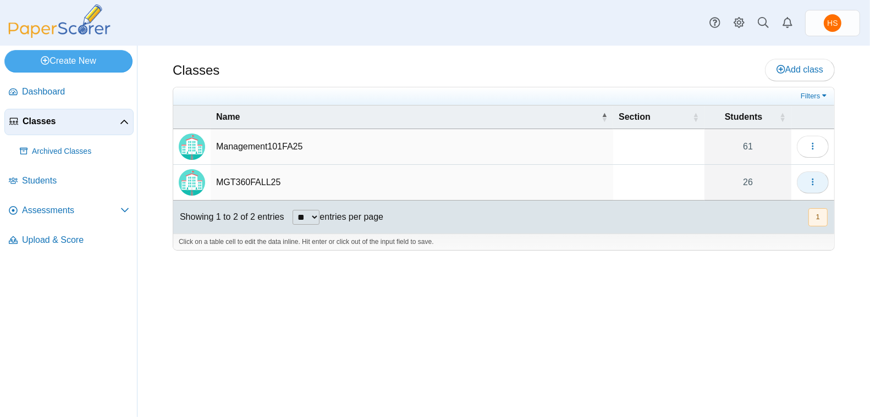
click at [810, 178] on icon "button" at bounding box center [812, 182] width 9 height 9
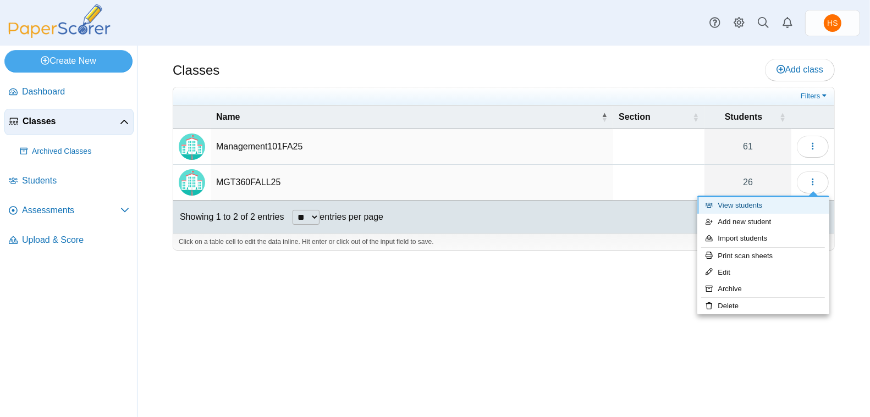
click at [757, 203] on link "View students" at bounding box center [763, 205] width 132 height 16
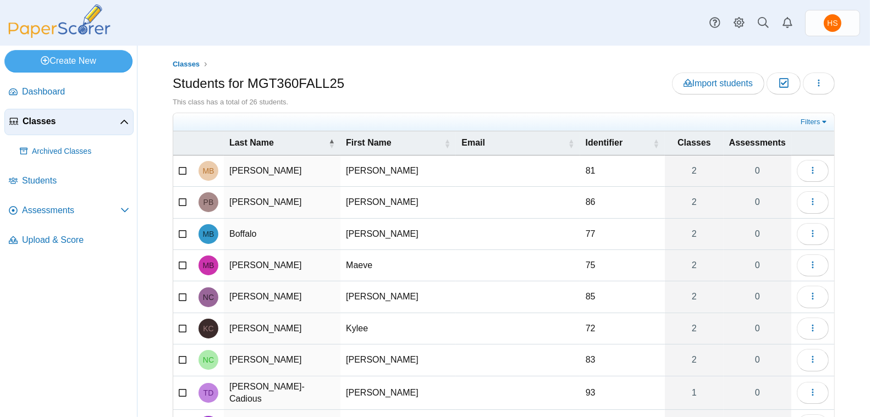
scroll to position [106, 0]
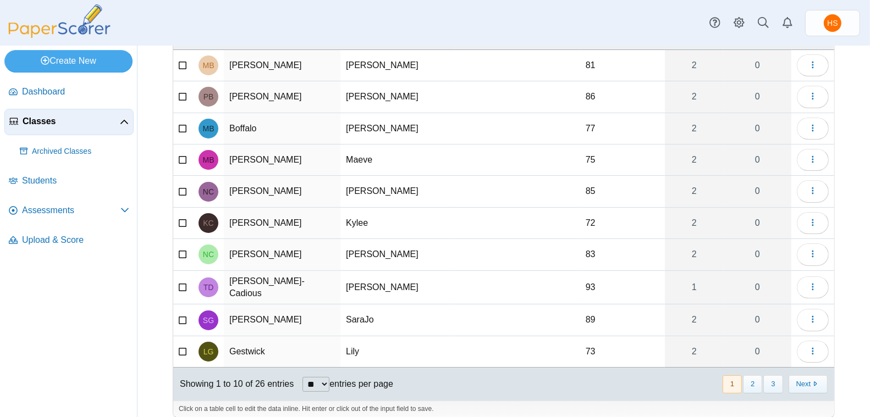
click at [329, 377] on select "** ** ** ***" at bounding box center [315, 384] width 27 height 15
select select "***"
click at [304, 377] on select "** ** ** ***" at bounding box center [315, 384] width 27 height 15
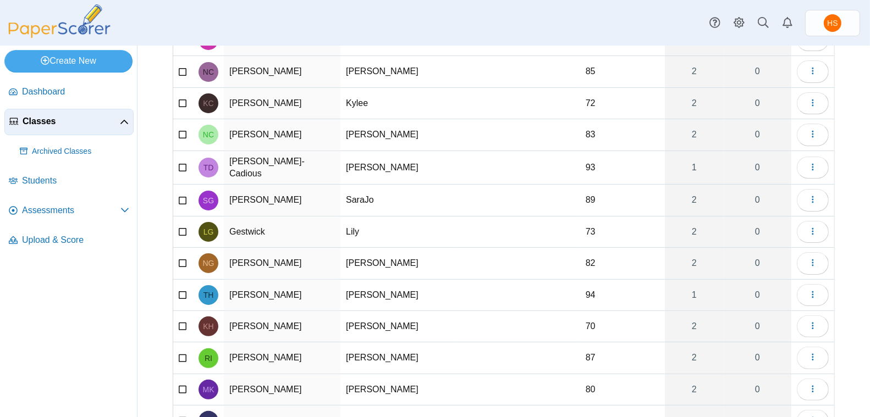
scroll to position [0, 0]
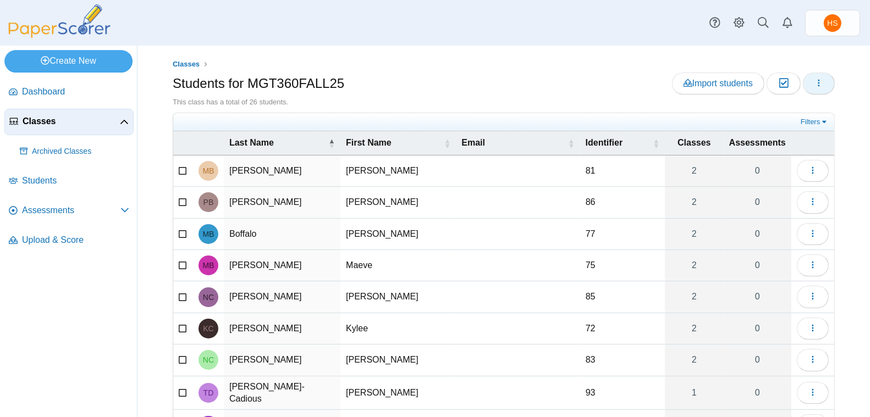
click at [814, 82] on icon "button" at bounding box center [818, 83] width 9 height 9
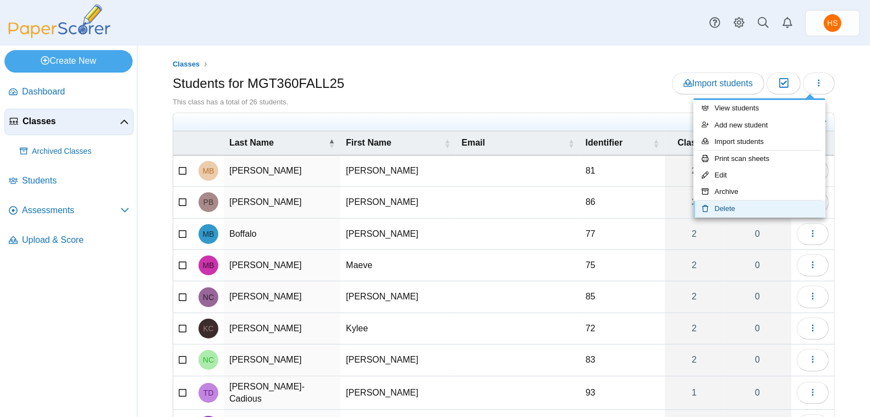
click at [730, 211] on link "Delete" at bounding box center [759, 209] width 132 height 16
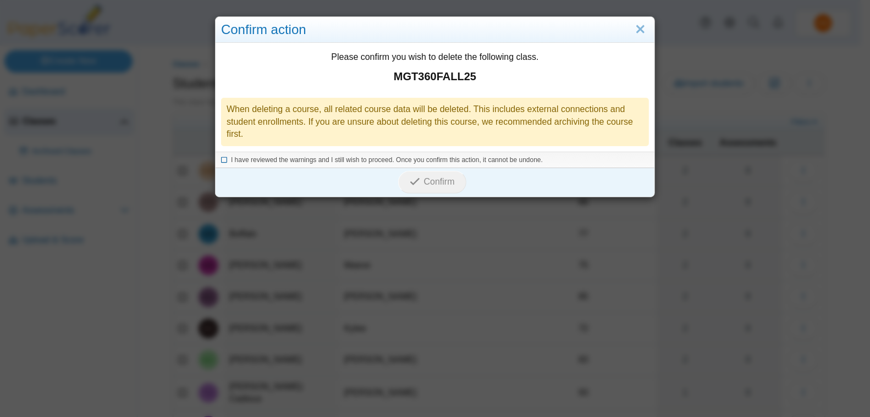
click at [221, 158] on icon at bounding box center [224, 159] width 7 height 6
click at [430, 181] on span "Confirm" at bounding box center [439, 181] width 31 height 9
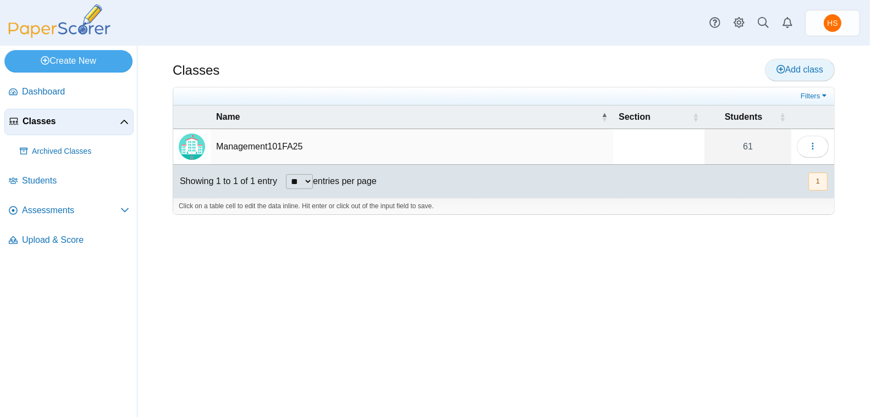
click at [803, 69] on span "Add class" at bounding box center [800, 69] width 47 height 9
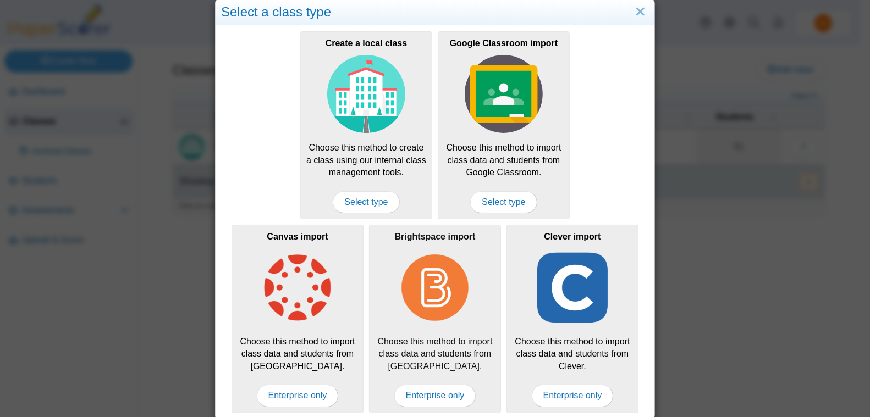
scroll to position [23, 0]
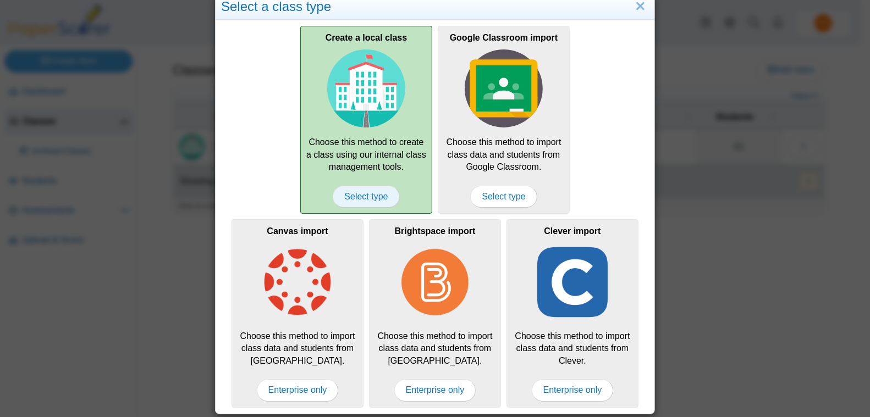
click at [361, 193] on span "Select type" at bounding box center [366, 197] width 67 height 22
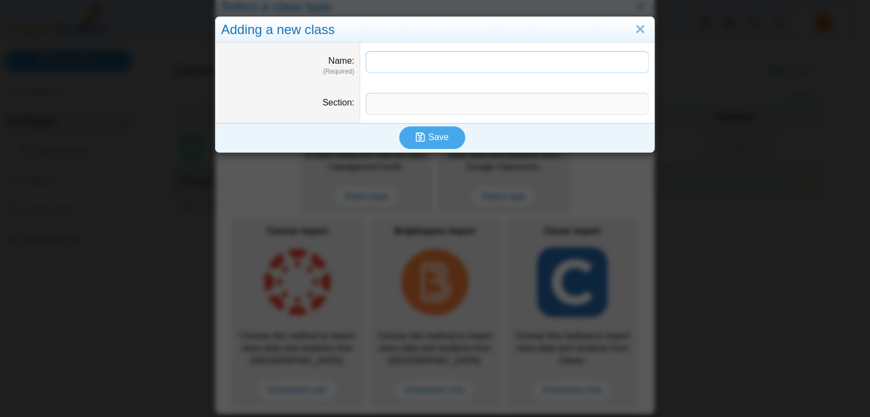
click at [378, 65] on input "Name" at bounding box center [507, 62] width 283 height 22
type input "******"
click at [431, 136] on span "Save" at bounding box center [438, 137] width 20 height 9
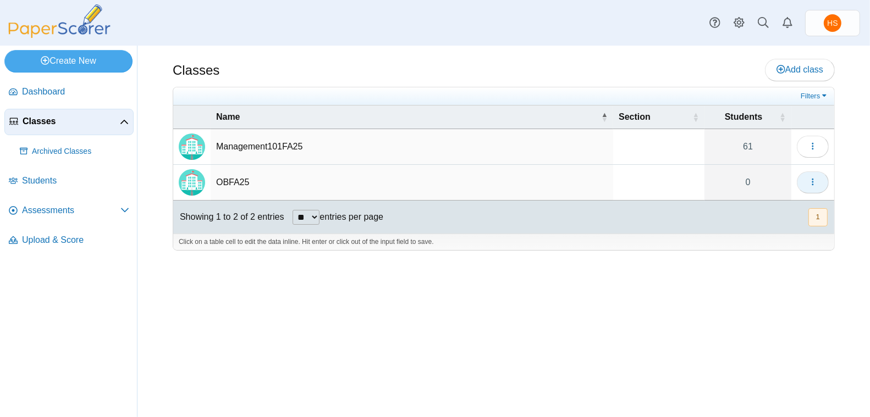
click at [811, 180] on icon "button" at bounding box center [812, 182] width 9 height 9
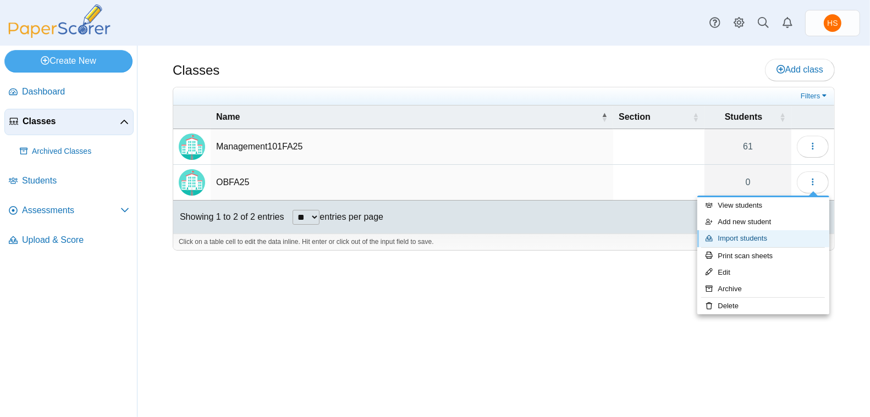
click at [759, 240] on link "Import students" at bounding box center [763, 238] width 132 height 16
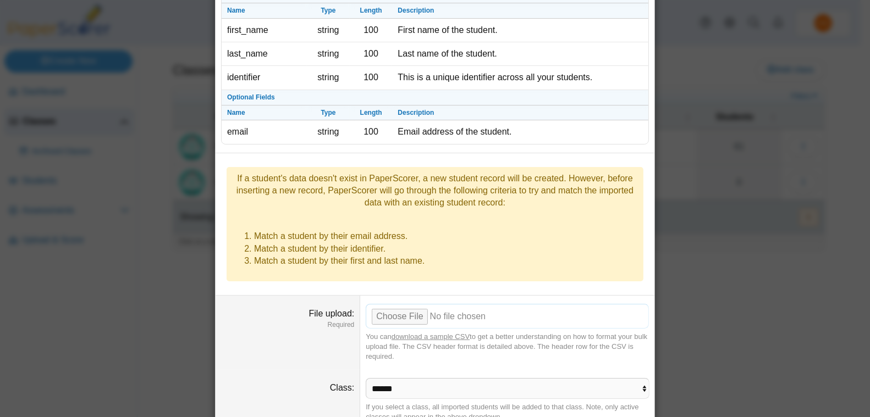
scroll to position [90, 0]
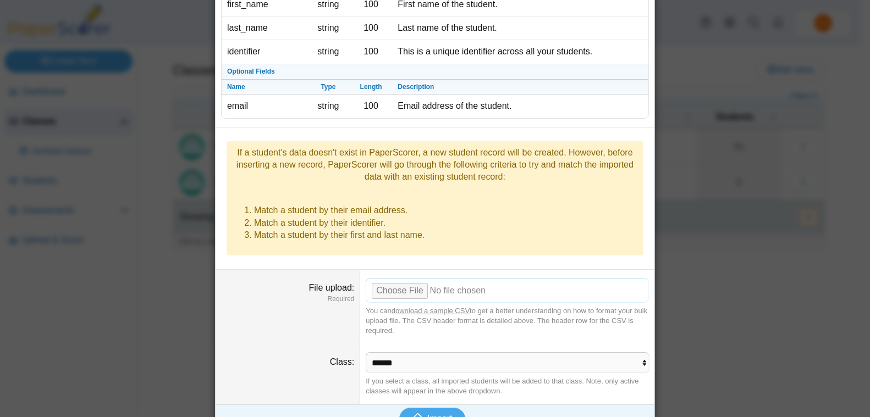
click at [406, 278] on input "File upload" at bounding box center [507, 290] width 283 height 24
type input "**********"
click at [427, 414] on span "Import" at bounding box center [439, 418] width 25 height 9
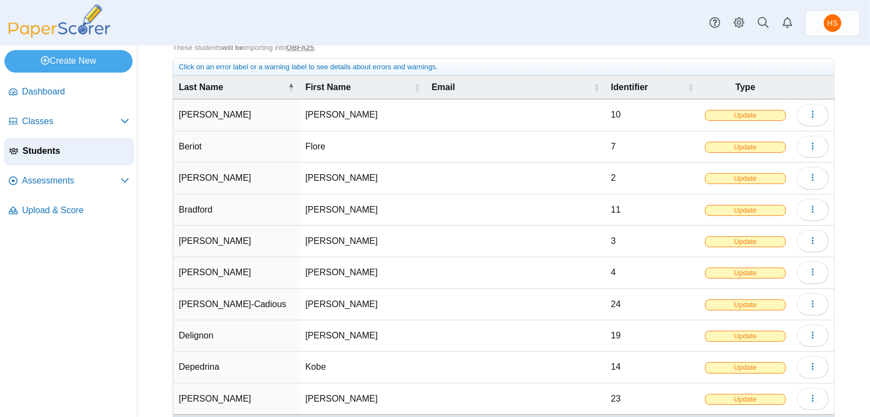
scroll to position [91, 0]
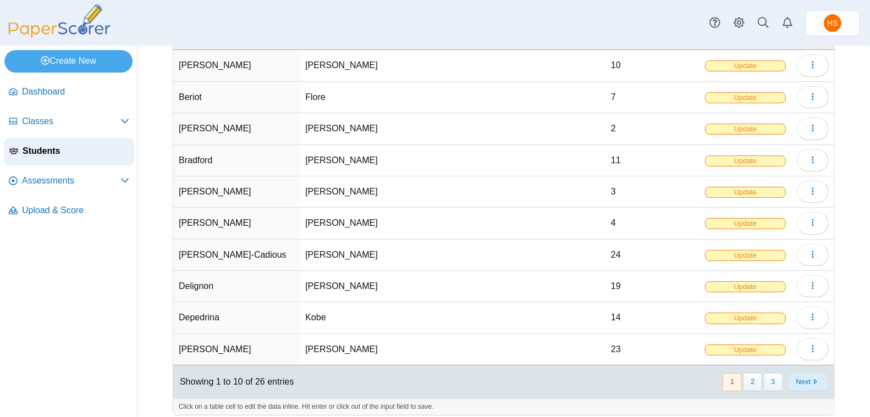
click at [795, 373] on button "Next" at bounding box center [808, 382] width 39 height 18
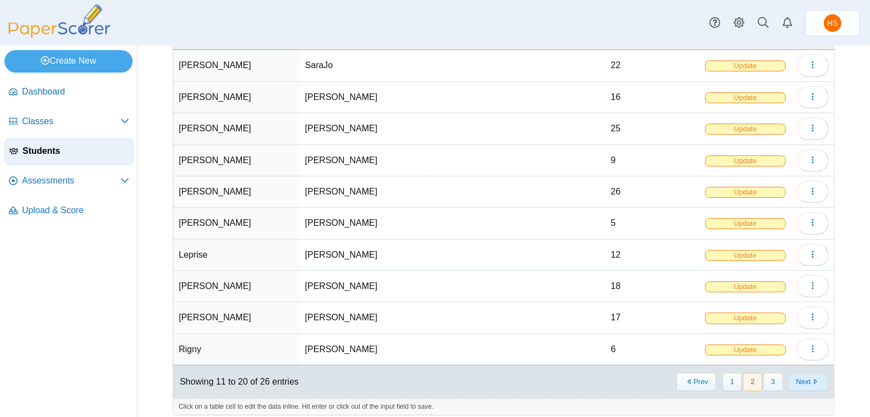
click at [796, 375] on button "Next" at bounding box center [808, 382] width 39 height 18
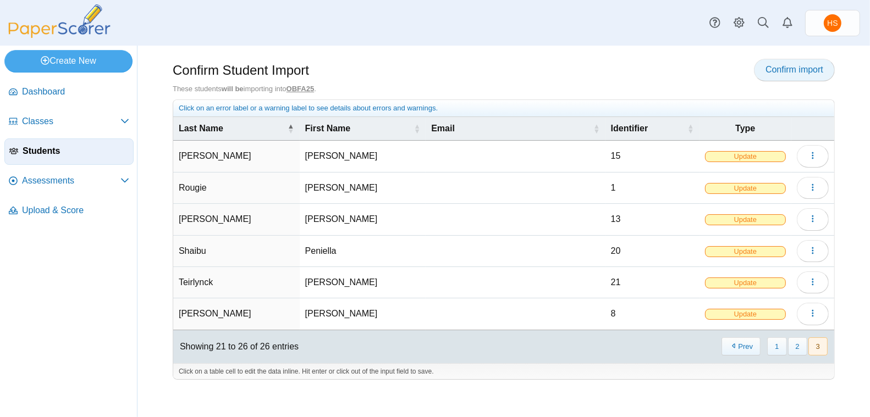
click at [797, 73] on span "Confirm import" at bounding box center [795, 69] width 58 height 9
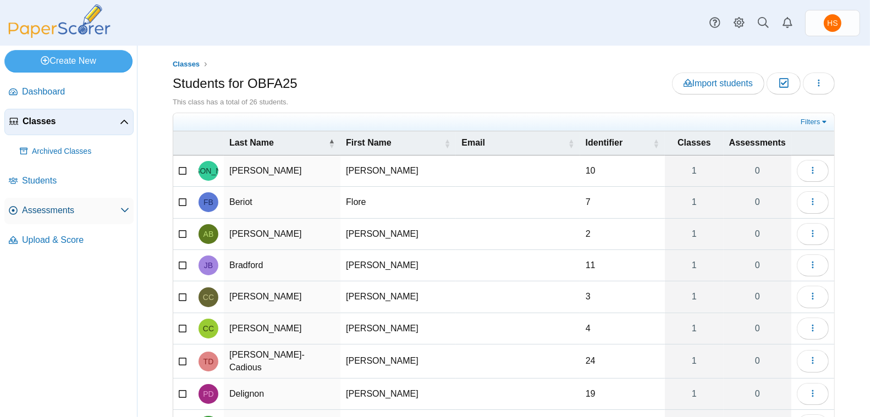
click at [56, 206] on span "Assessments" at bounding box center [71, 211] width 98 height 12
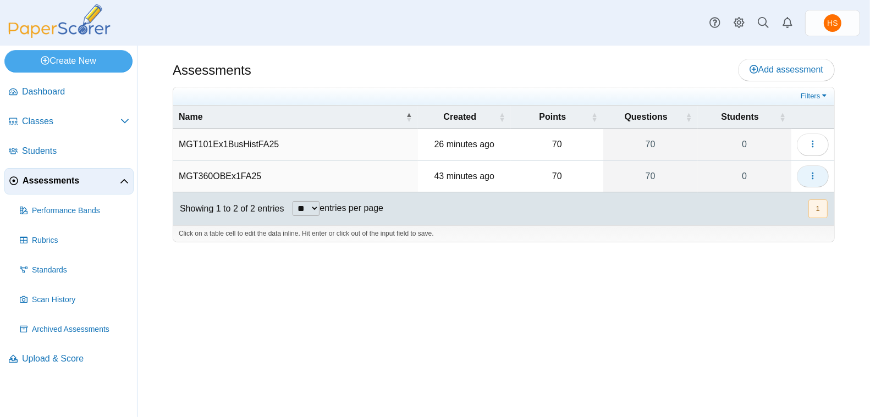
click at [812, 172] on icon "button" at bounding box center [812, 176] width 9 height 9
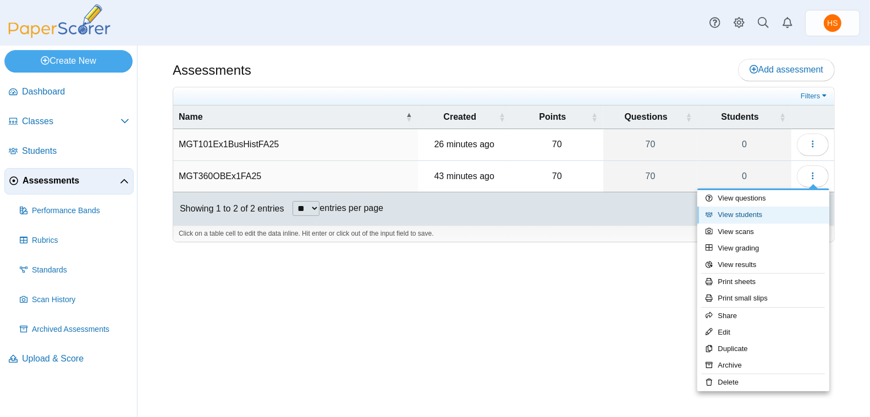
click at [751, 213] on link "View students" at bounding box center [763, 215] width 132 height 16
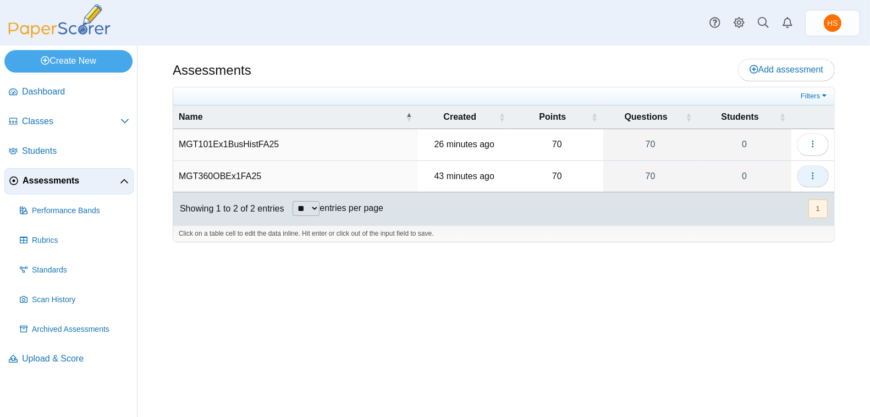
click at [814, 172] on icon "button" at bounding box center [812, 176] width 9 height 9
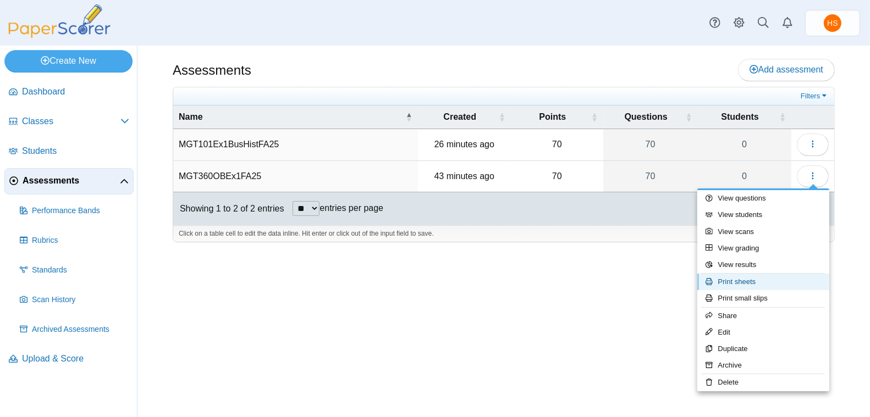
click at [755, 283] on link "Print sheets" at bounding box center [763, 282] width 132 height 16
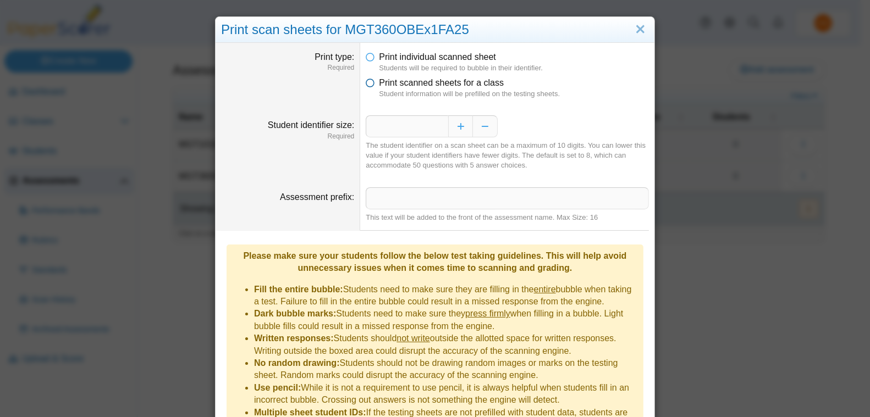
click at [367, 82] on icon at bounding box center [370, 81] width 9 height 8
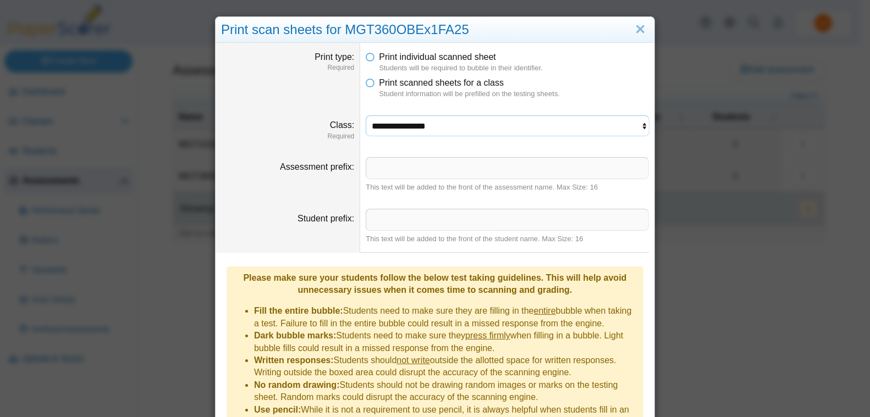
click at [637, 126] on select "**********" at bounding box center [507, 125] width 283 height 21
click at [366, 115] on select "**********" at bounding box center [507, 125] width 283 height 21
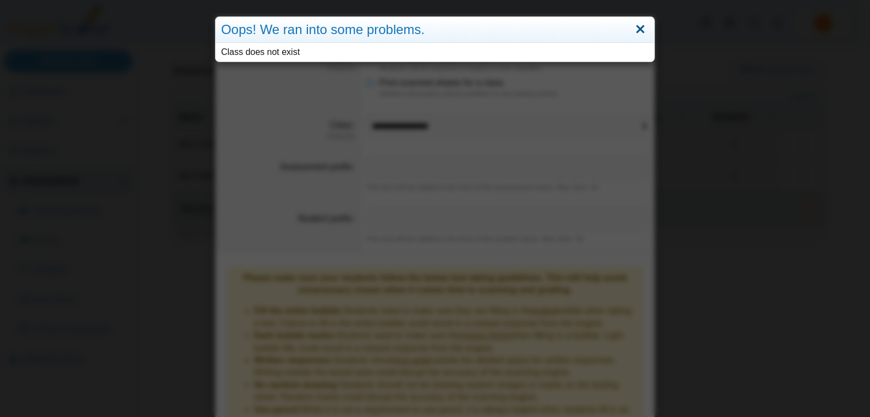
click at [639, 22] on link "Close" at bounding box center [640, 29] width 17 height 19
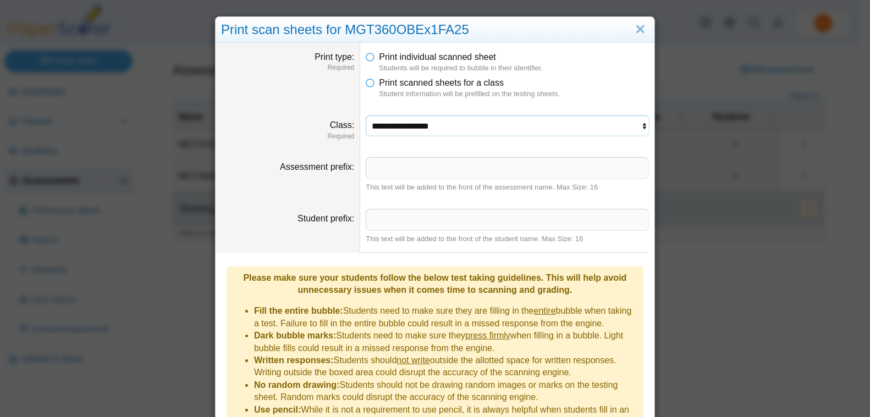
click at [635, 119] on select "**********" at bounding box center [507, 125] width 283 height 21
select select "**********"
click at [366, 115] on select "**********" at bounding box center [507, 125] width 283 height 21
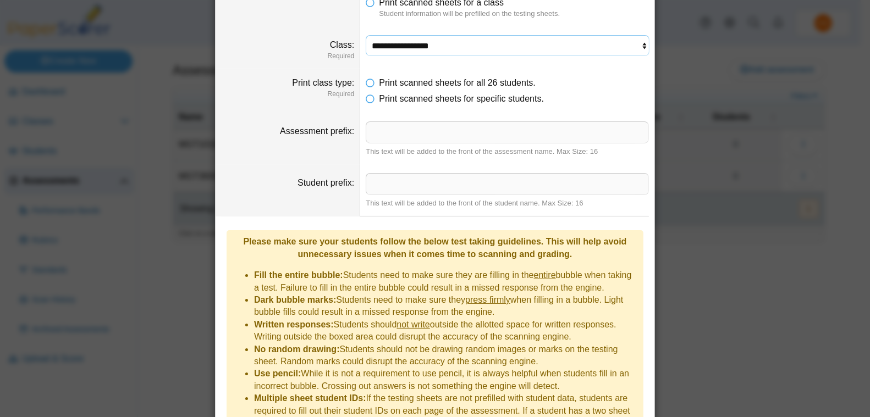
scroll to position [139, 0]
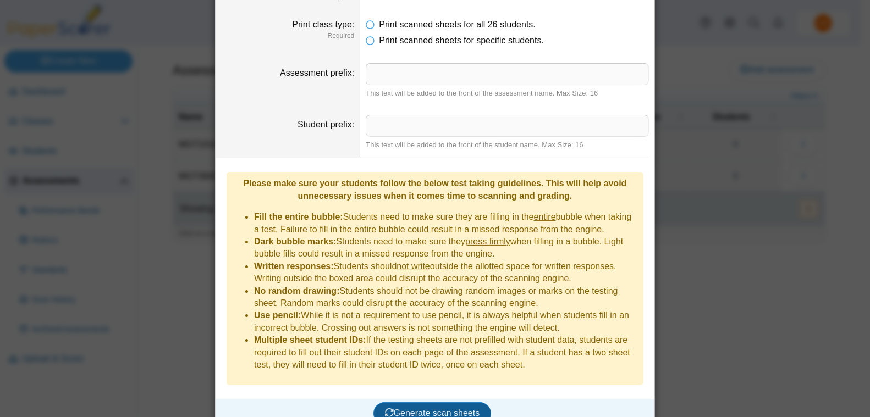
click at [428, 409] on span "Generate scan sheets" at bounding box center [432, 413] width 95 height 9
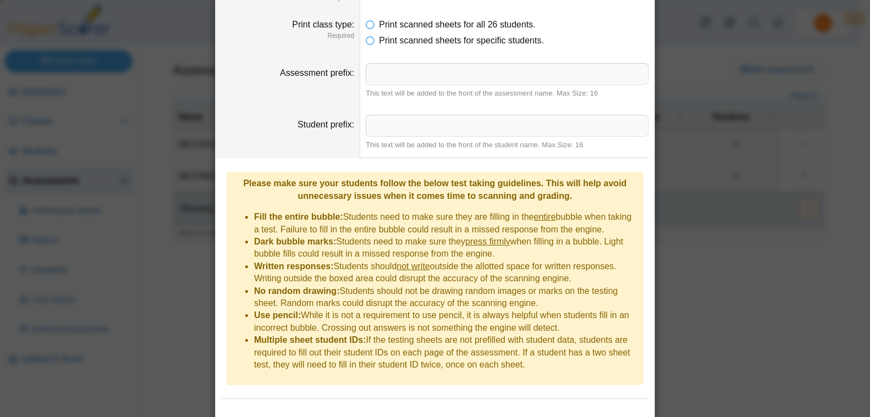
scroll to position [192, 0]
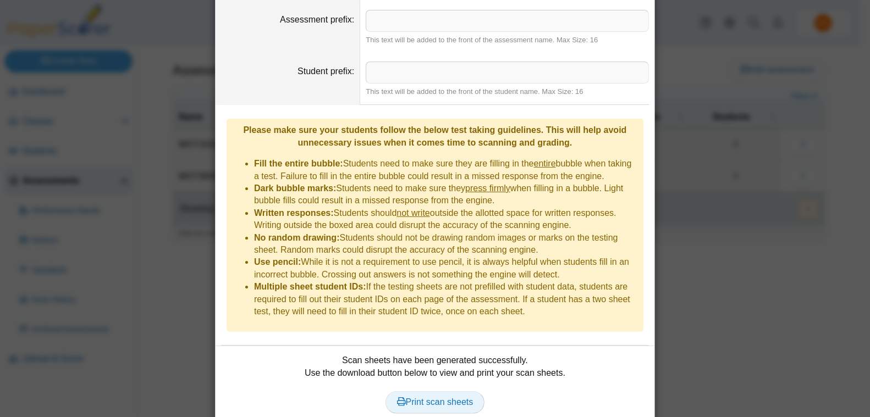
click at [433, 398] on span "Print scan sheets" at bounding box center [435, 402] width 76 height 9
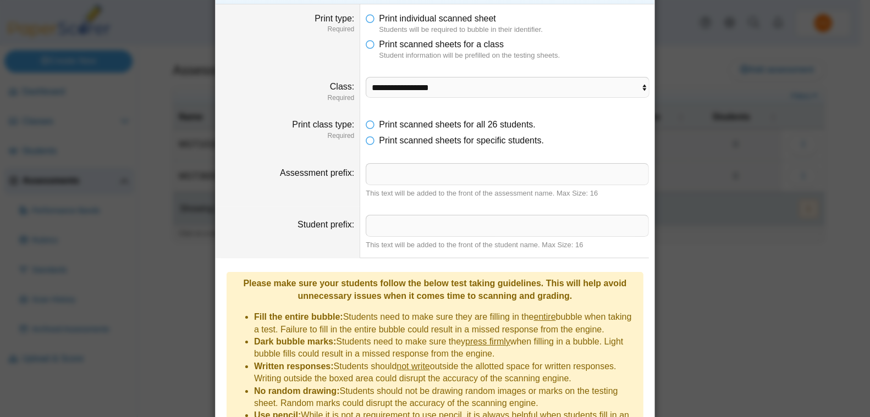
scroll to position [0, 0]
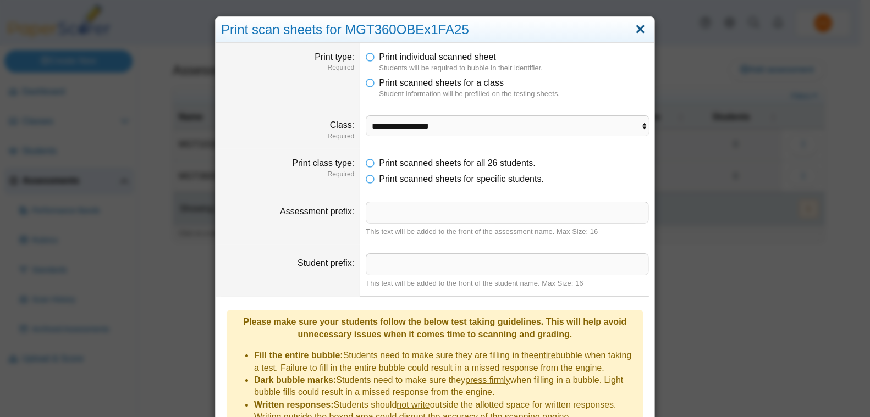
click at [640, 25] on link "Close" at bounding box center [640, 29] width 17 height 19
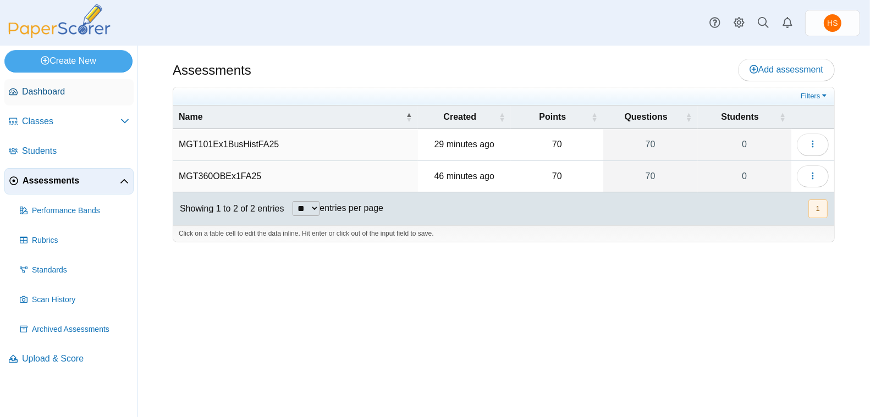
click at [56, 95] on span "Dashboard" at bounding box center [75, 92] width 107 height 12
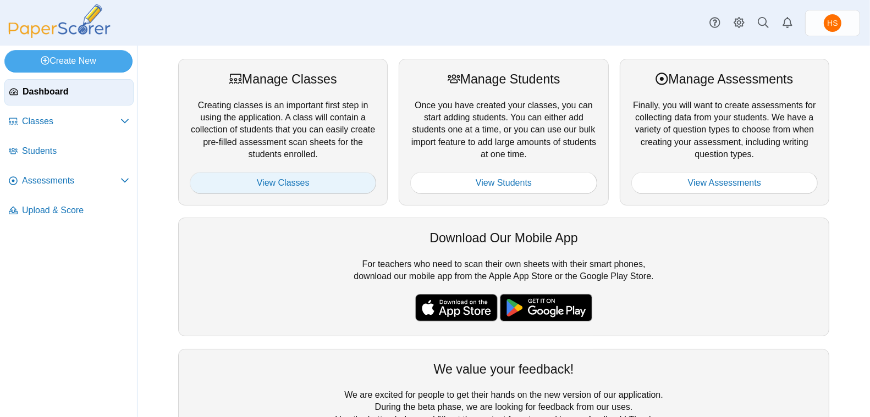
click at [301, 183] on link "View Classes" at bounding box center [283, 183] width 186 height 22
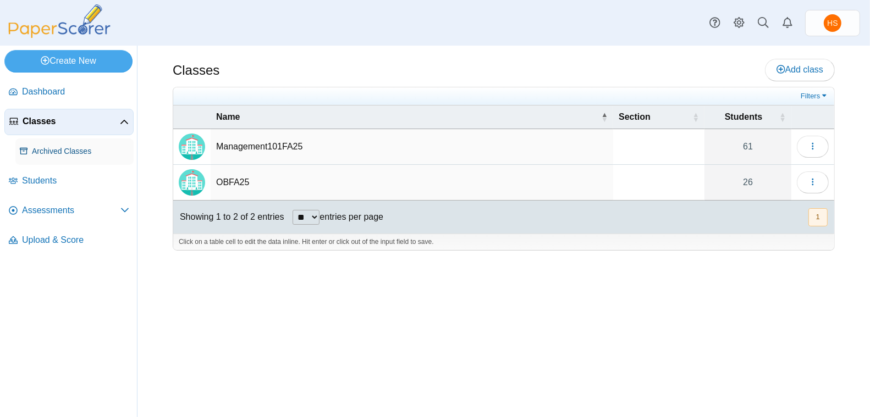
click at [72, 152] on span "Archived Classes" at bounding box center [80, 151] width 97 height 11
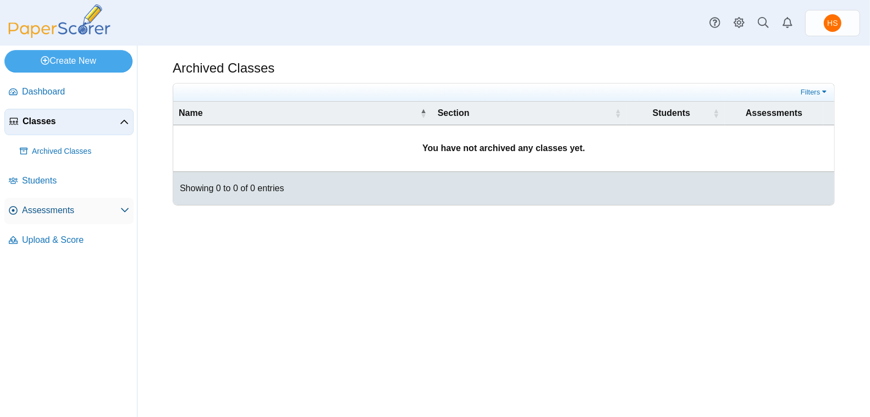
click at [47, 211] on span "Assessments" at bounding box center [71, 211] width 98 height 12
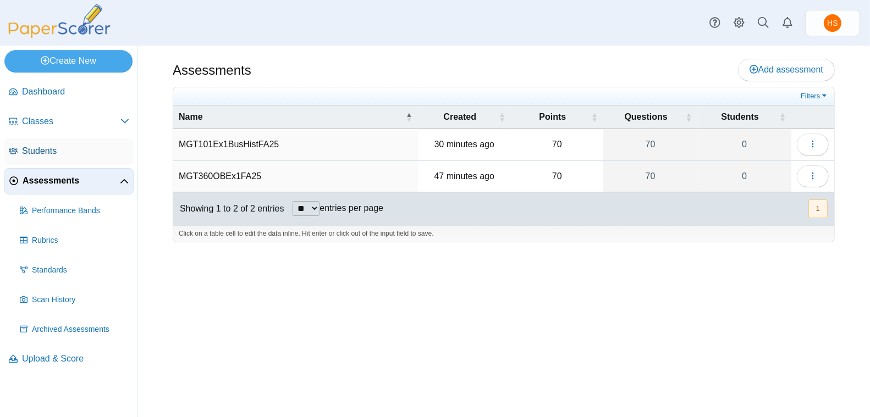
click at [48, 153] on span "Students" at bounding box center [75, 151] width 107 height 12
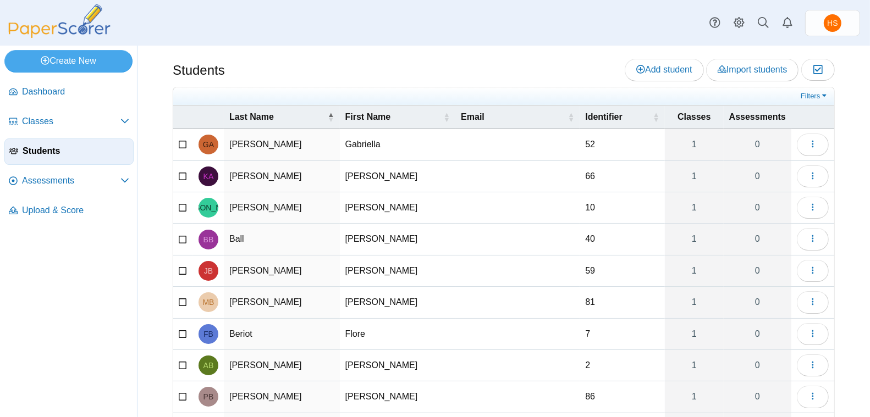
scroll to position [79, 0]
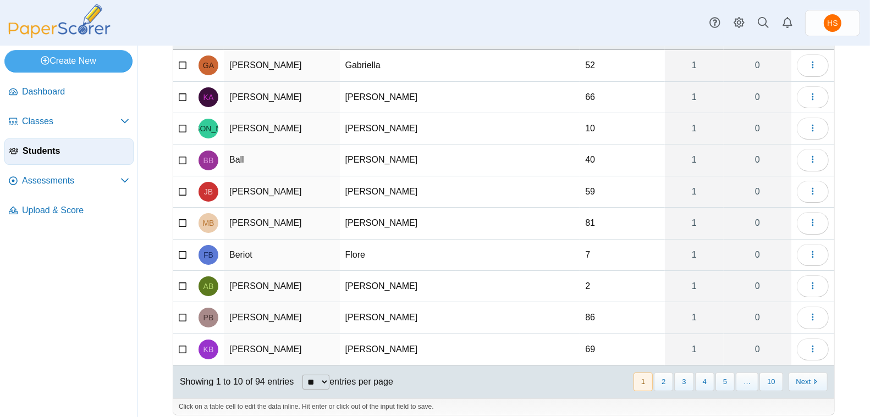
click at [329, 375] on select "** ** ** ***" at bounding box center [315, 382] width 27 height 15
select select "***"
click at [304, 375] on select "** ** ** ***" at bounding box center [315, 382] width 27 height 15
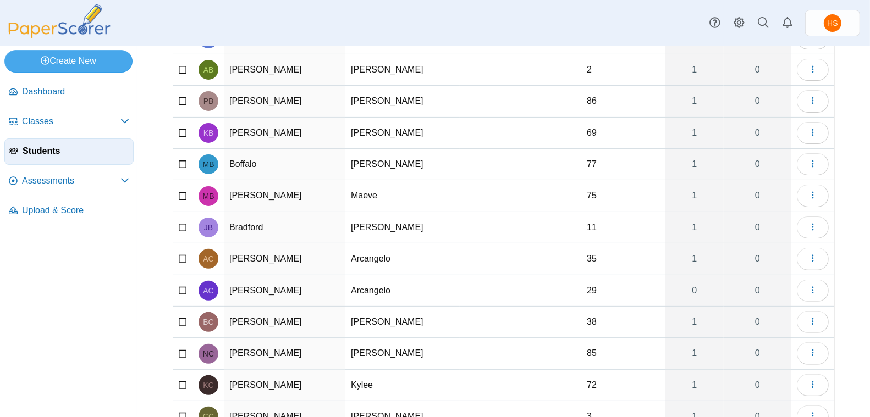
scroll to position [305, 0]
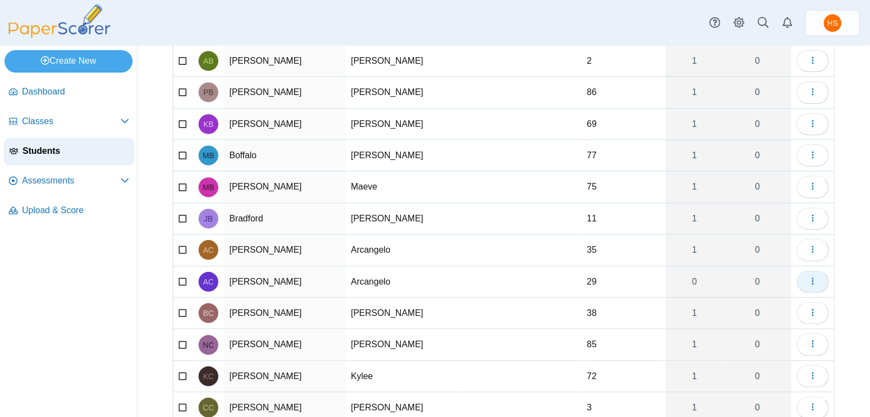
click at [808, 277] on icon "button" at bounding box center [812, 281] width 9 height 9
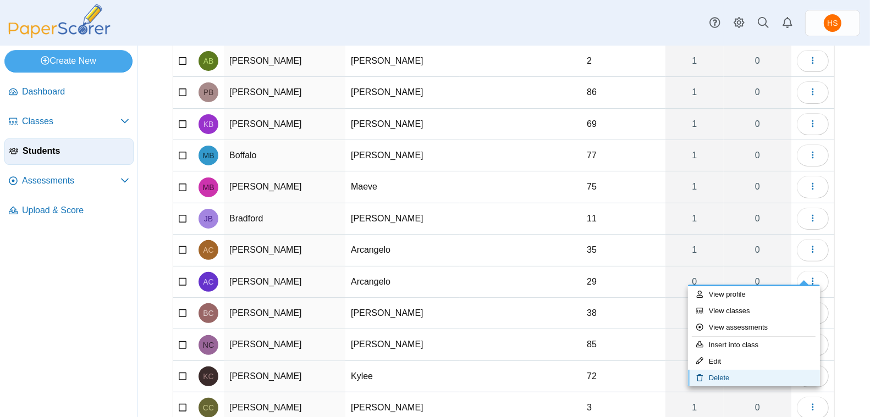
click at [718, 372] on link "Delete" at bounding box center [754, 378] width 132 height 16
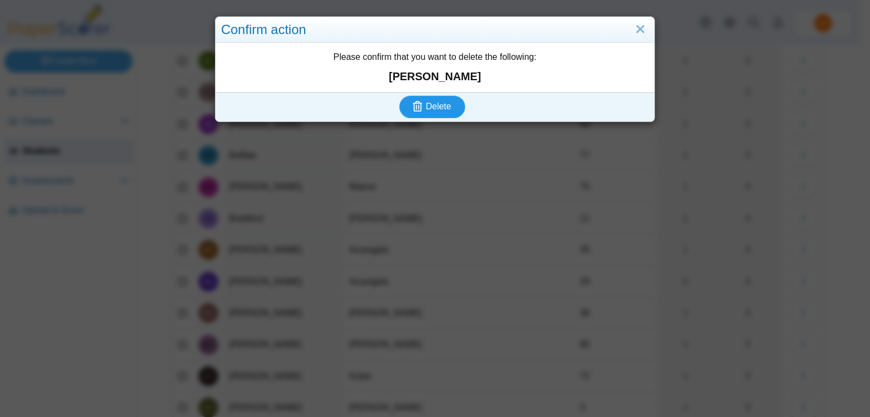
click at [443, 105] on span "Delete" at bounding box center [438, 106] width 25 height 9
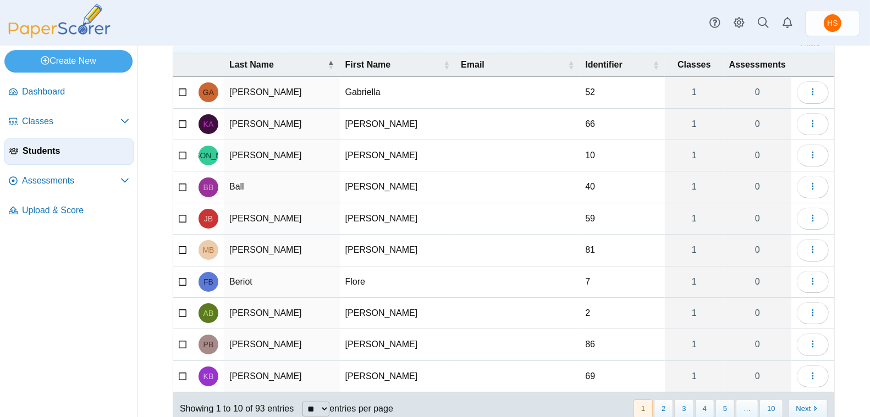
scroll to position [79, 0]
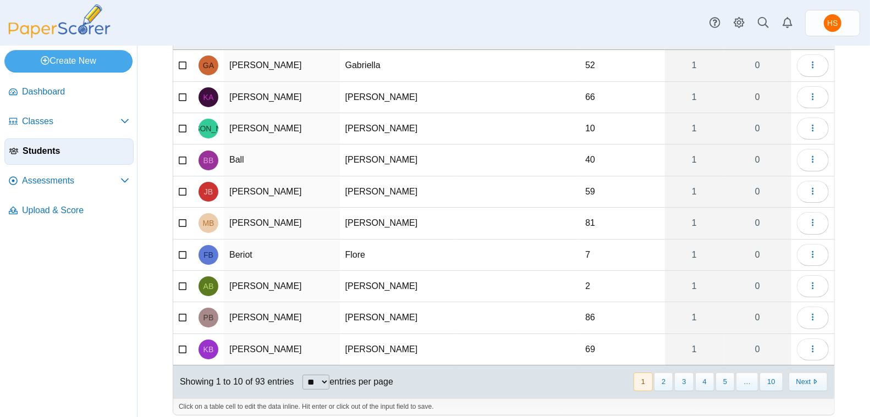
click at [329, 375] on select "** ** ** ***" at bounding box center [315, 382] width 27 height 15
select select "***"
click at [304, 375] on select "** ** ** ***" at bounding box center [315, 382] width 27 height 15
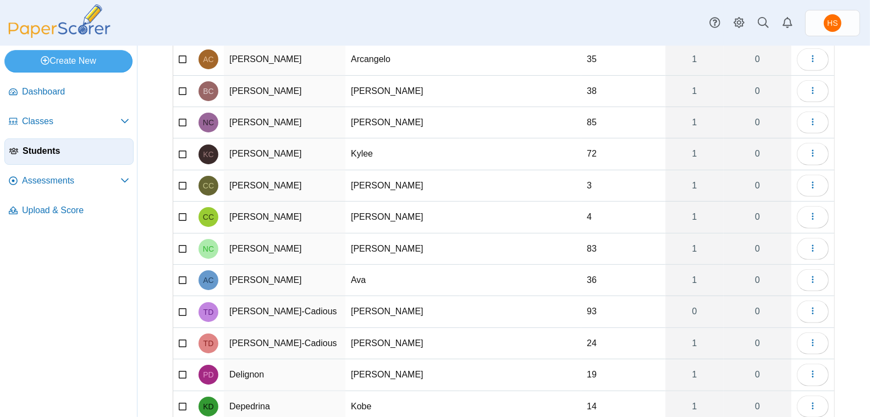
scroll to position [501, 0]
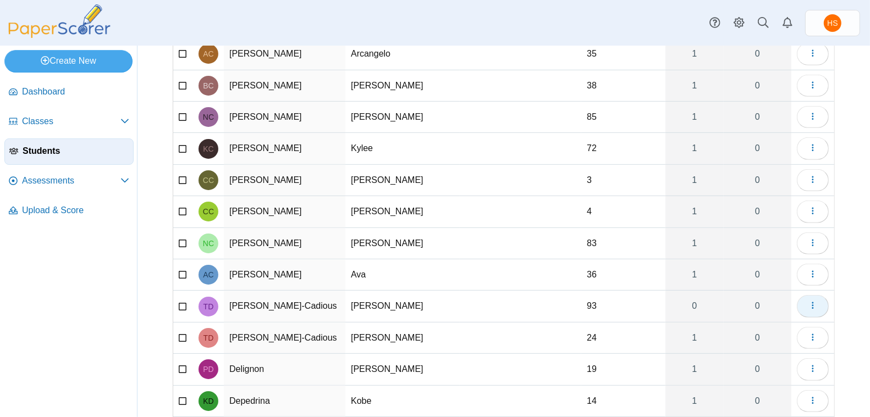
click at [809, 295] on button "button" at bounding box center [813, 306] width 32 height 22
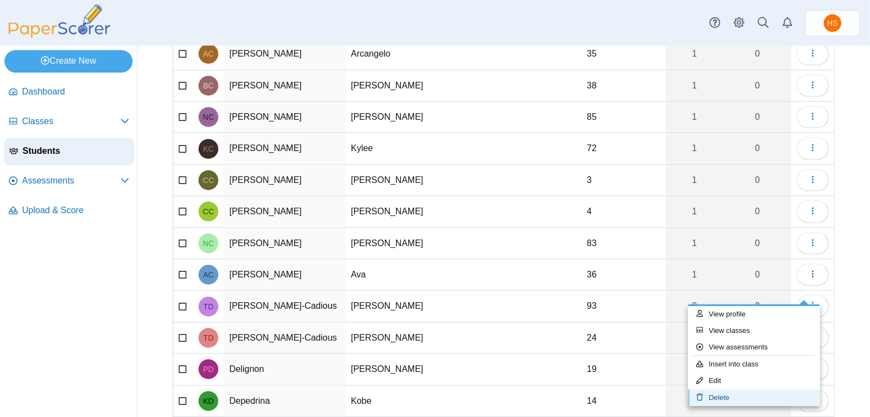
click at [754, 390] on link "Delete" at bounding box center [754, 398] width 132 height 16
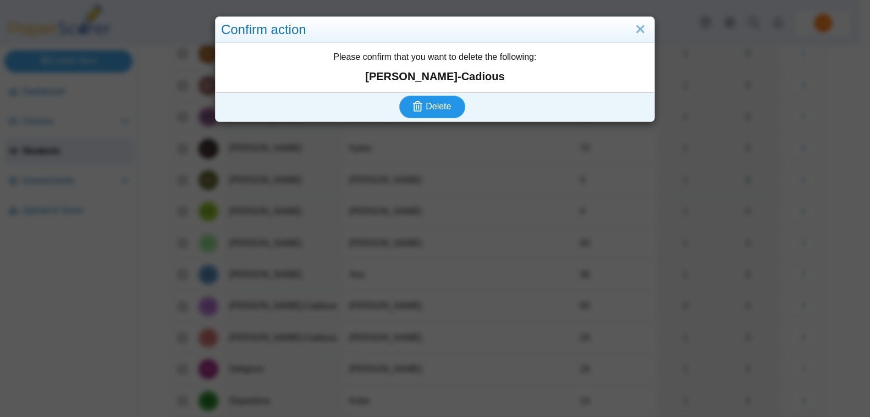
click at [439, 110] on span "Delete" at bounding box center [438, 106] width 25 height 9
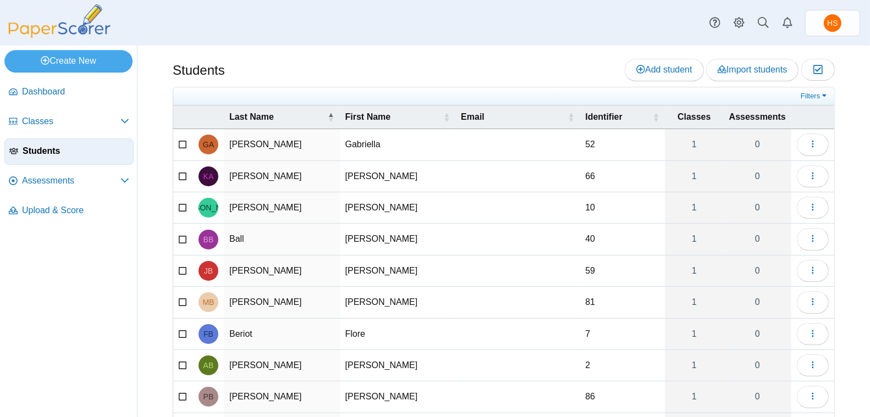
scroll to position [79, 0]
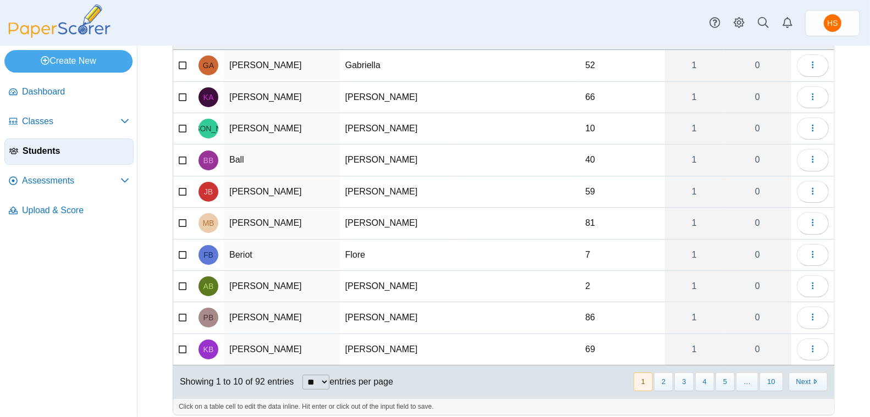
click at [329, 375] on select "** ** ** ***" at bounding box center [315, 382] width 27 height 15
select select "***"
click at [304, 375] on select "** ** ** ***" at bounding box center [315, 382] width 27 height 15
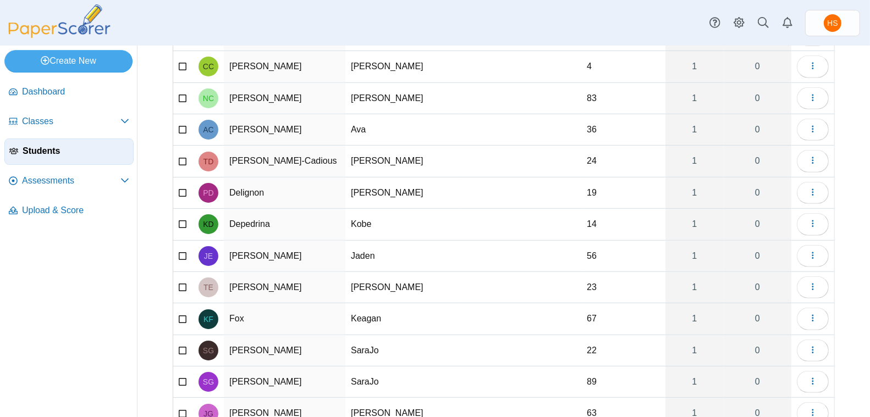
scroll to position [647, 0]
click at [808, 313] on icon "button" at bounding box center [812, 317] width 9 height 9
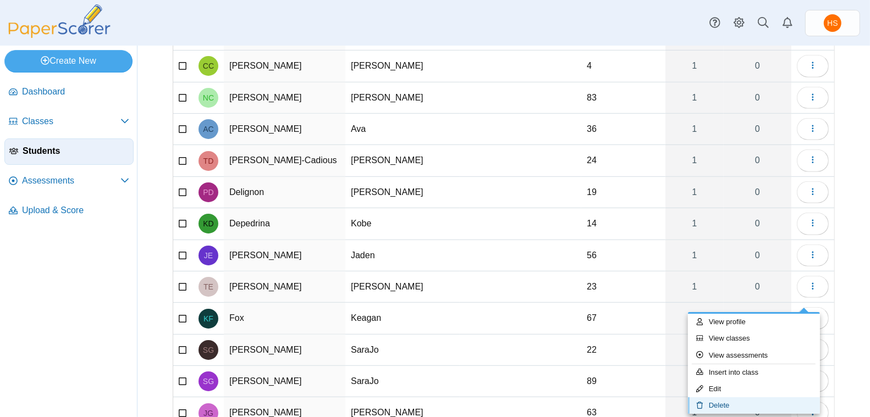
click at [753, 400] on link "Delete" at bounding box center [754, 406] width 132 height 16
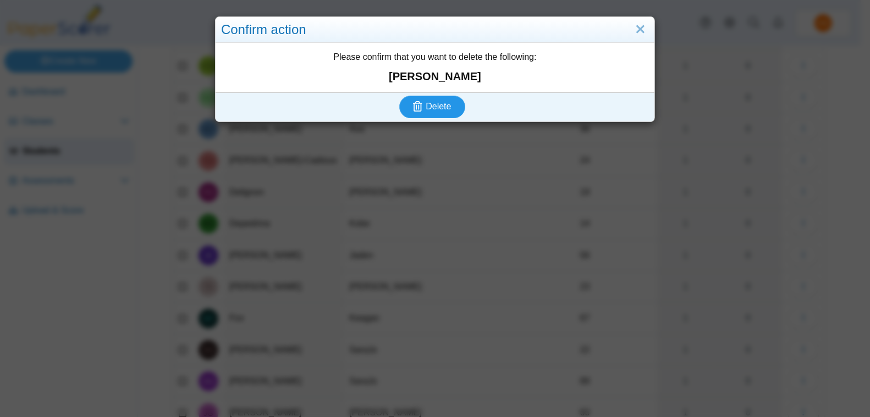
click at [439, 103] on span "Delete" at bounding box center [438, 106] width 25 height 9
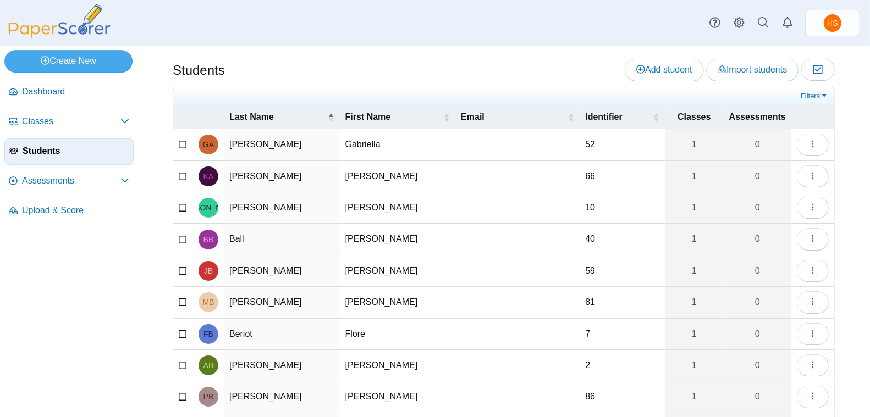
scroll to position [79, 0]
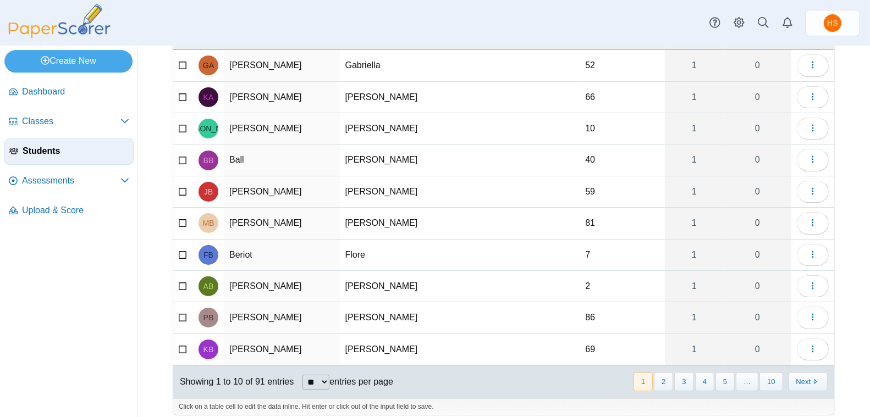
click at [328, 375] on select "** ** ** ***" at bounding box center [315, 382] width 27 height 15
select select "***"
click at [304, 375] on select "** ** ** ***" at bounding box center [315, 382] width 27 height 15
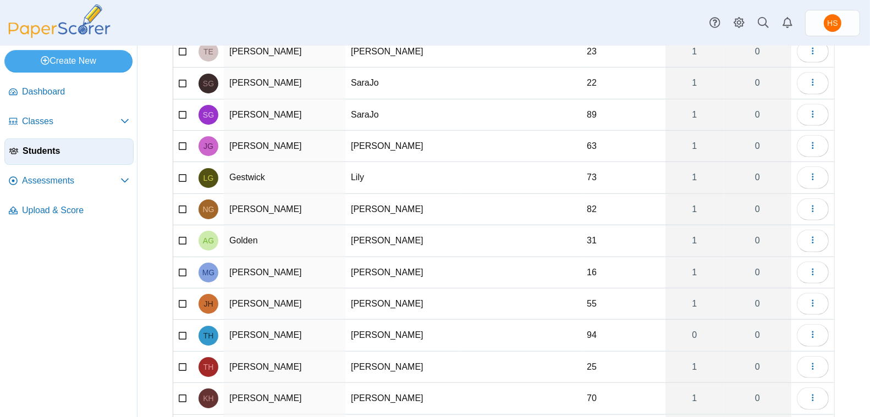
scroll to position [884, 0]
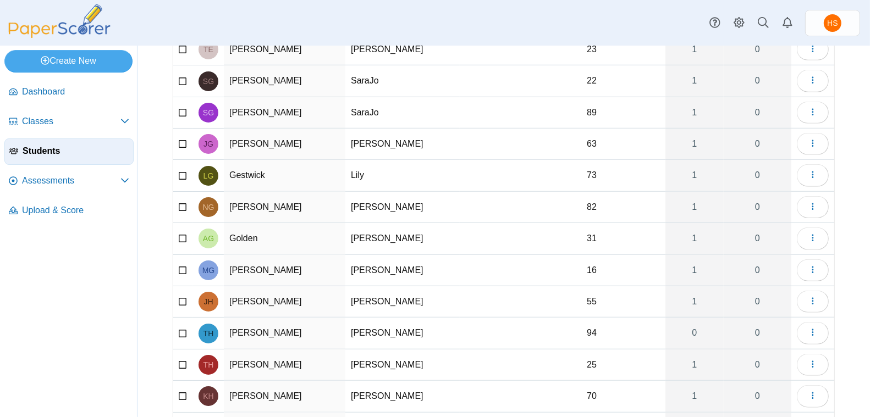
click at [183, 328] on icon at bounding box center [183, 332] width 9 height 8
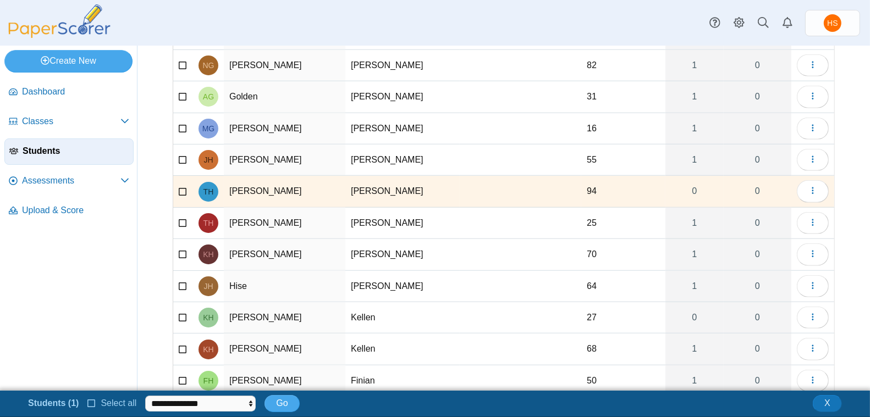
scroll to position [1027, 0]
click at [183, 344] on icon at bounding box center [183, 348] width 9 height 8
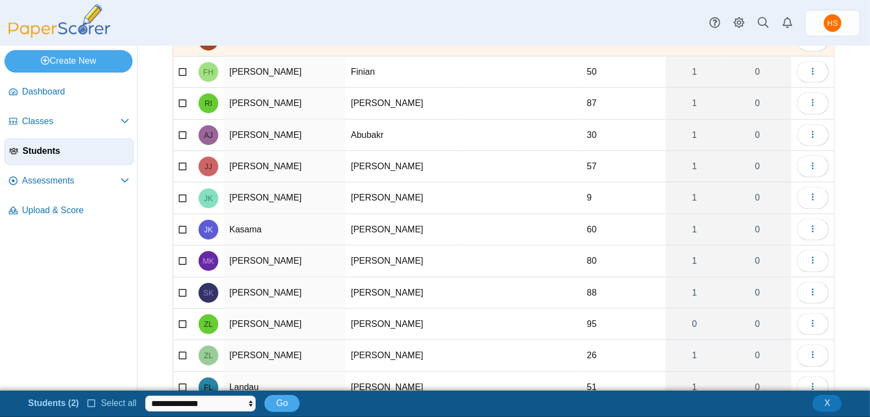
scroll to position [1343, 0]
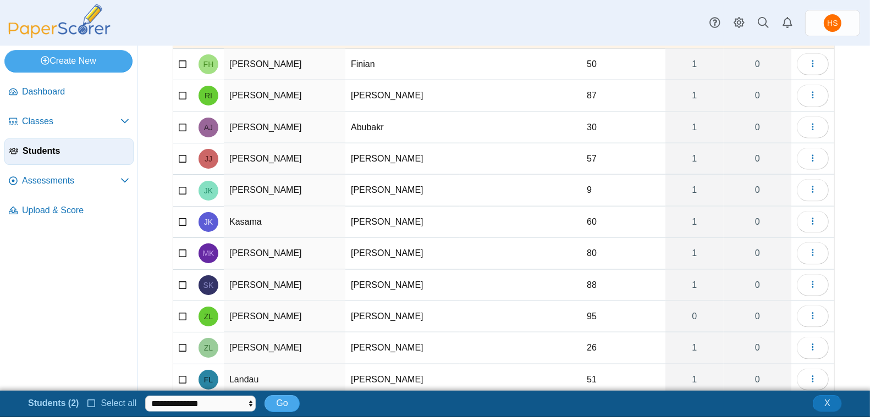
click at [181, 312] on icon at bounding box center [183, 316] width 9 height 8
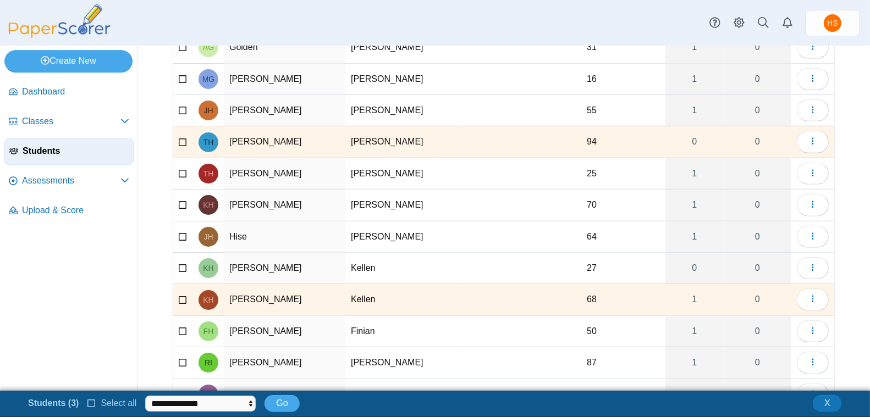
scroll to position [1064, 0]
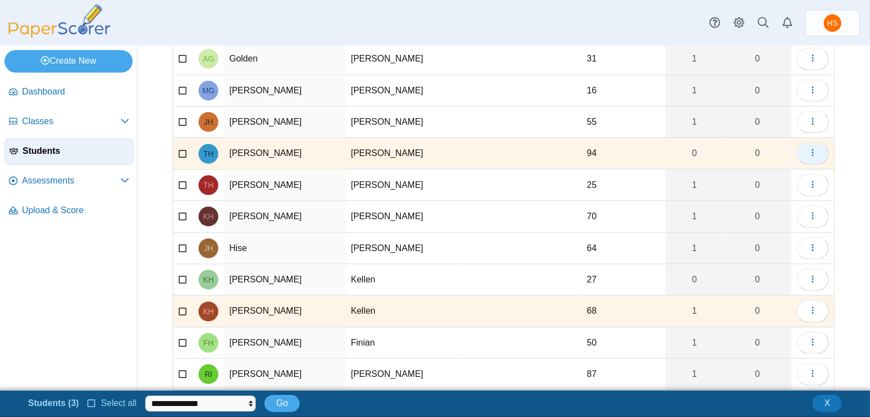
click at [808, 148] on icon "button" at bounding box center [812, 152] width 9 height 9
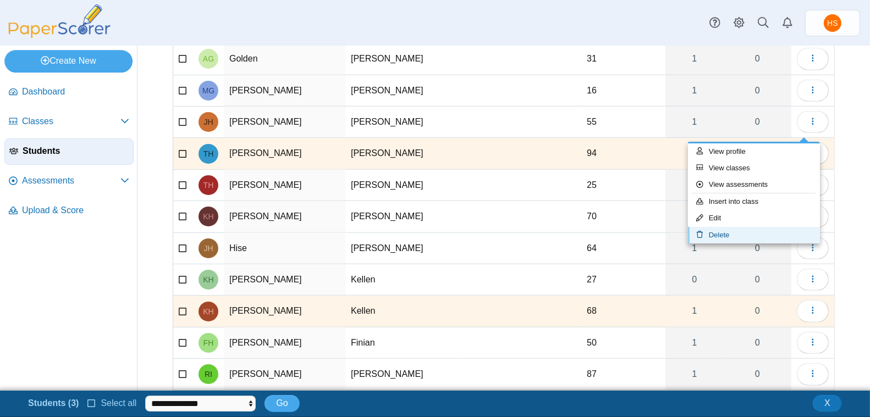
click at [715, 232] on link "Delete" at bounding box center [754, 235] width 132 height 16
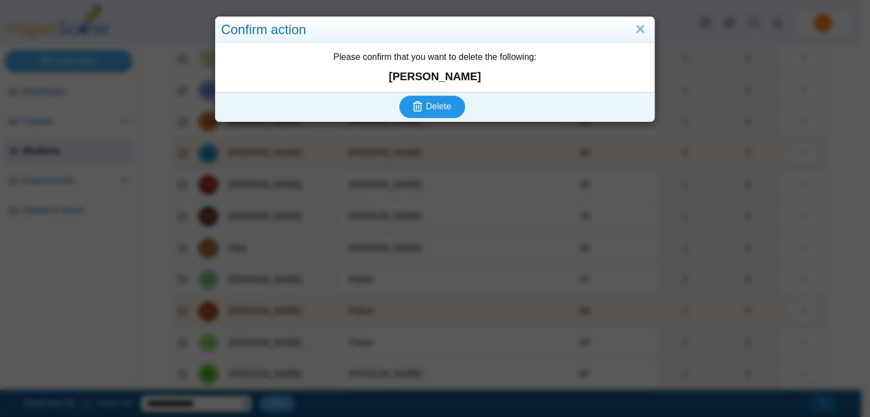
click at [436, 103] on span "Delete" at bounding box center [438, 106] width 25 height 9
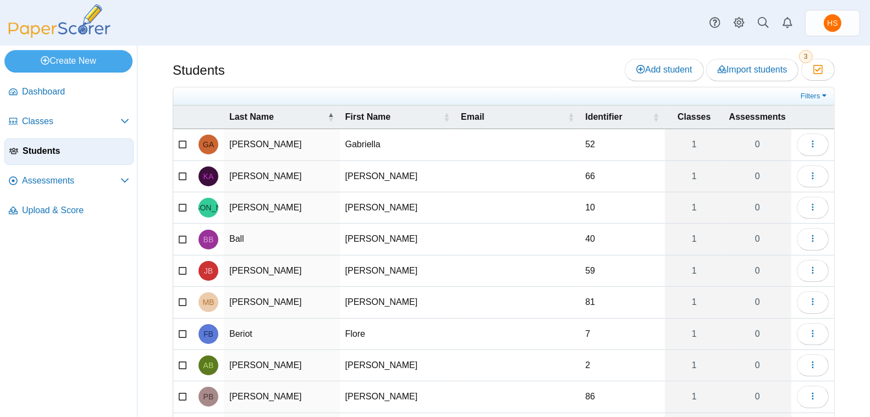
scroll to position [79, 0]
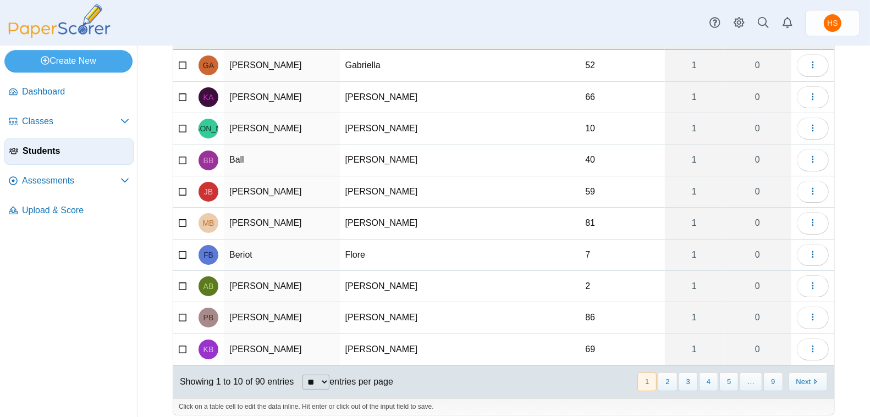
click at [329, 375] on select "** ** ** ***" at bounding box center [315, 382] width 27 height 15
select select "***"
click at [304, 375] on select "** ** ** ***" at bounding box center [315, 382] width 27 height 15
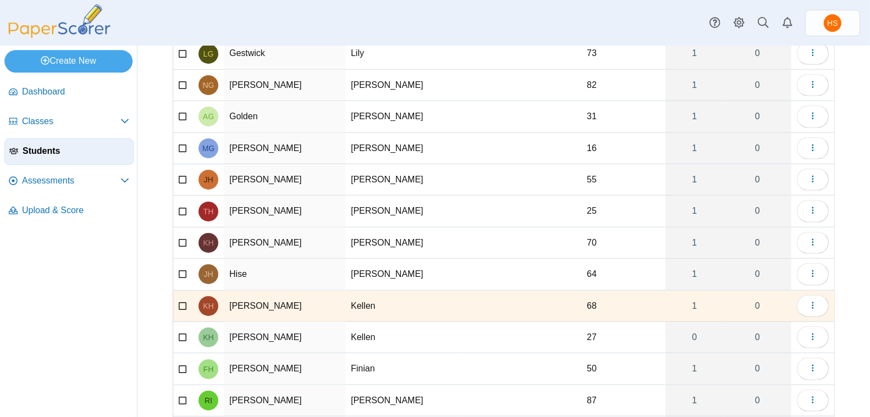
scroll to position [1009, 0]
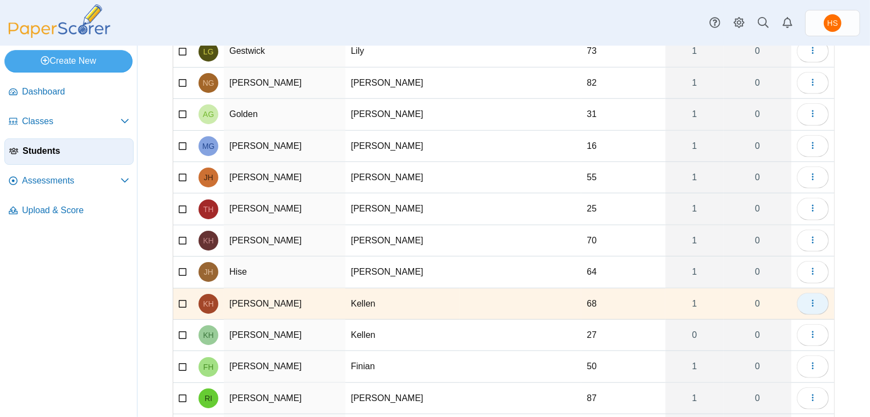
click at [808, 299] on icon "button" at bounding box center [812, 303] width 9 height 9
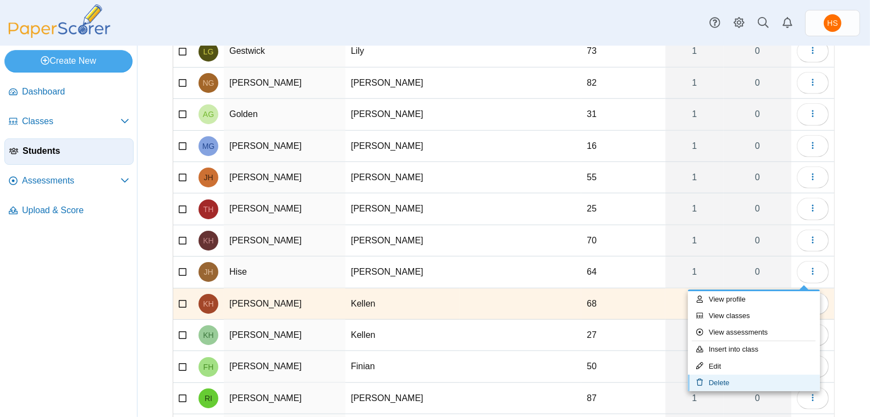
click at [723, 379] on link "Delete" at bounding box center [754, 383] width 132 height 16
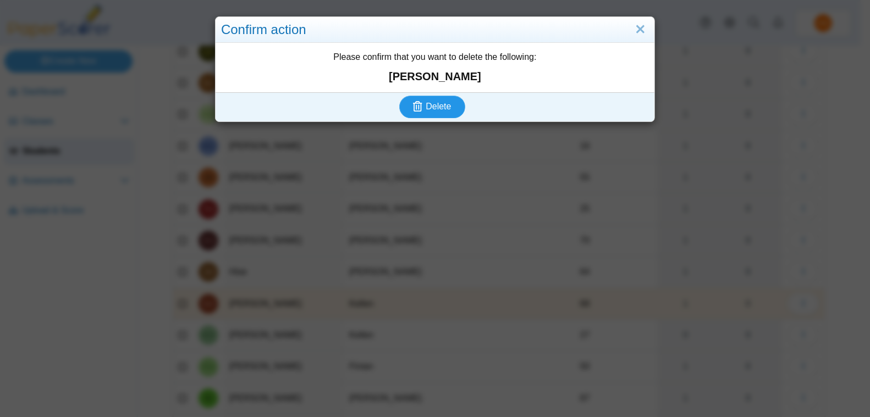
click at [444, 106] on span "Delete" at bounding box center [438, 106] width 25 height 9
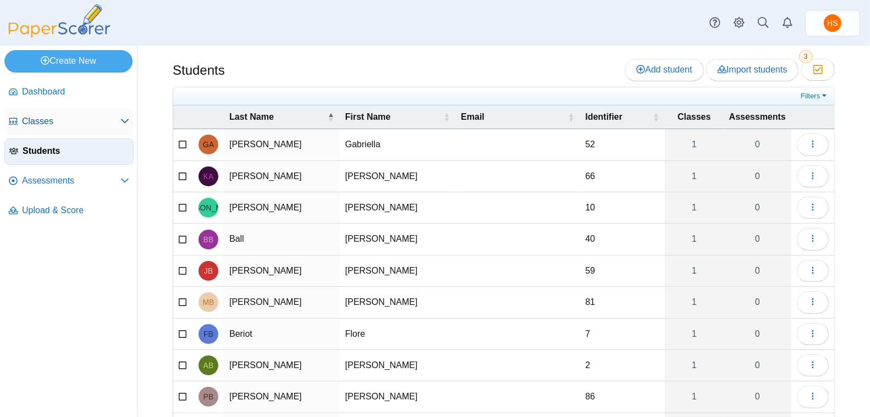
click at [55, 120] on span "Classes" at bounding box center [71, 121] width 98 height 12
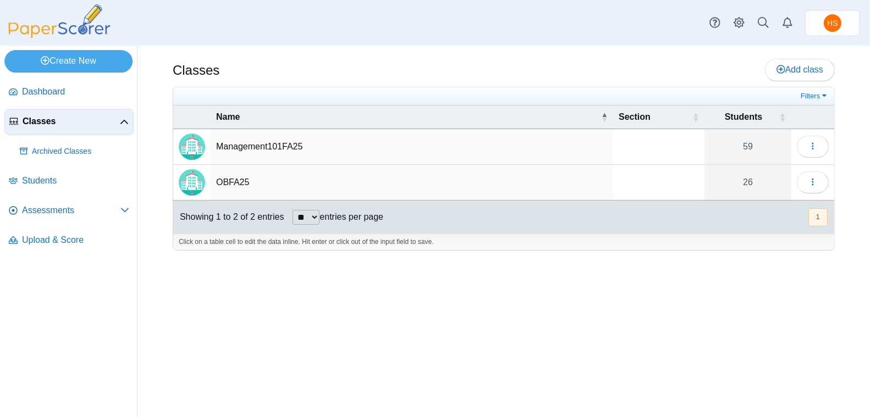
click at [320, 213] on select "** ** ** ***" at bounding box center [306, 217] width 27 height 15
select select "**"
click at [294, 210] on select "** ** ** ***" at bounding box center [306, 217] width 27 height 15
click at [59, 235] on span "Upload & Score" at bounding box center [75, 240] width 107 height 12
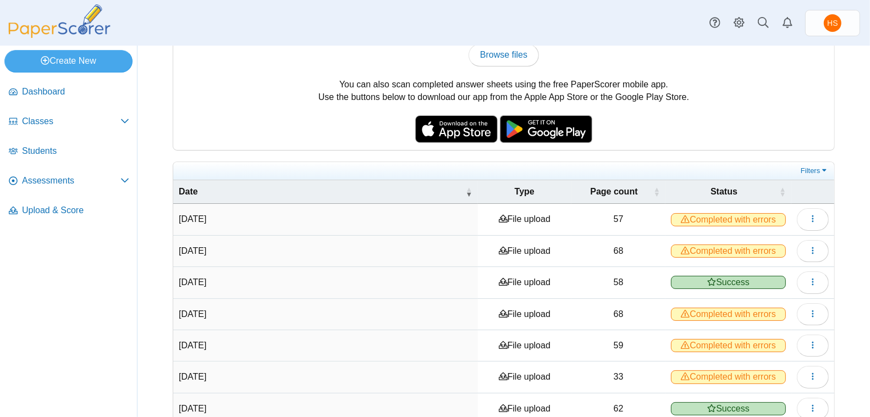
scroll to position [140, 0]
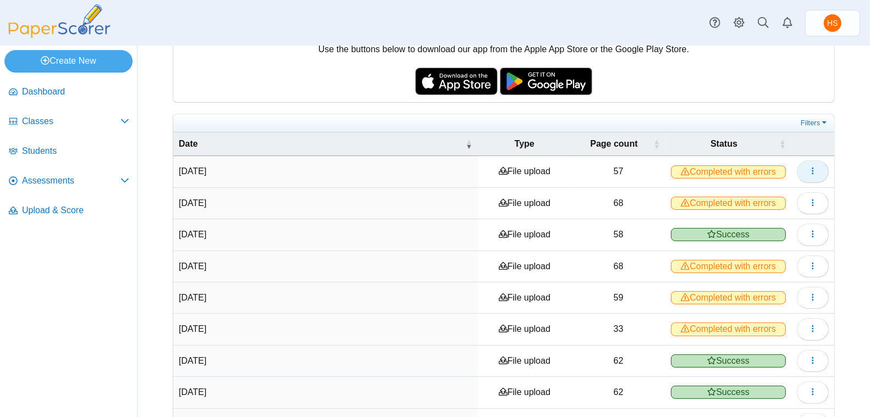
click at [808, 170] on icon "button" at bounding box center [812, 171] width 9 height 9
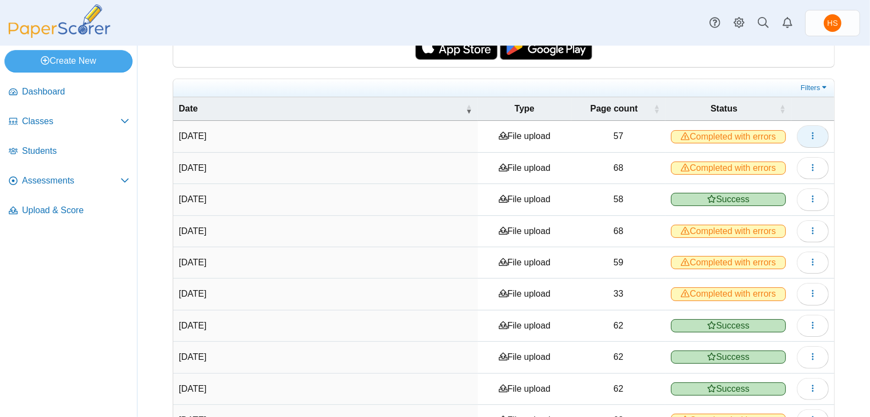
scroll to position [229, 0]
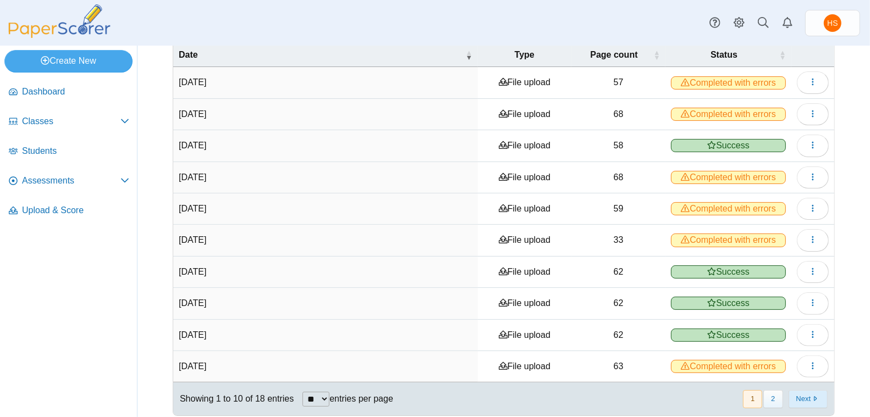
click at [794, 390] on button "Next" at bounding box center [808, 399] width 39 height 18
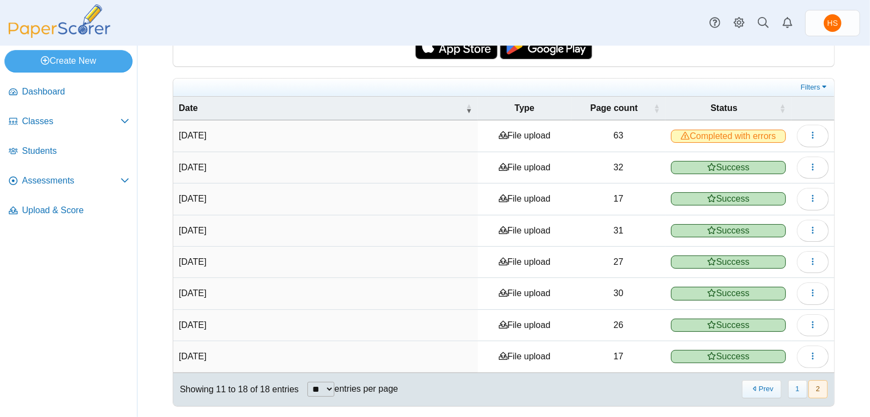
scroll to position [167, 0]
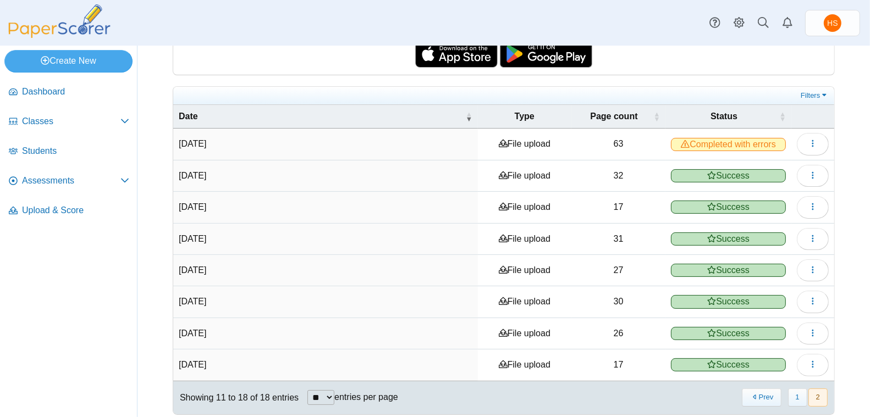
click at [334, 390] on select "** ** ** ***" at bounding box center [320, 397] width 27 height 15
select select "**"
click at [308, 390] on select "** ** ** ***" at bounding box center [320, 397] width 27 height 15
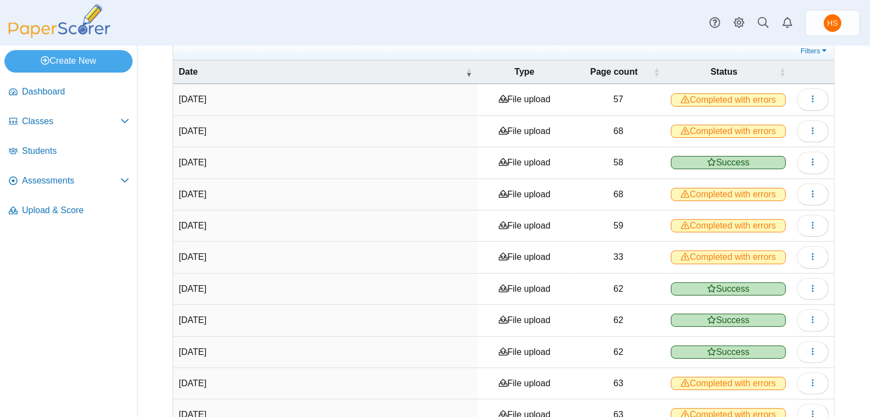
scroll to position [216, 0]
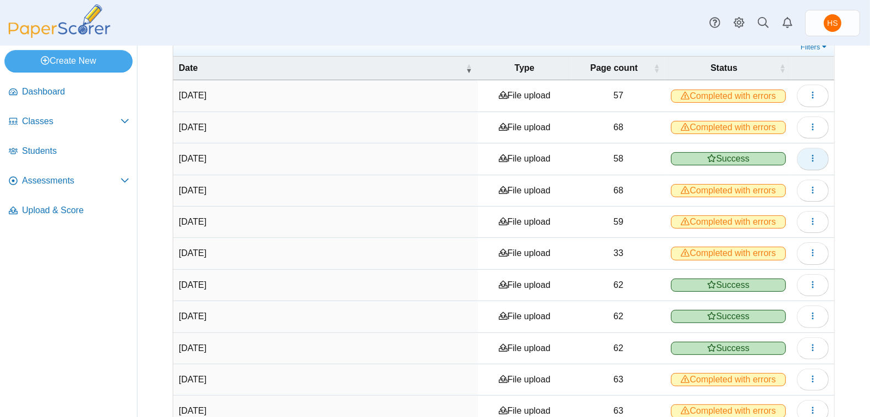
click at [812, 155] on use "button" at bounding box center [813, 158] width 2 height 7
click at [839, 162] on div "Upload & Score You can scan completed answer sheets using any standard scanner.…" at bounding box center [503, 16] width 733 height 372
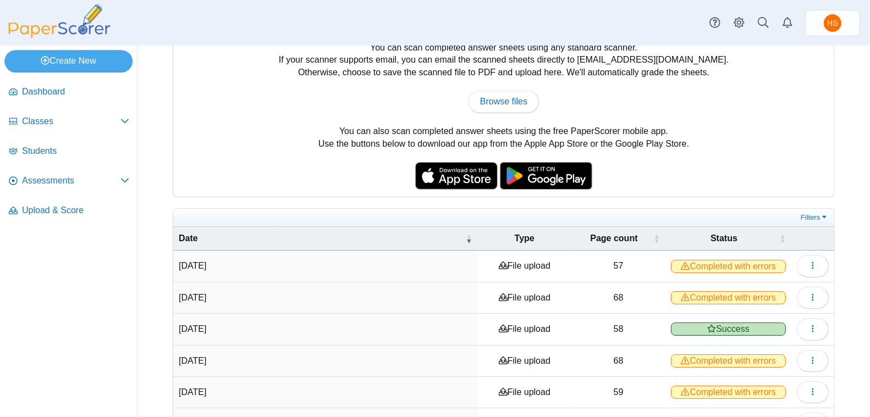
scroll to position [0, 0]
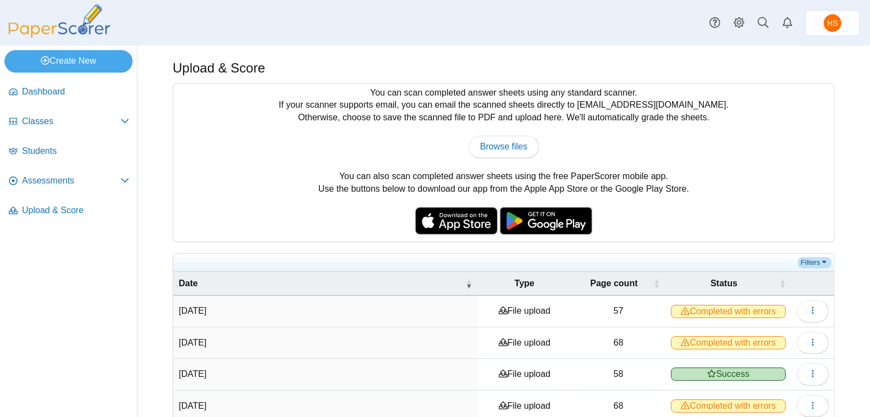
click at [815, 258] on link "Filters" at bounding box center [815, 262] width 34 height 11
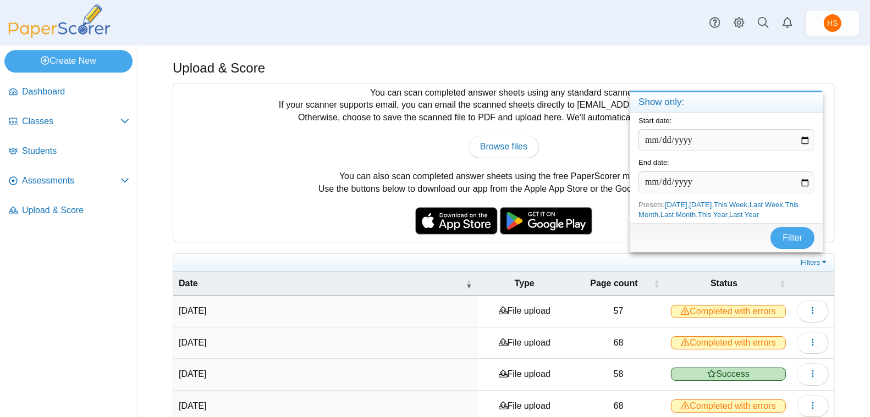
click at [833, 166] on div "Upload & Score You can scan completed answer sheets using any standard scanner.…" at bounding box center [503, 232] width 733 height 372
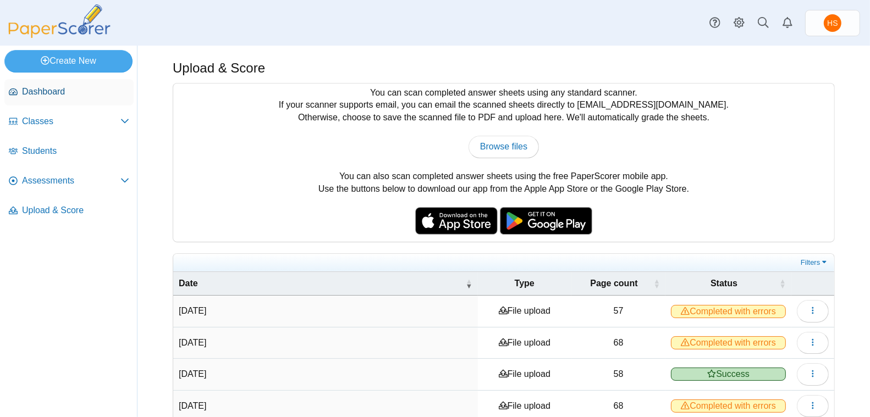
click at [52, 96] on span "Dashboard" at bounding box center [75, 92] width 107 height 12
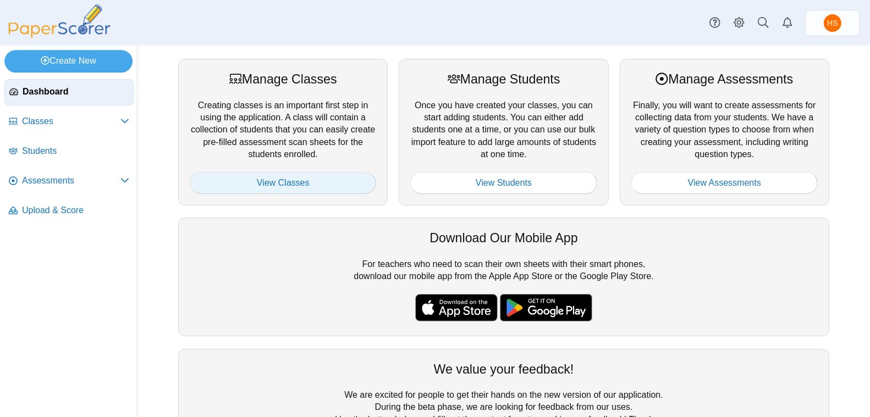
click at [255, 183] on link "View Classes" at bounding box center [283, 183] width 186 height 22
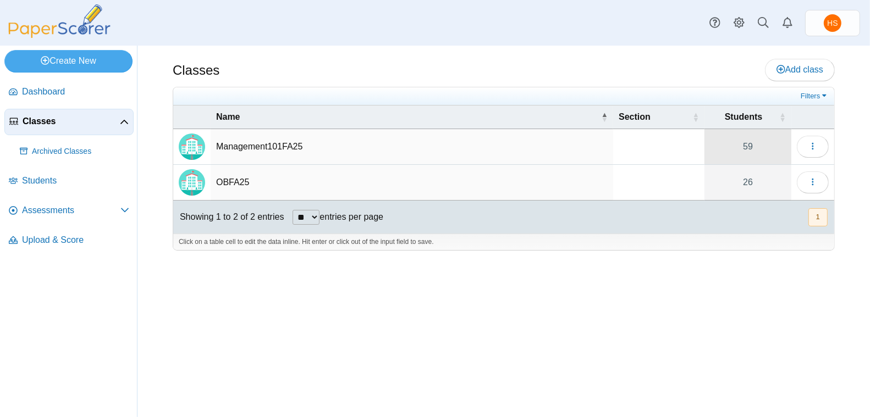
click at [753, 142] on link "59" at bounding box center [747, 146] width 87 height 35
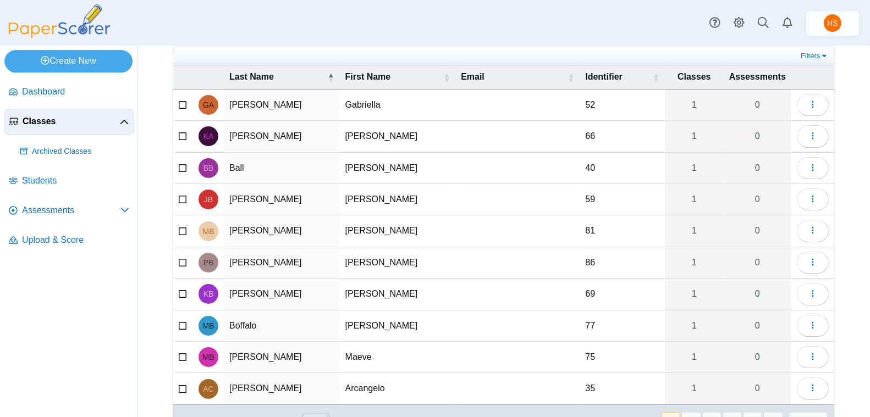
scroll to position [106, 0]
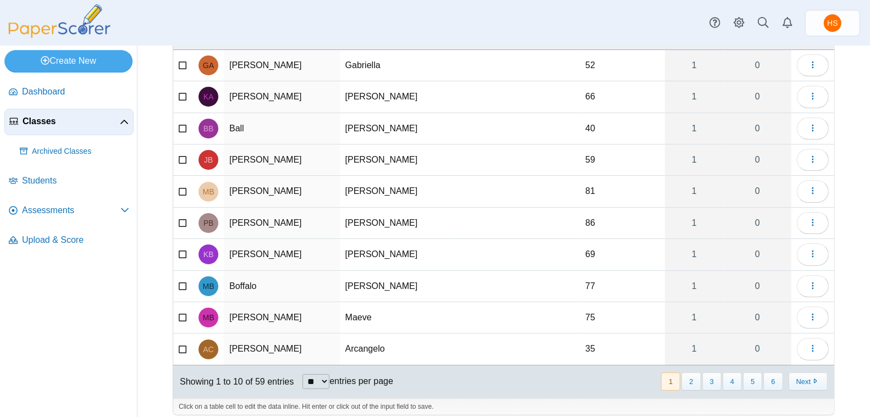
click at [326, 375] on select "** ** ** ***" at bounding box center [315, 382] width 27 height 15
select select "***"
click at [304, 375] on select "** ** ** ***" at bounding box center [315, 382] width 27 height 15
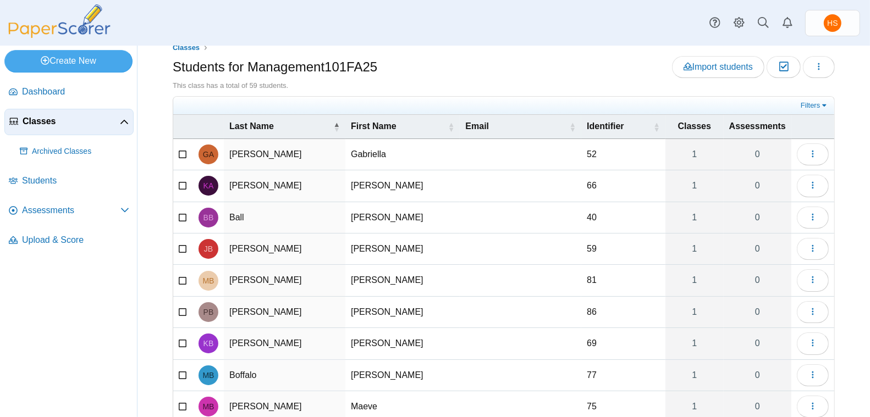
scroll to position [0, 0]
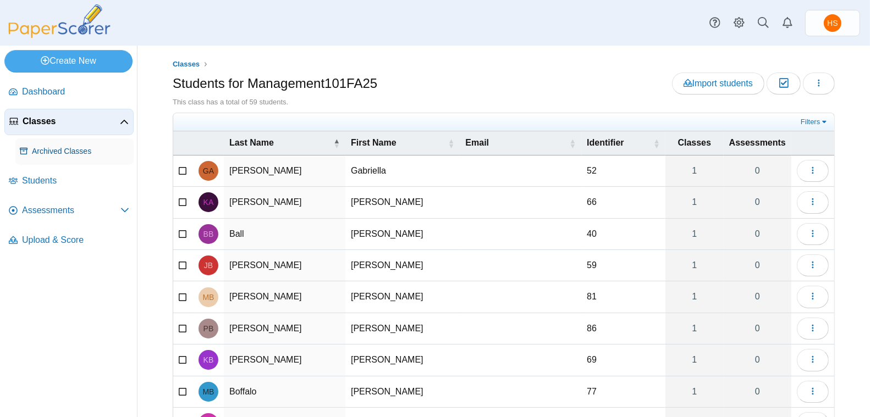
click at [59, 152] on span "Archived Classes" at bounding box center [80, 151] width 97 height 11
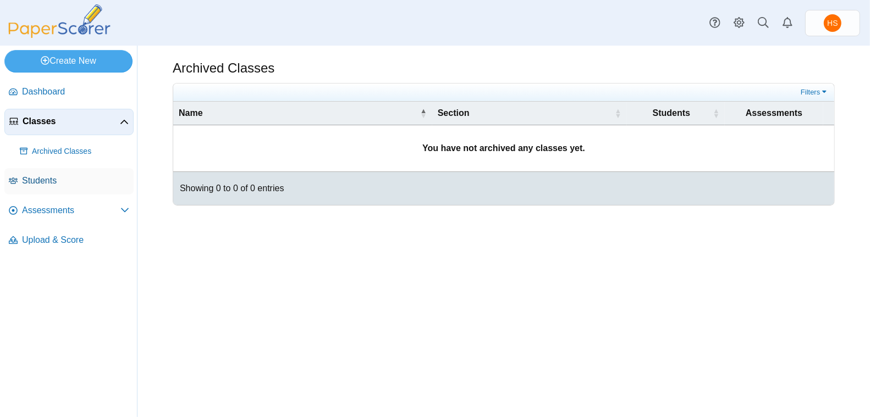
click at [49, 175] on span "Students" at bounding box center [75, 181] width 107 height 12
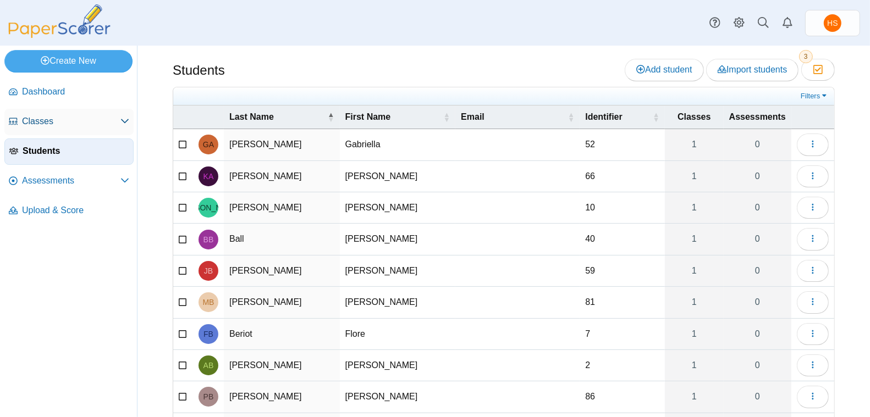
click at [46, 118] on span "Classes" at bounding box center [71, 121] width 98 height 12
